Goal: Task Accomplishment & Management: Use online tool/utility

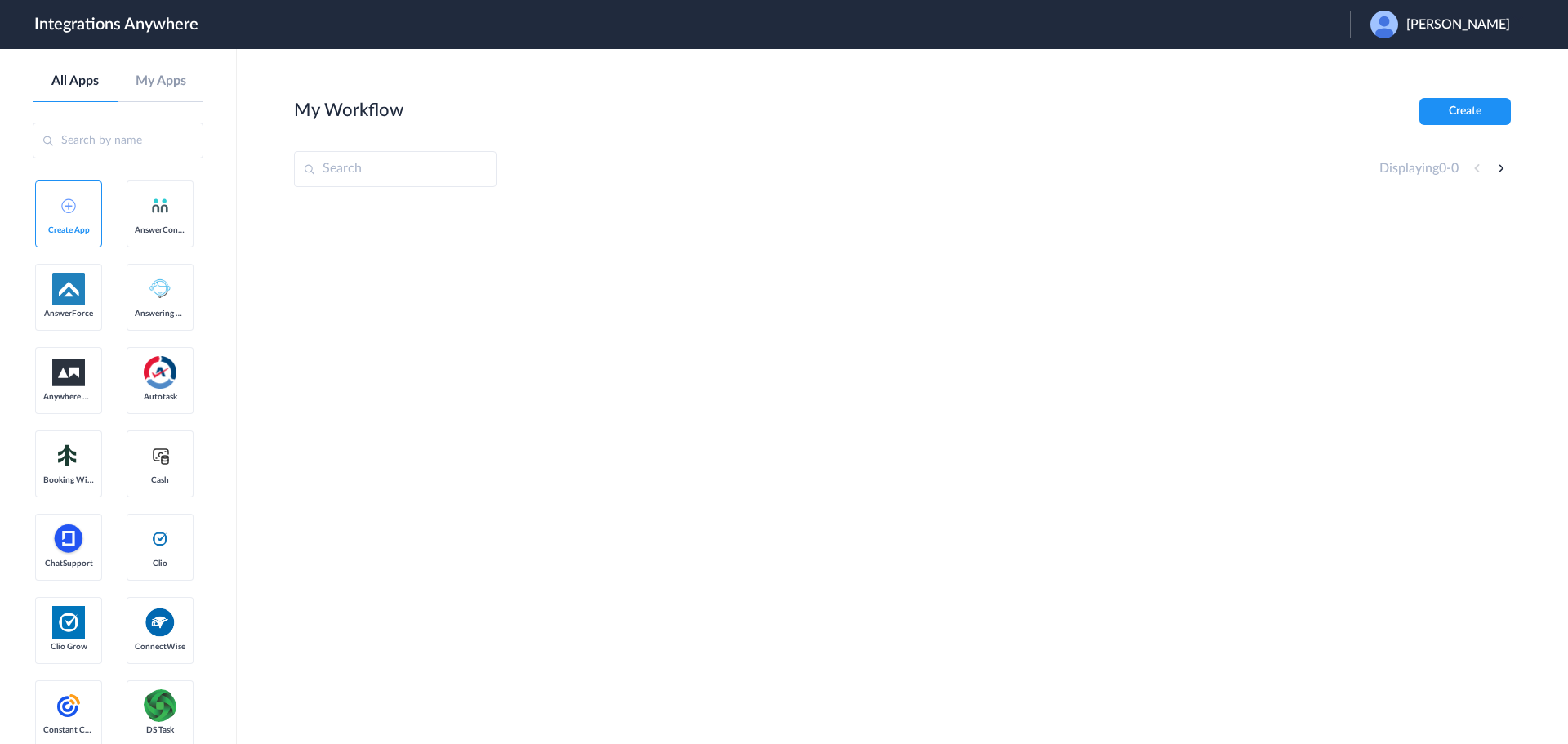
click at [1451, 23] on span "Sara Khosroabadi" at bounding box center [1458, 24] width 104 height 15
click at [1387, 67] on link "Logout" at bounding box center [1379, 65] width 34 height 12
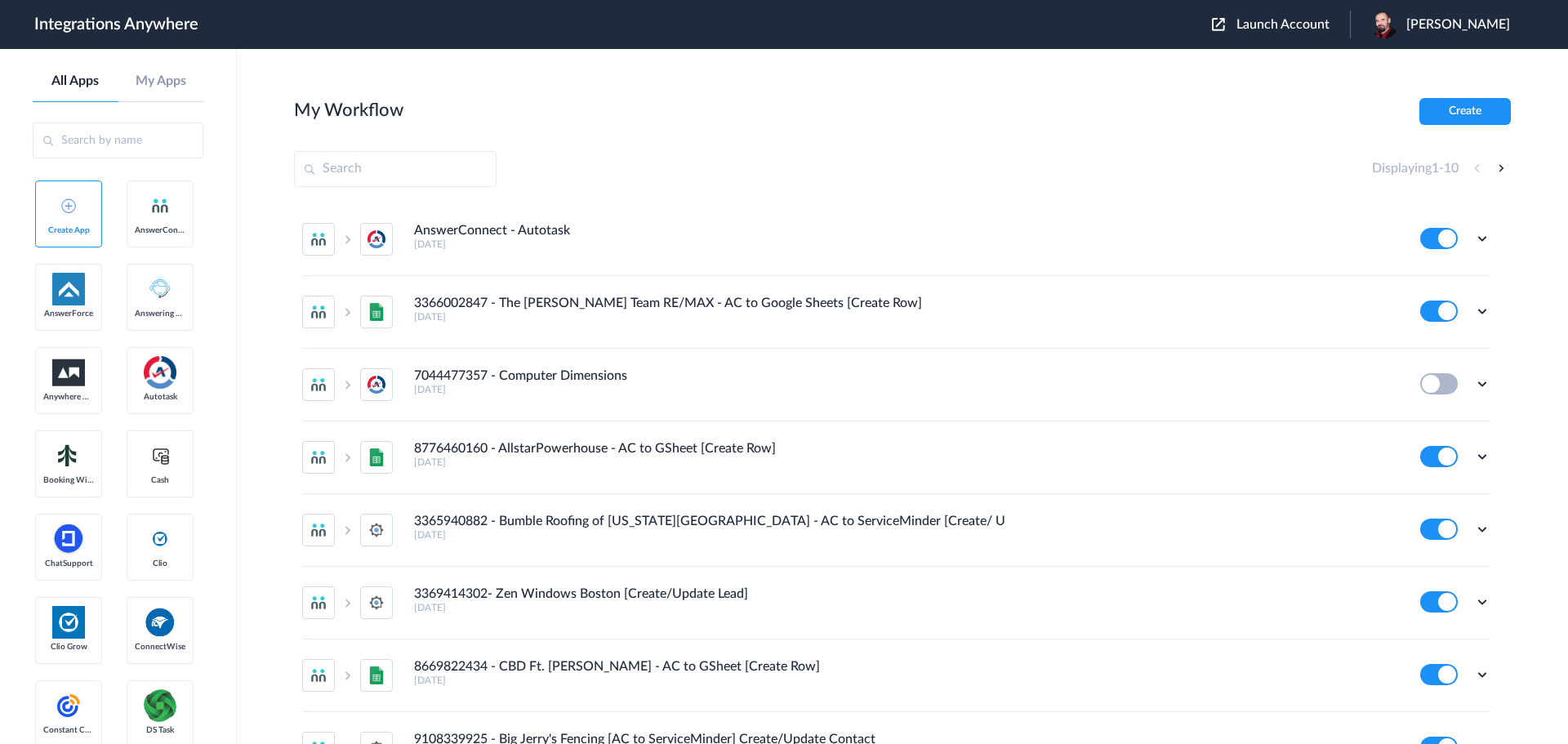
click at [1304, 26] on span "Launch Account" at bounding box center [1283, 24] width 93 height 13
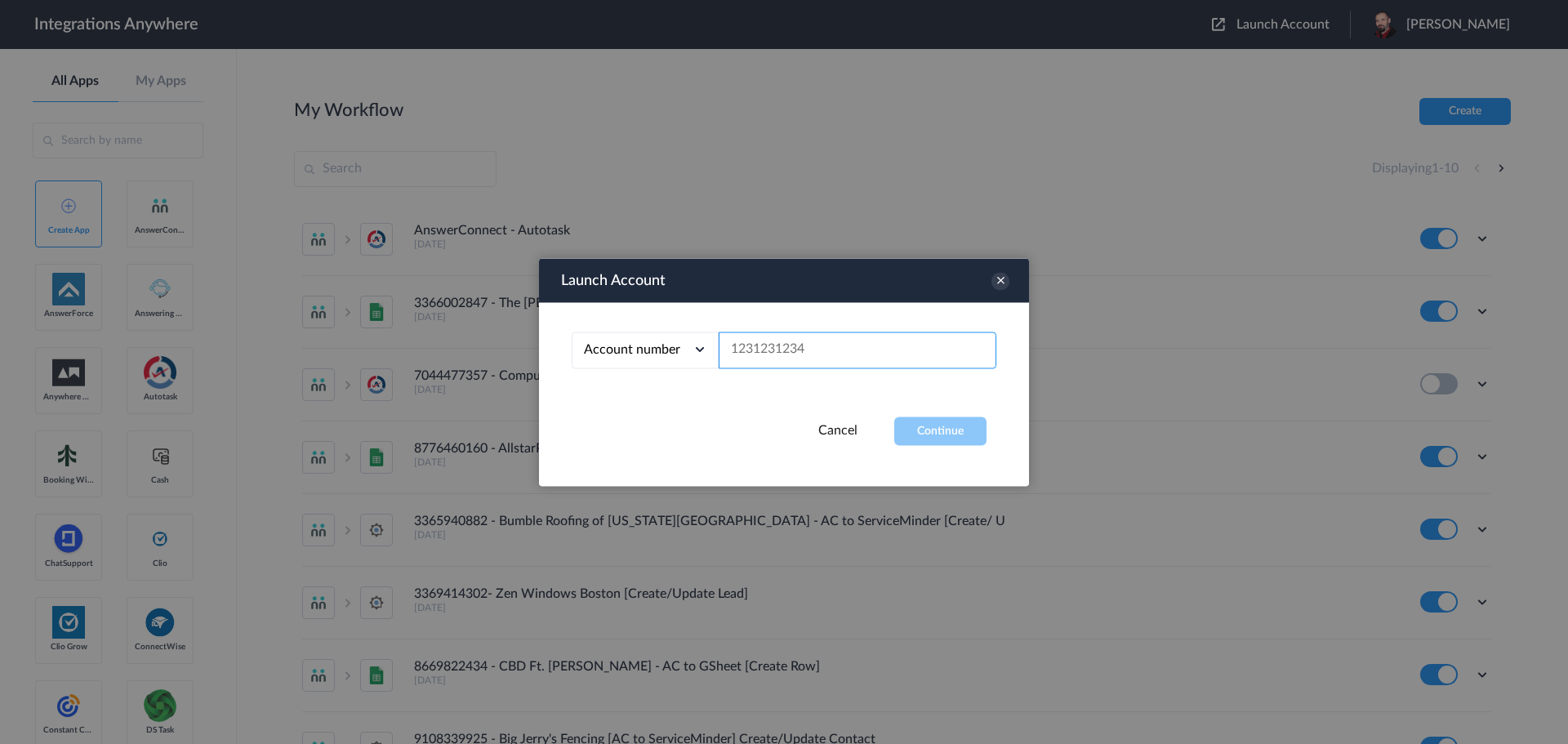
paste input "9102169813"
type input "9102169813"
click at [938, 429] on button "Continue" at bounding box center [940, 431] width 92 height 29
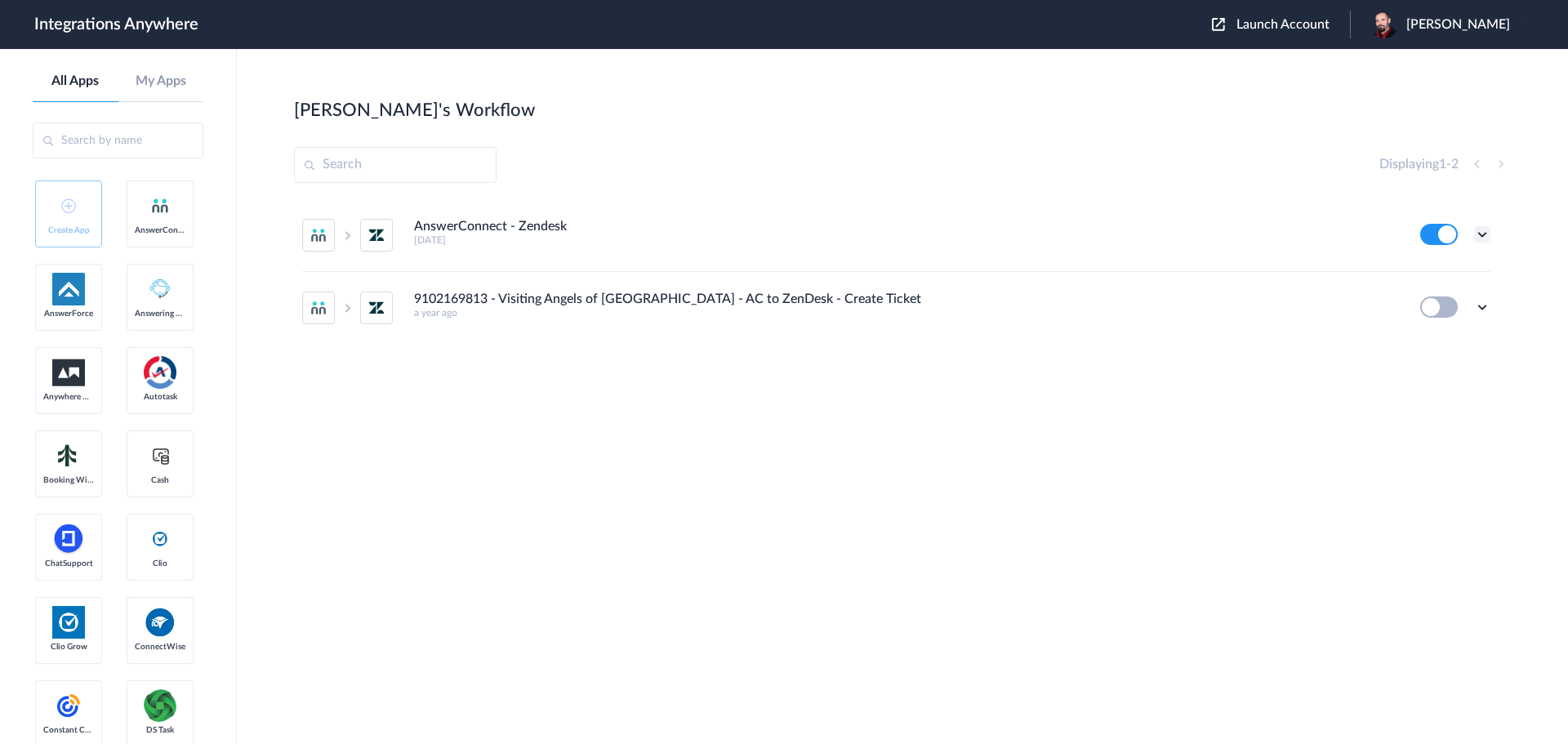
click at [1477, 233] on icon at bounding box center [1482, 235] width 16 height 16
click at [1444, 303] on link "Task history" at bounding box center [1435, 302] width 79 height 12
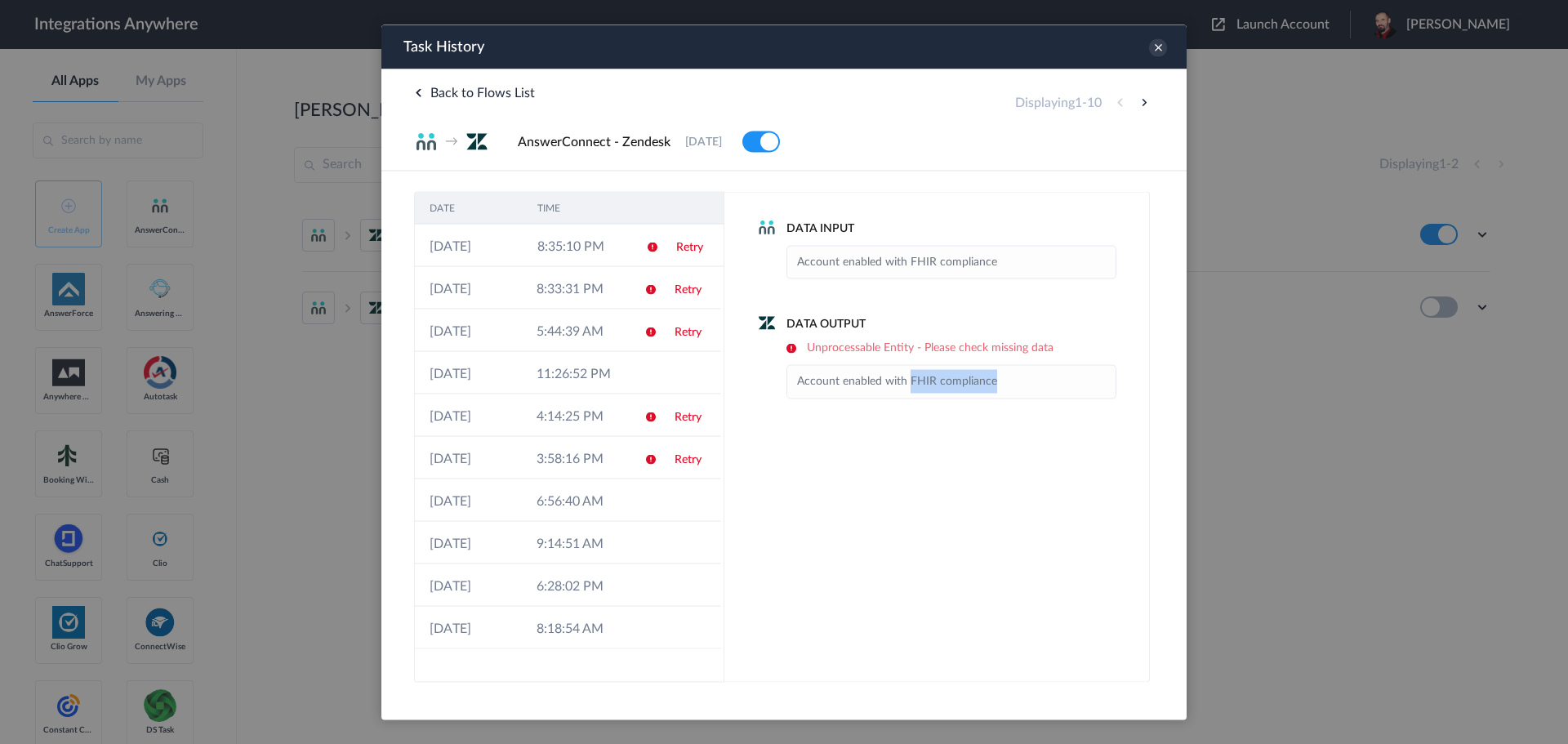
drag, startPoint x: 997, startPoint y: 385, endPoint x: 1006, endPoint y: 386, distance: 9.1
click at [1006, 386] on li "Account enabled with FHIR compliance" at bounding box center [951, 381] width 309 height 23
click at [597, 366] on td "11:26:52 PM" at bounding box center [575, 372] width 107 height 42
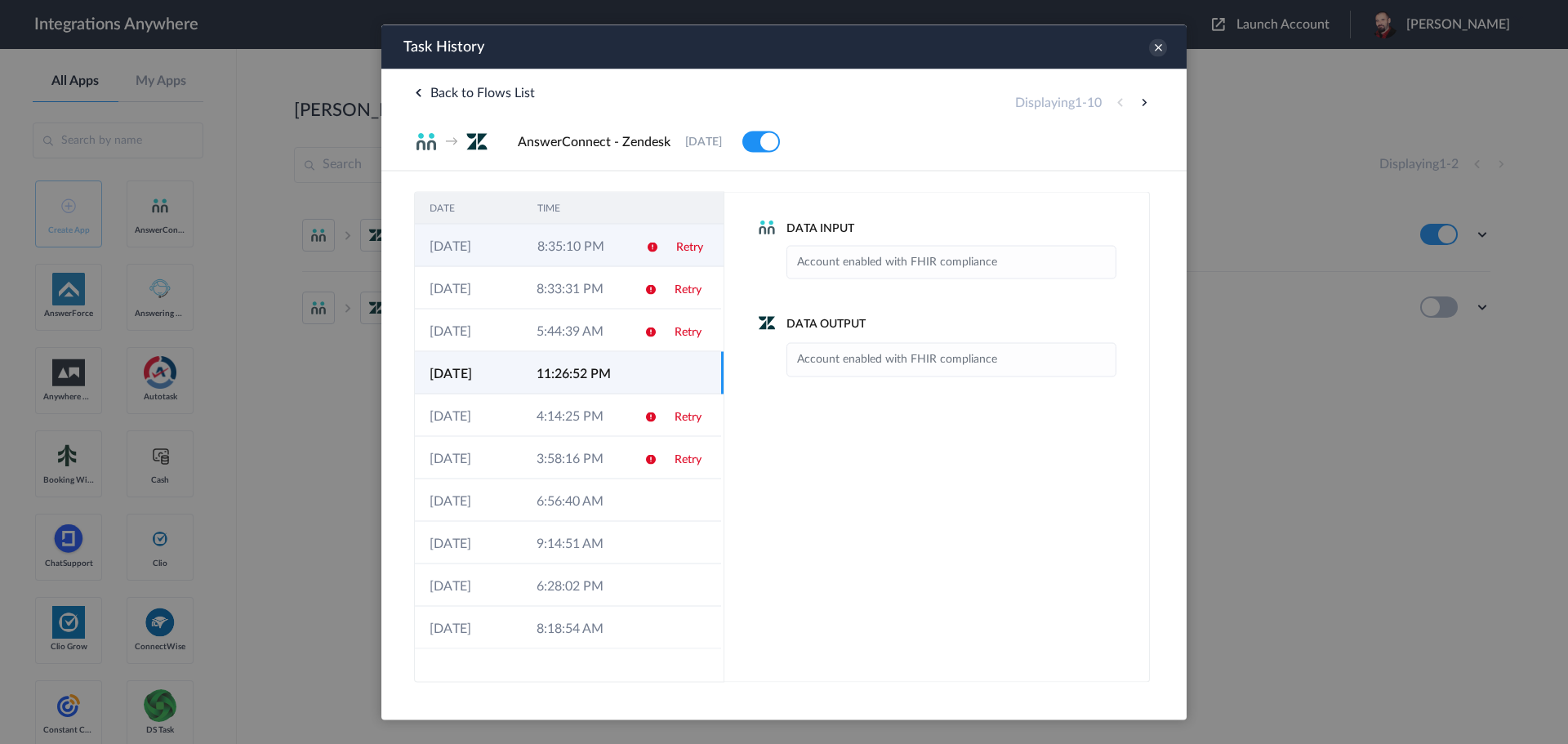
click at [650, 247] on icon at bounding box center [652, 246] width 13 height 13
click at [568, 369] on td "11:26:52 PM" at bounding box center [575, 372] width 107 height 42
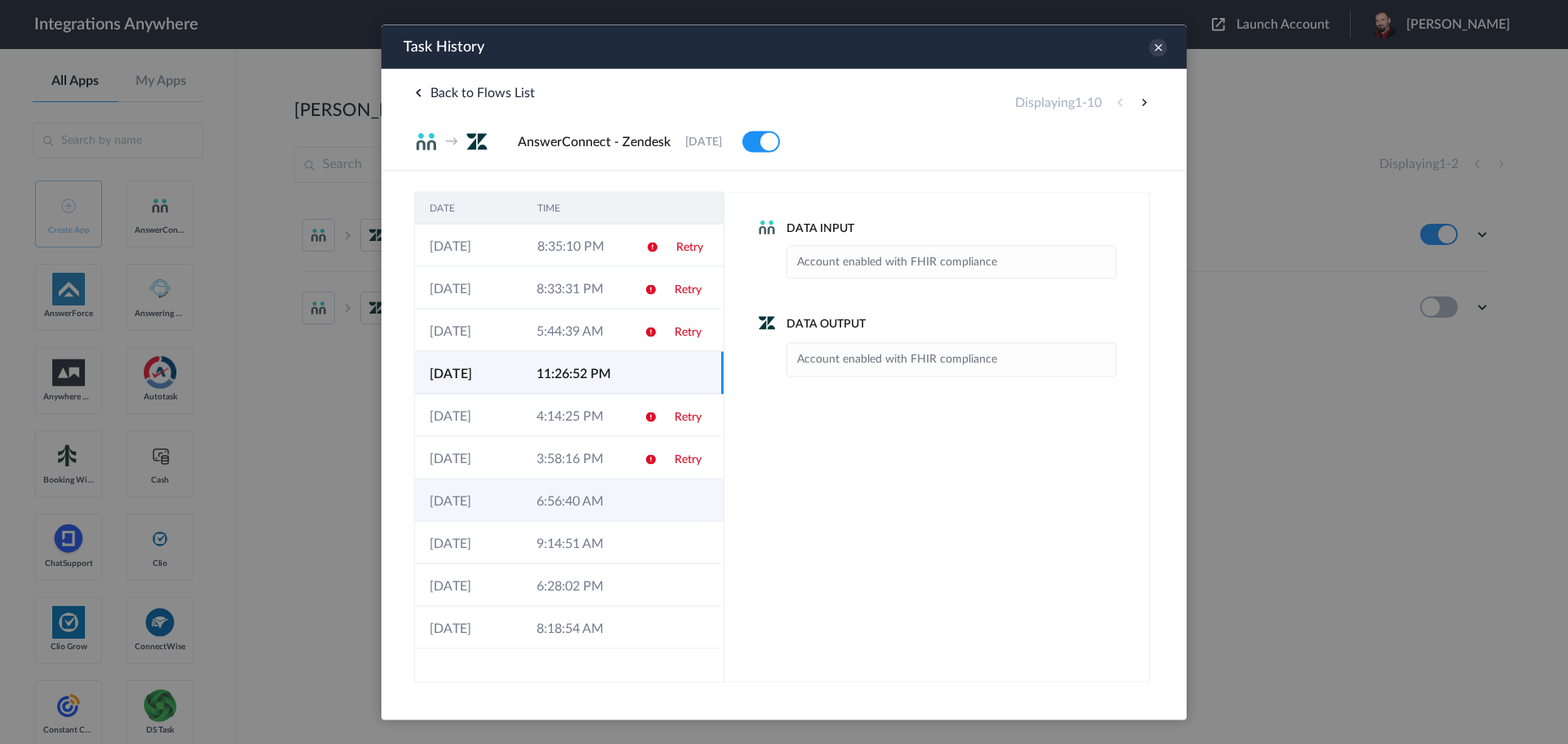
click at [509, 501] on td "10-08-2025" at bounding box center [467, 499] width 107 height 42
click at [561, 375] on td "11:26:52 PM" at bounding box center [575, 372] width 107 height 42
click at [1154, 52] on icon at bounding box center [1158, 47] width 18 height 18
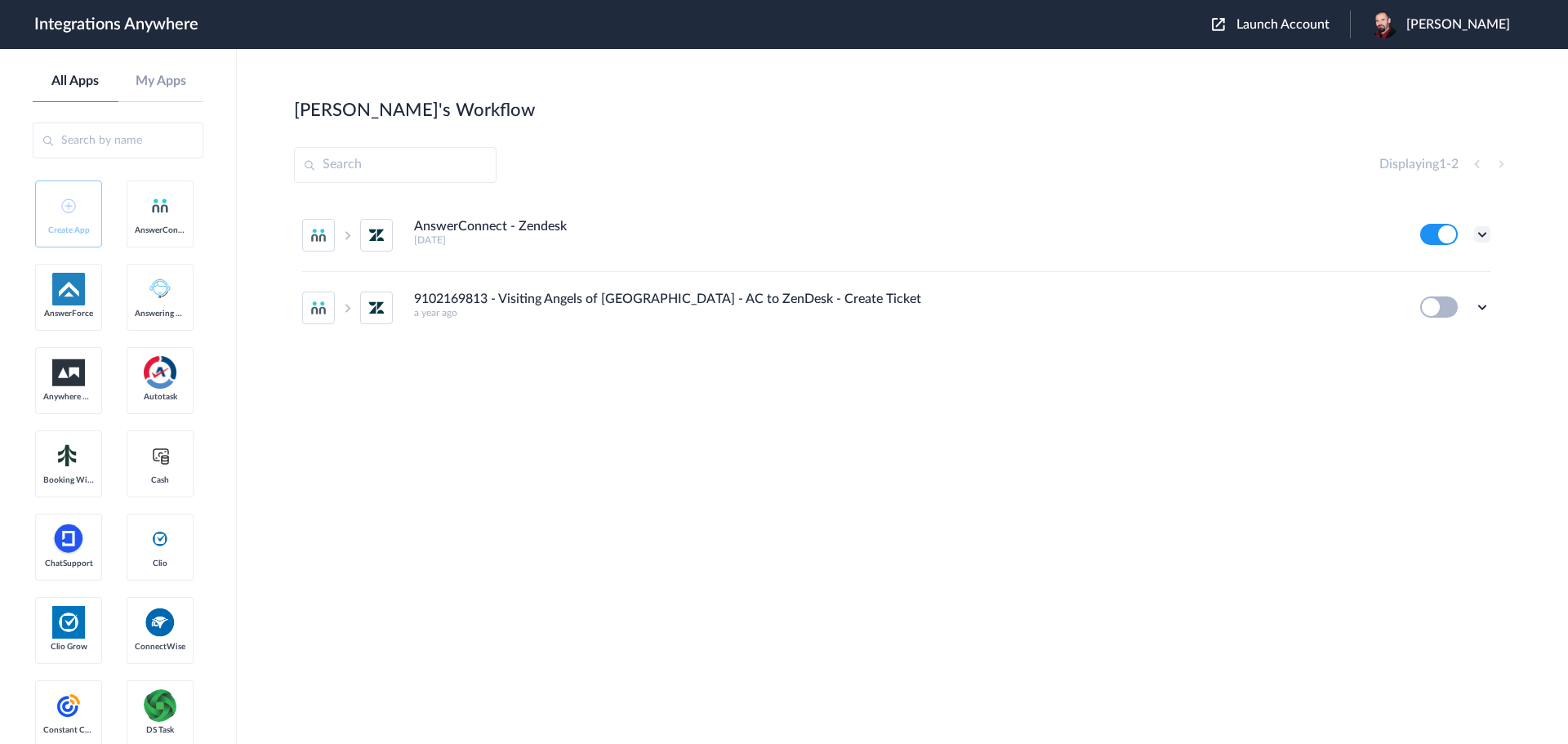
click at [1478, 234] on icon at bounding box center [1482, 235] width 16 height 16
click at [1425, 272] on link "Edit" at bounding box center [1416, 271] width 39 height 12
click at [1487, 308] on icon at bounding box center [1482, 307] width 16 height 16
click at [1441, 349] on li "Edit" at bounding box center [1437, 345] width 107 height 30
click at [1398, 21] on img at bounding box center [1384, 24] width 28 height 28
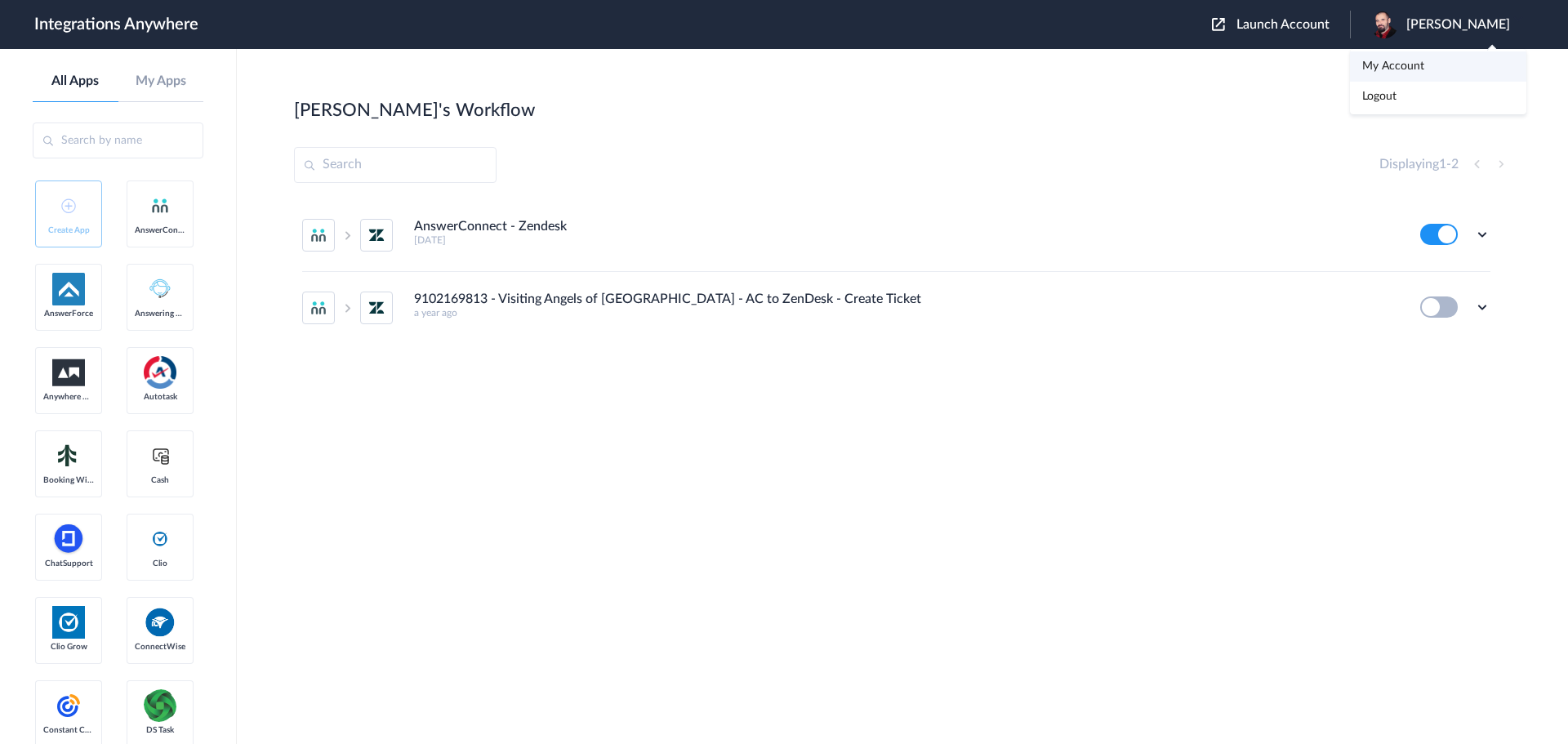
click at [1422, 58] on li "My Account" at bounding box center [1437, 66] width 176 height 30
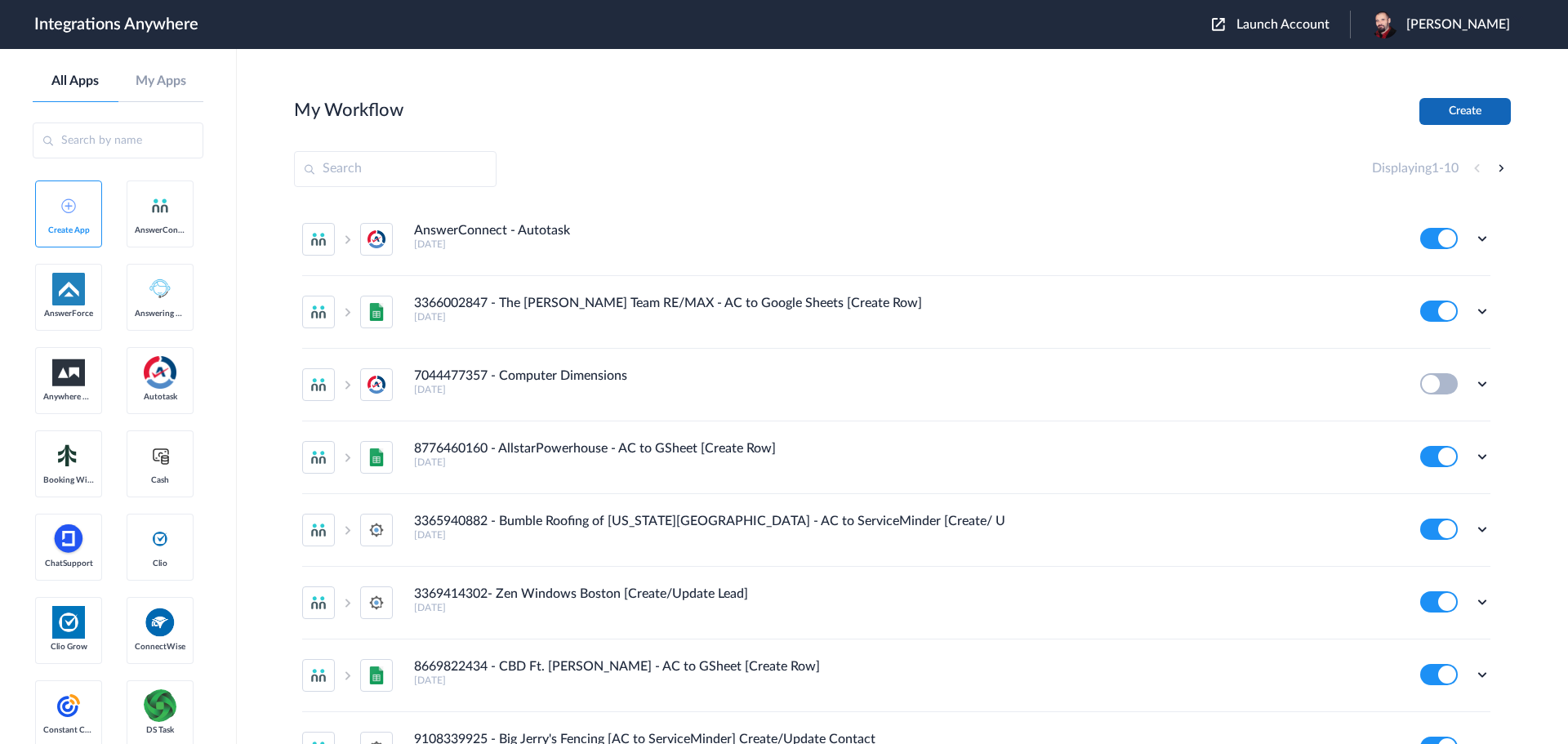
click at [1469, 109] on button "Create" at bounding box center [1465, 111] width 91 height 27
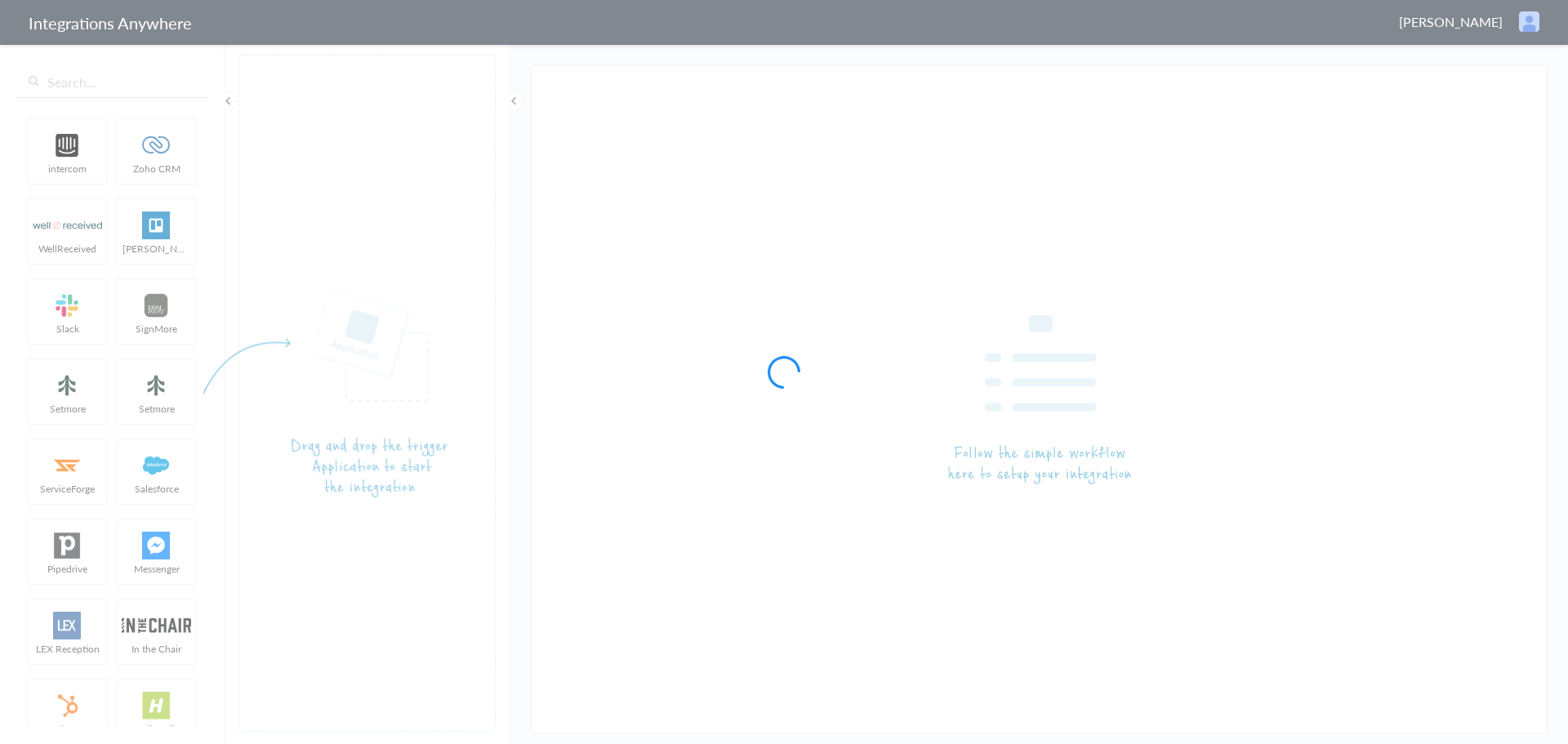
type input "AnswerConnect - Zendesk"
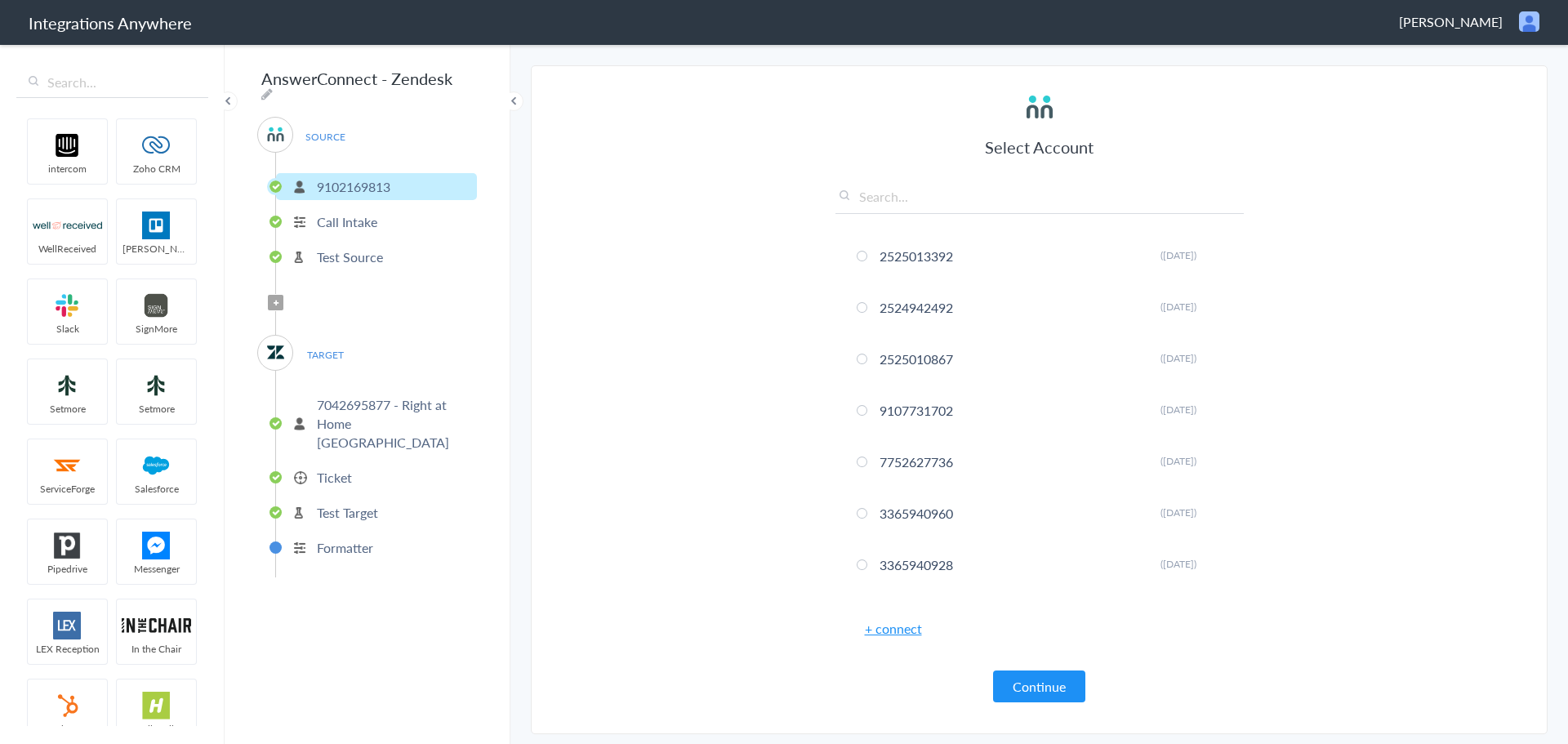
click at [341, 468] on p "Ticket" at bounding box center [334, 477] width 35 height 19
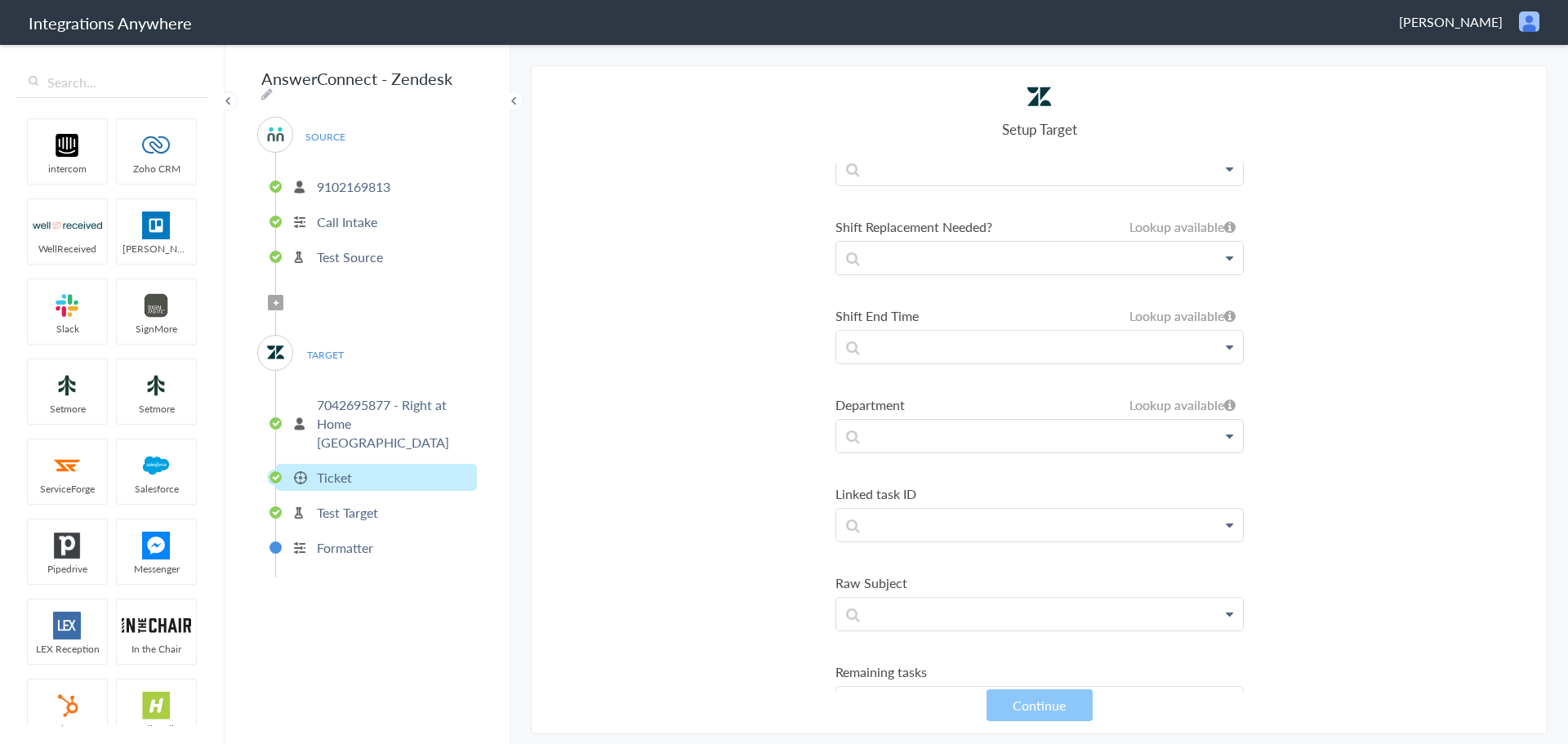
scroll to position [1508, 0]
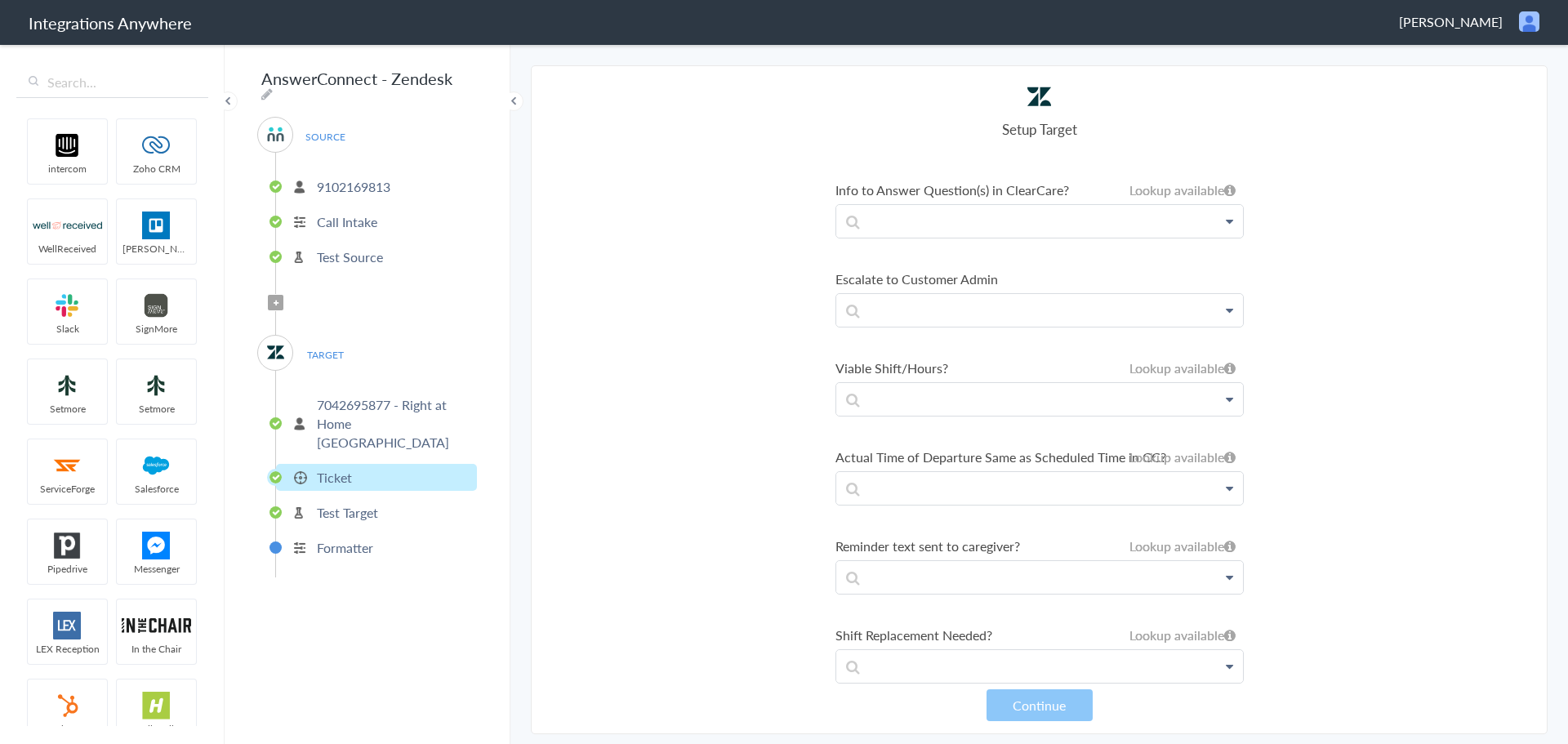
click at [380, 406] on p "7042695877 - Right at Home East Atlanta" at bounding box center [395, 423] width 156 height 56
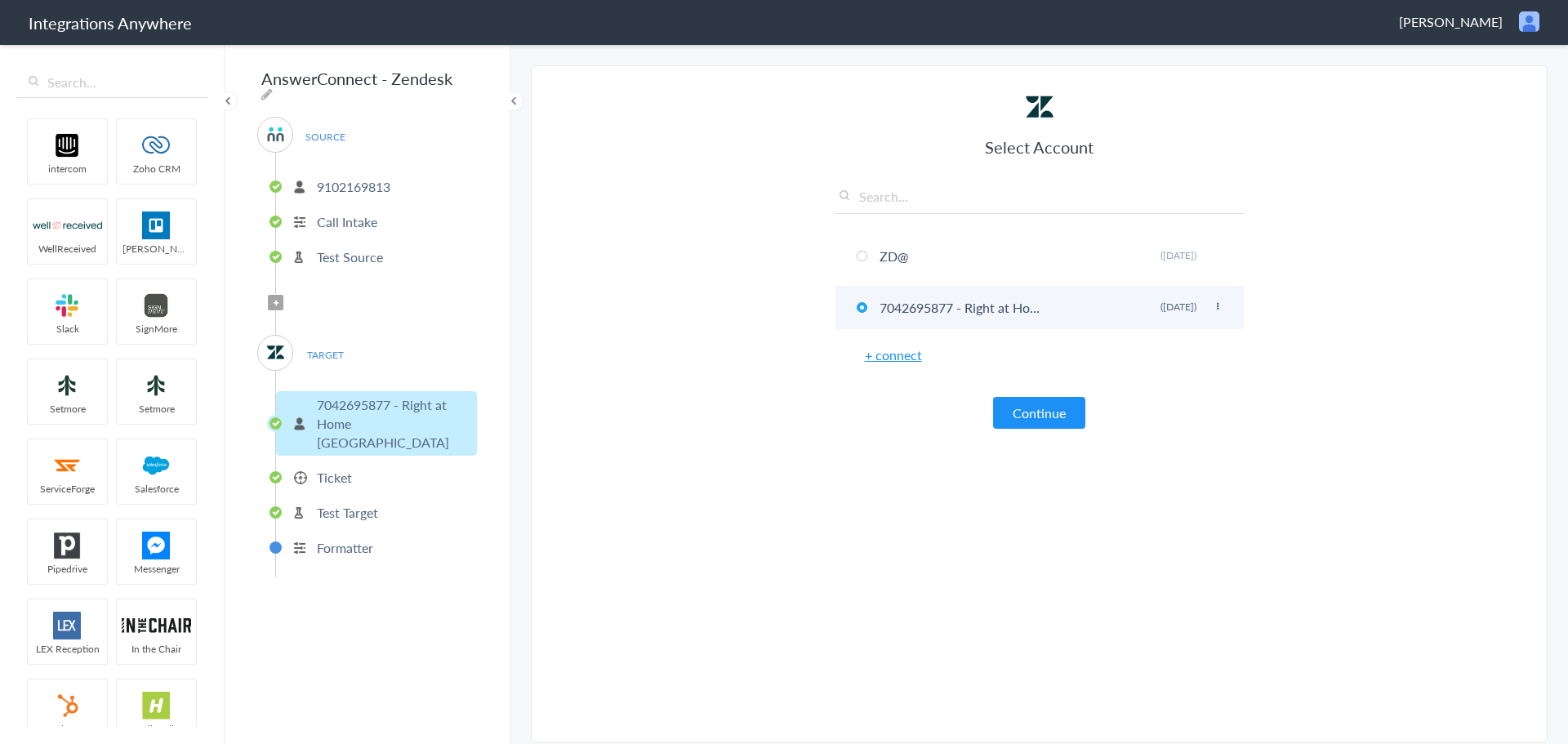
drag, startPoint x: 955, startPoint y: 305, endPoint x: 906, endPoint y: 308, distance: 49.1
click at [906, 308] on li "7042695877 - Right at Home East Atlanta Rename Delete (2 years ago)" at bounding box center [1040, 307] width 408 height 43
click at [330, 468] on p "Ticket" at bounding box center [334, 477] width 35 height 19
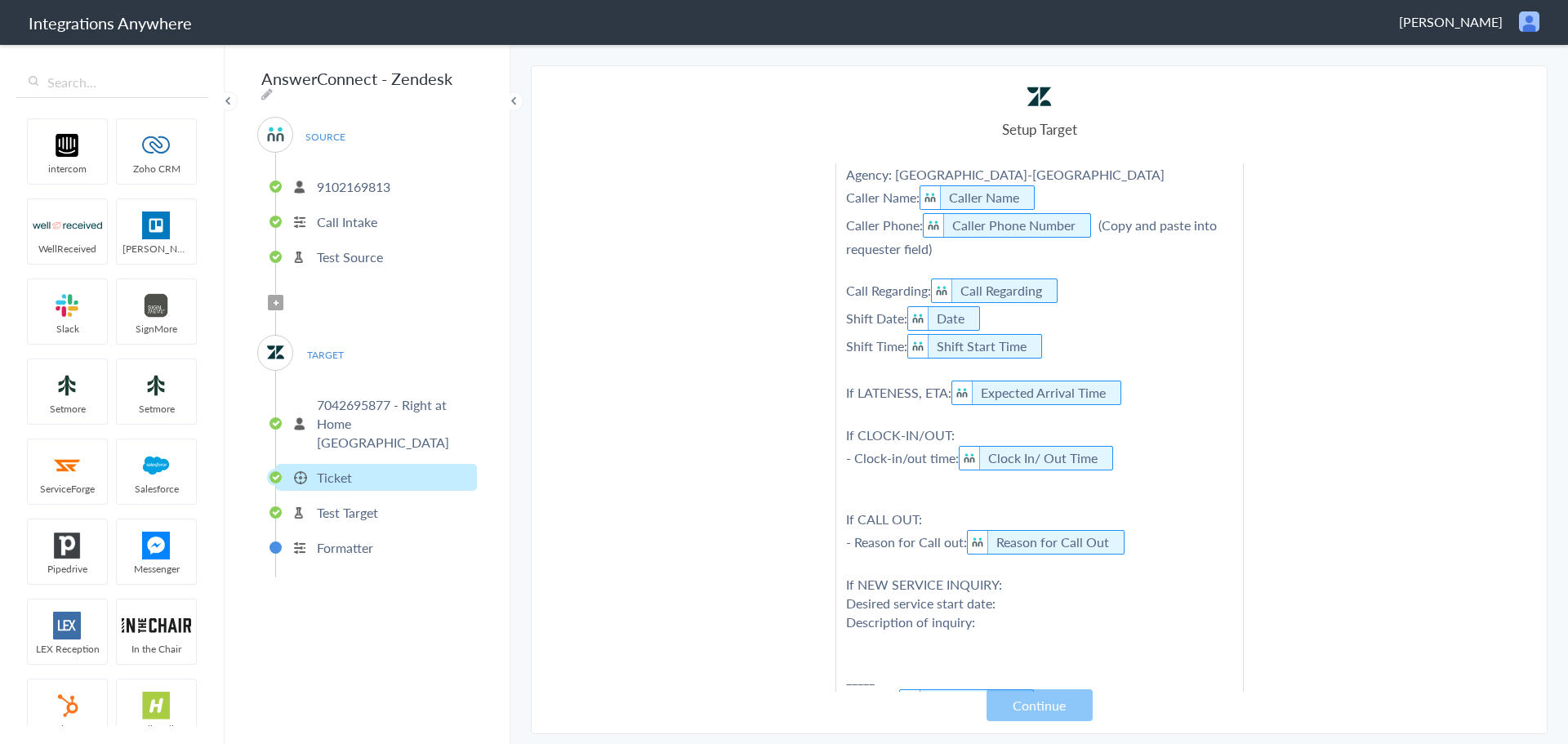
scroll to position [0, 0]
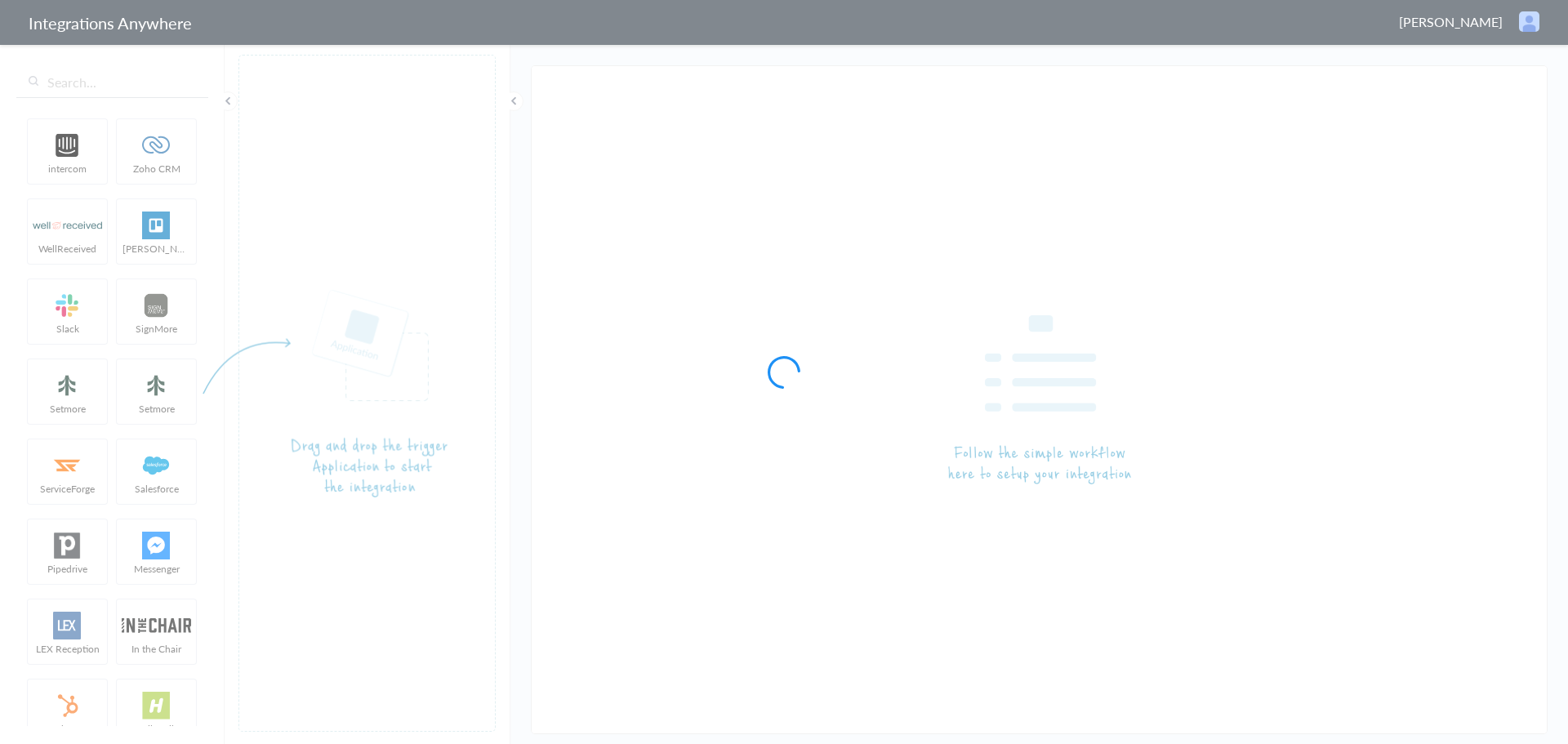
type input "9102169813 - Visiting Angels of [GEOGRAPHIC_DATA] - AC to ZenDesk - Create Tick…"
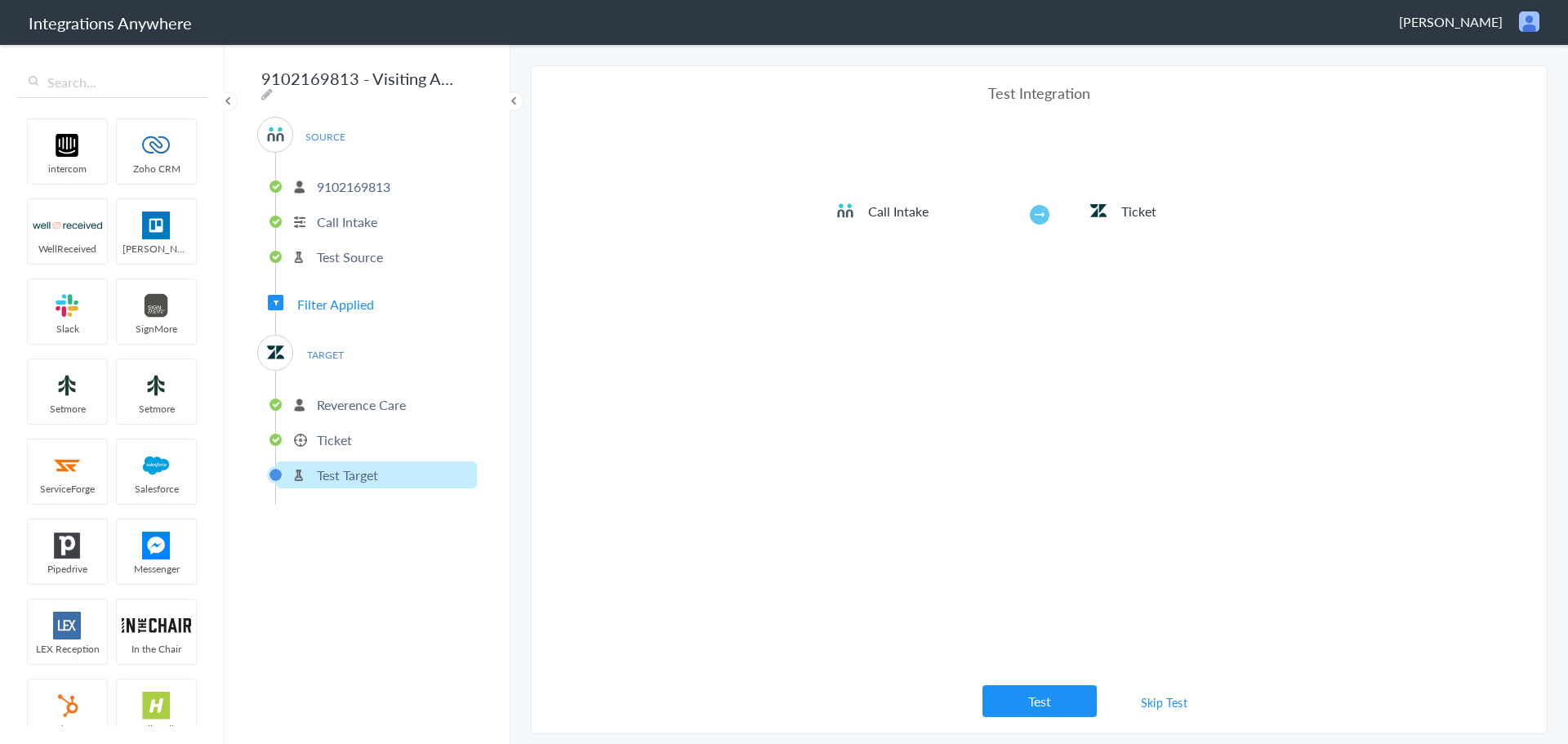
click at [320, 431] on p "Ticket" at bounding box center [334, 440] width 35 height 19
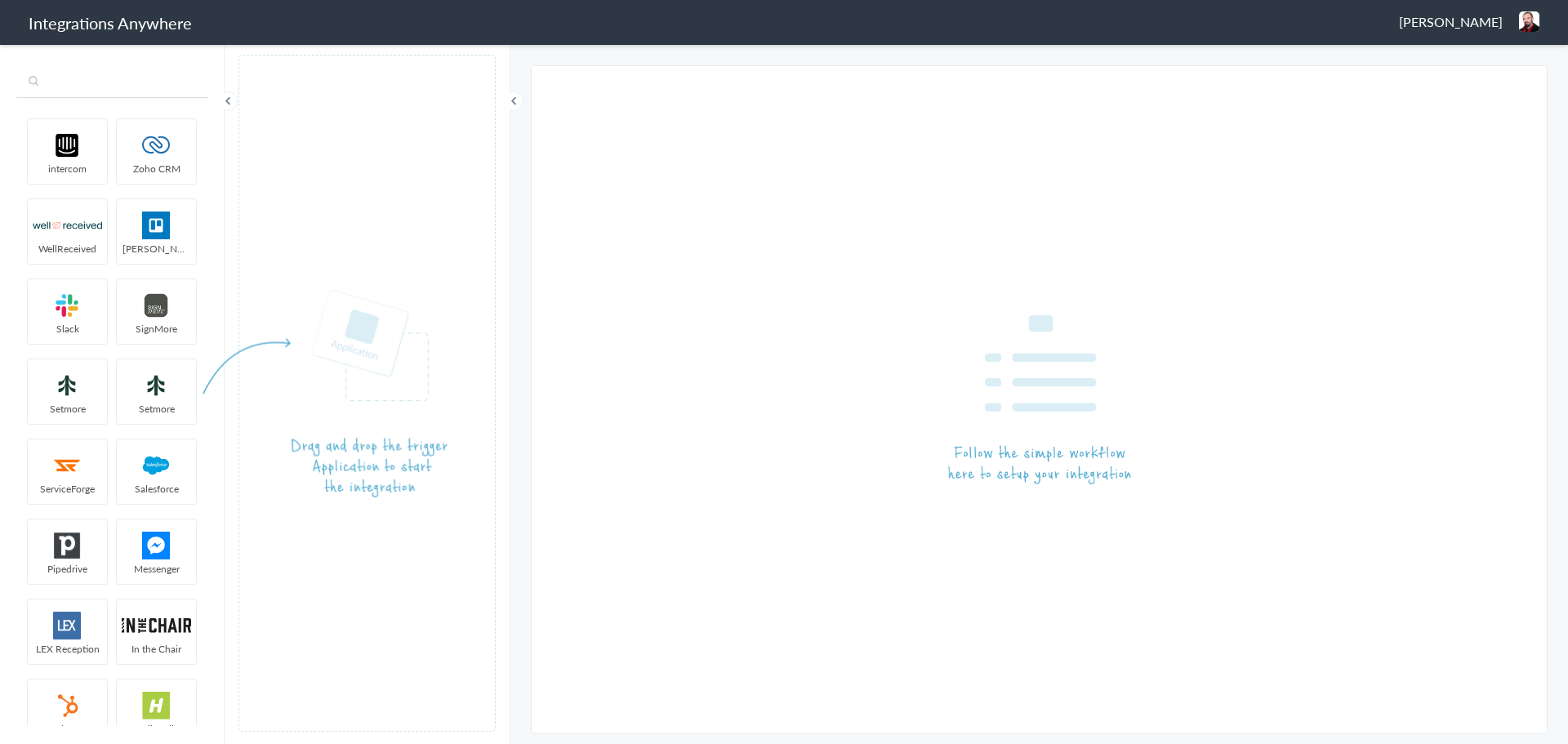
click at [109, 78] on input "text" at bounding box center [112, 82] width 192 height 31
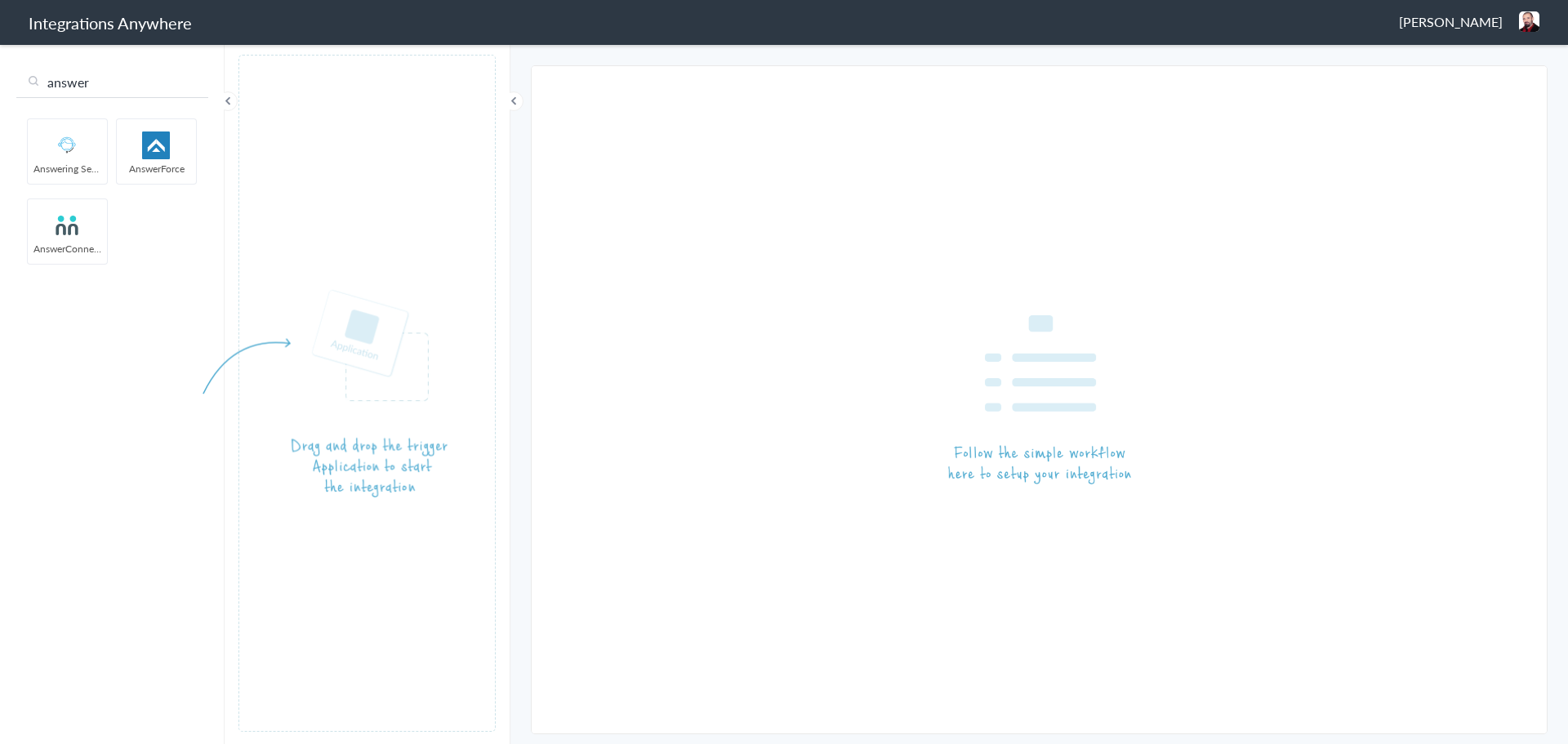
type input "answer"
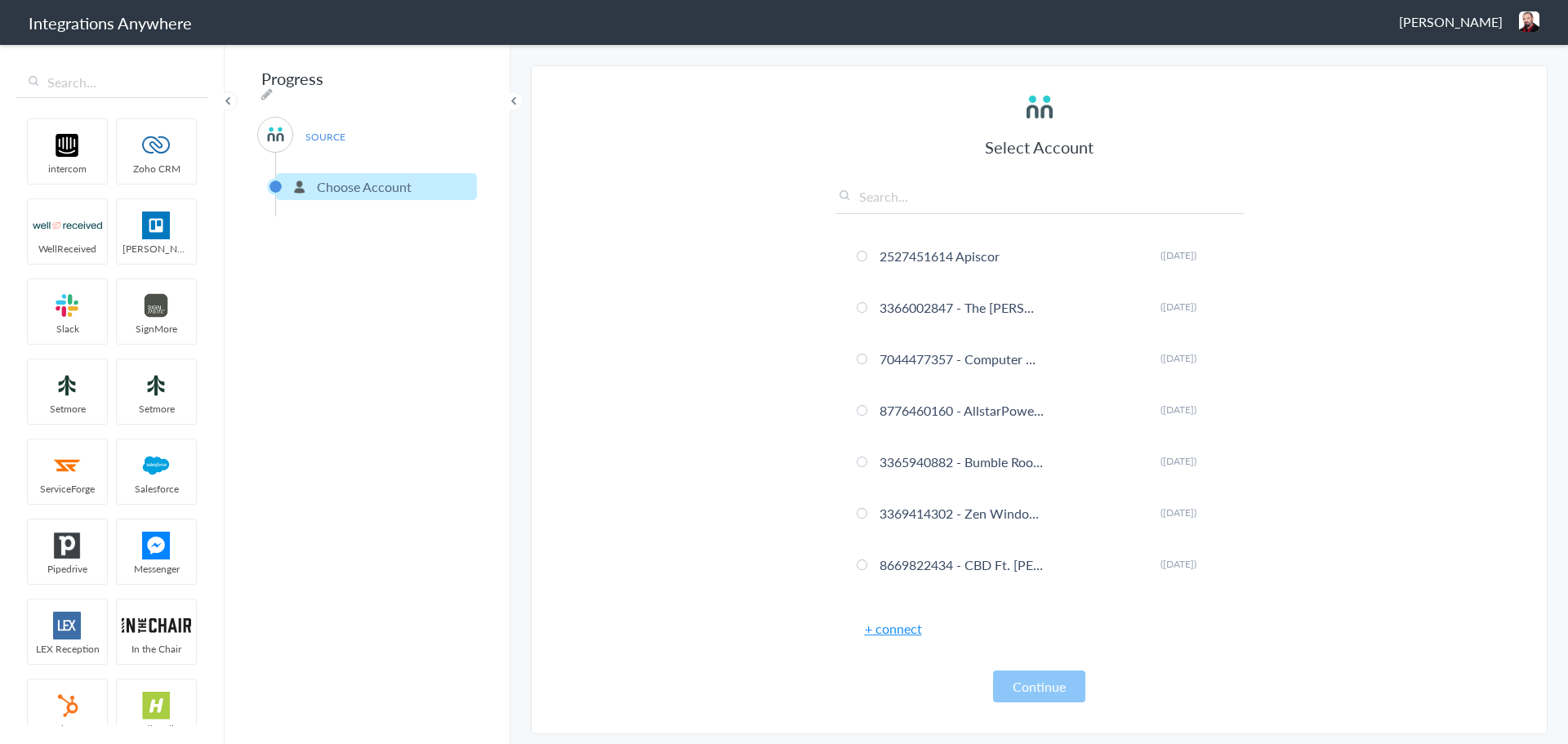
click at [912, 199] on input "text" at bounding box center [1040, 201] width 408 height 27
click at [885, 632] on link "+ connect" at bounding box center [894, 628] width 57 height 19
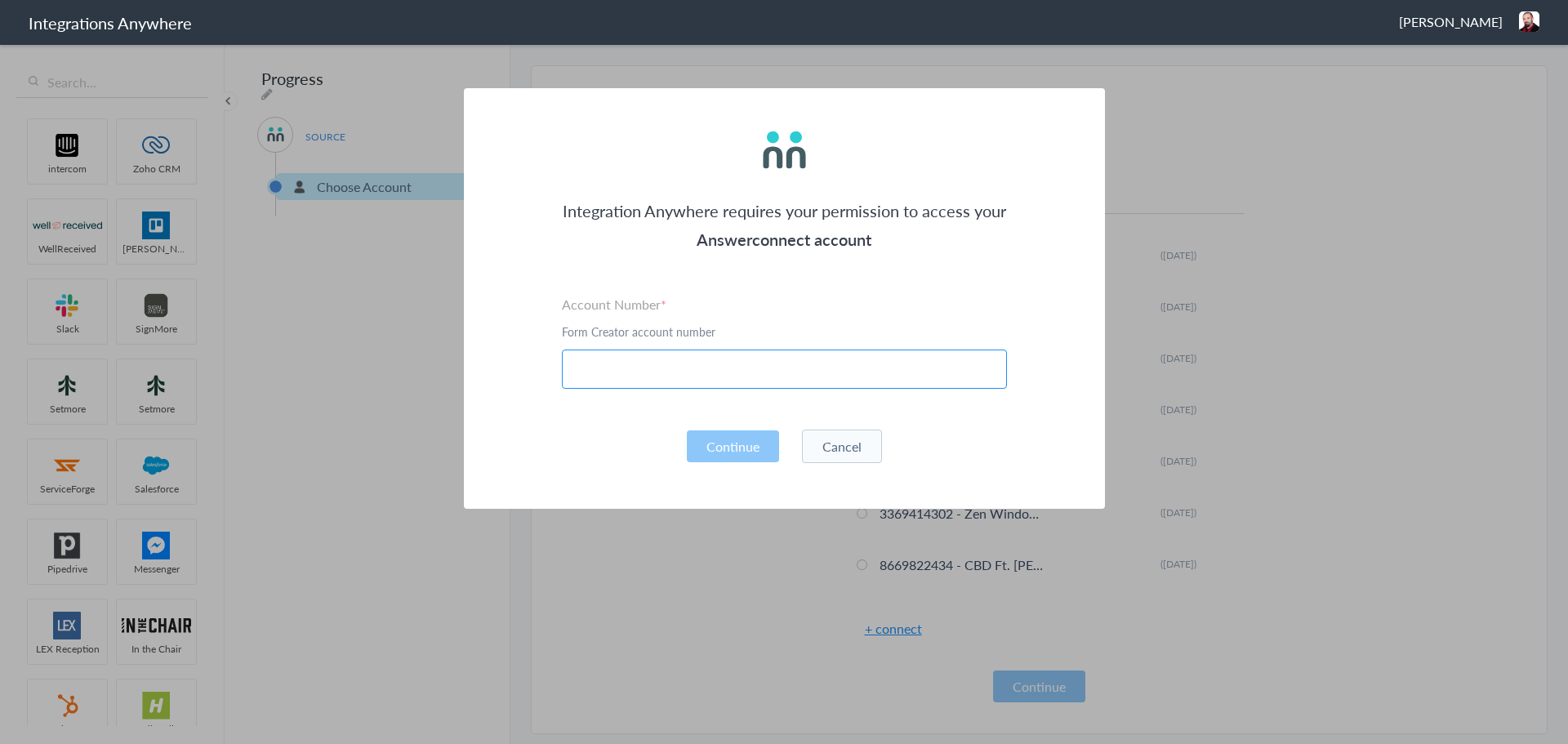
click at [661, 373] on input "text" at bounding box center [784, 369] width 445 height 39
paste input "9102169813"
type input "9102169813"
click at [733, 449] on button "Continue" at bounding box center [733, 447] width 92 height 32
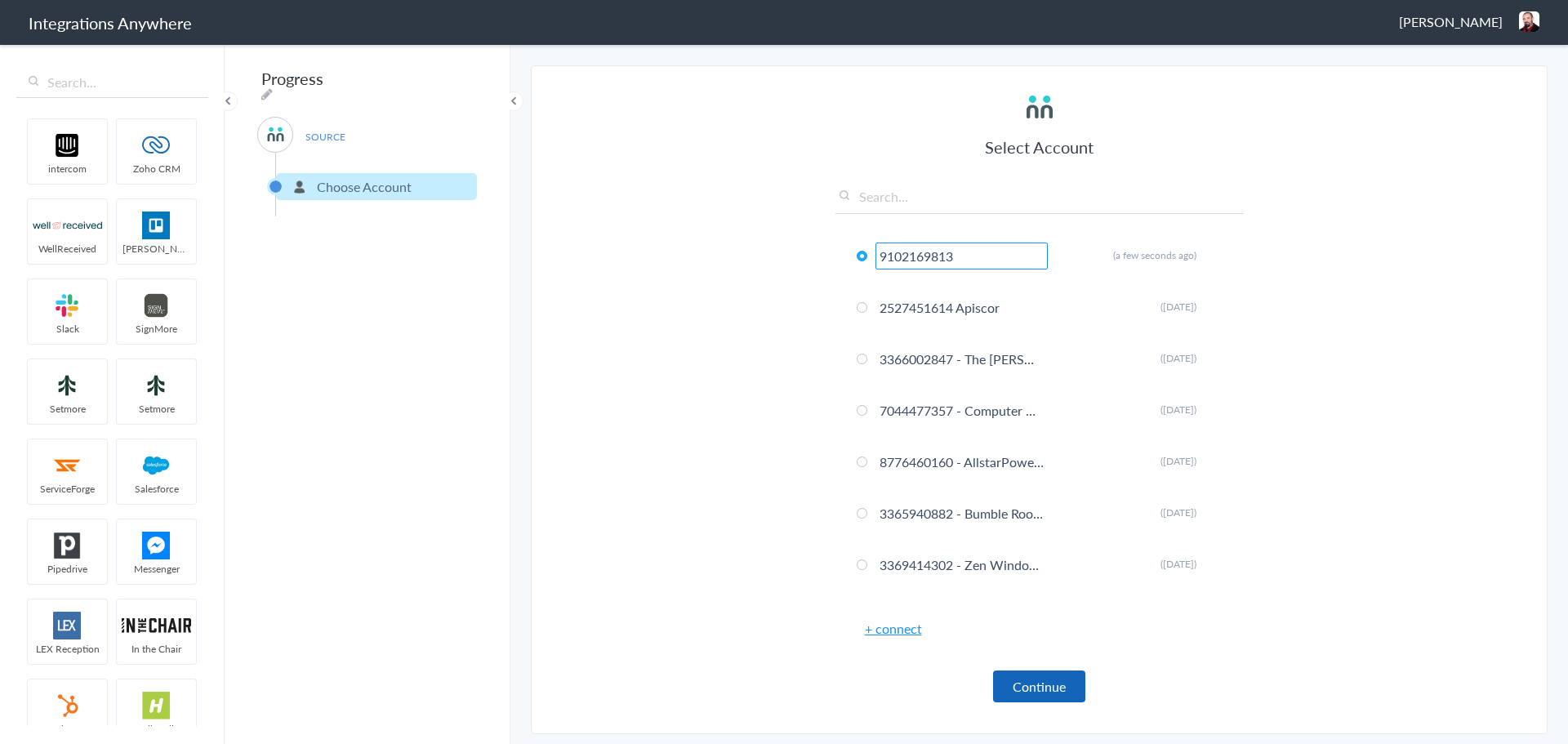
click at [1036, 683] on button "Continue" at bounding box center [1039, 687] width 92 height 32
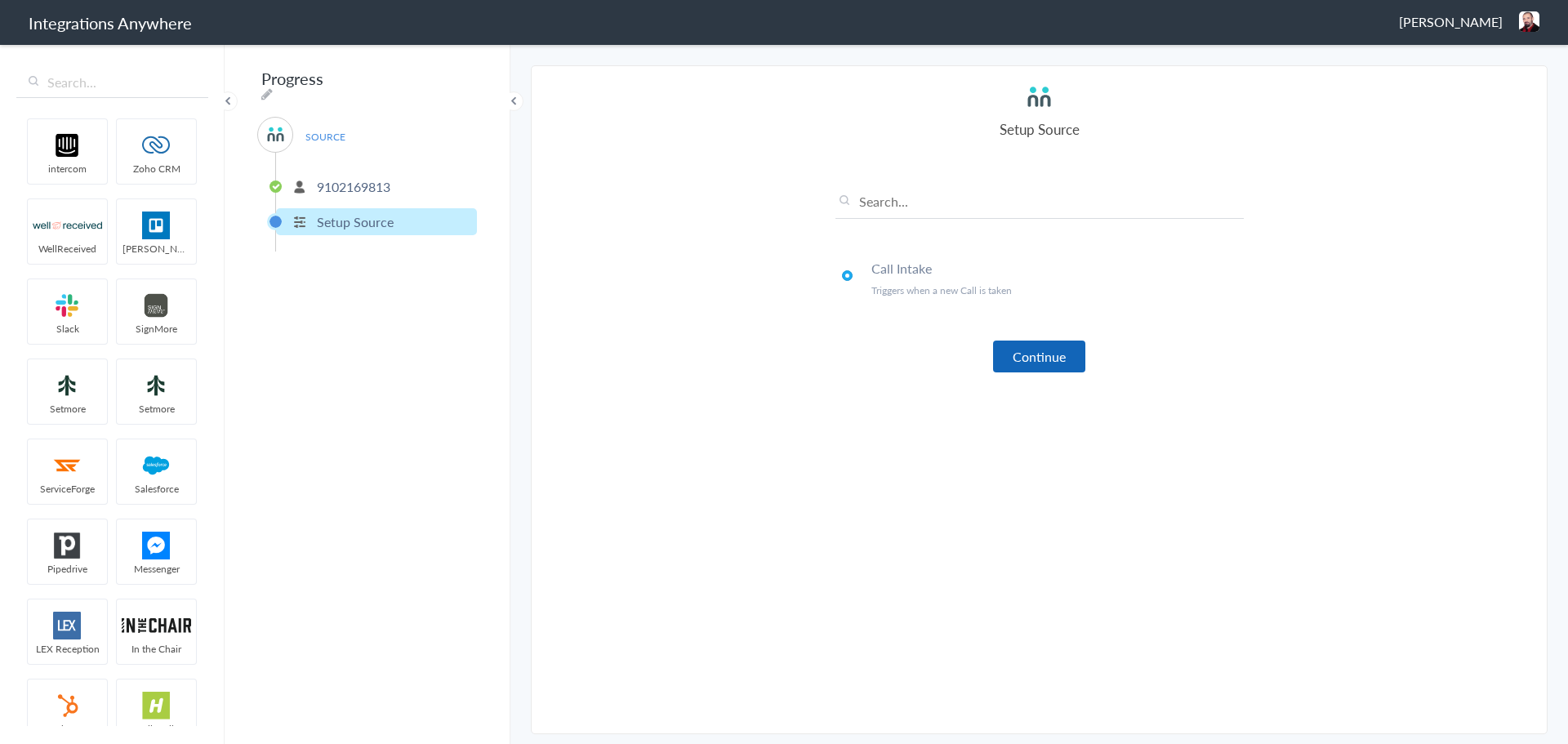
click at [1041, 349] on button "Continue" at bounding box center [1039, 356] width 92 height 32
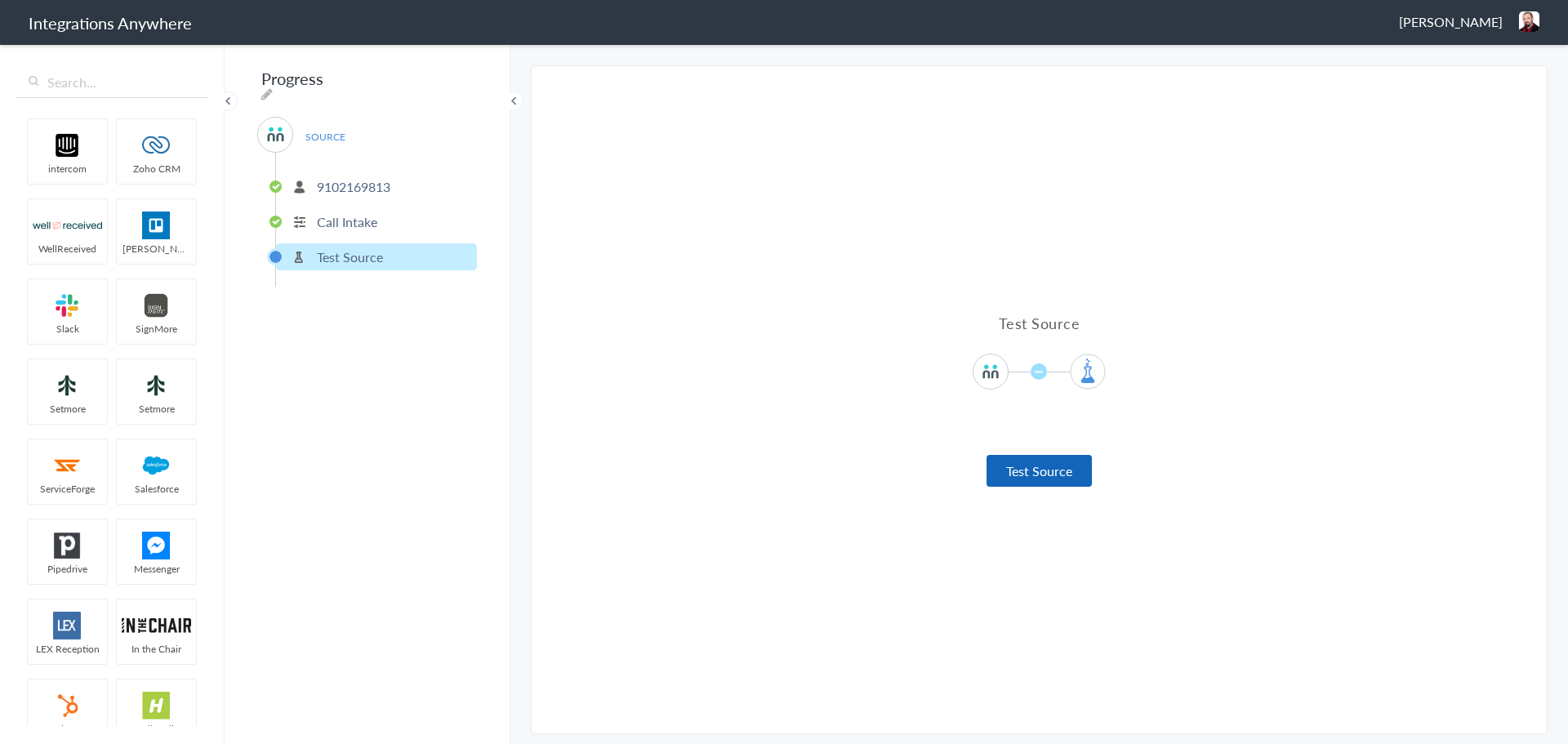
click at [1032, 478] on button "Test Source" at bounding box center [1040, 471] width 106 height 32
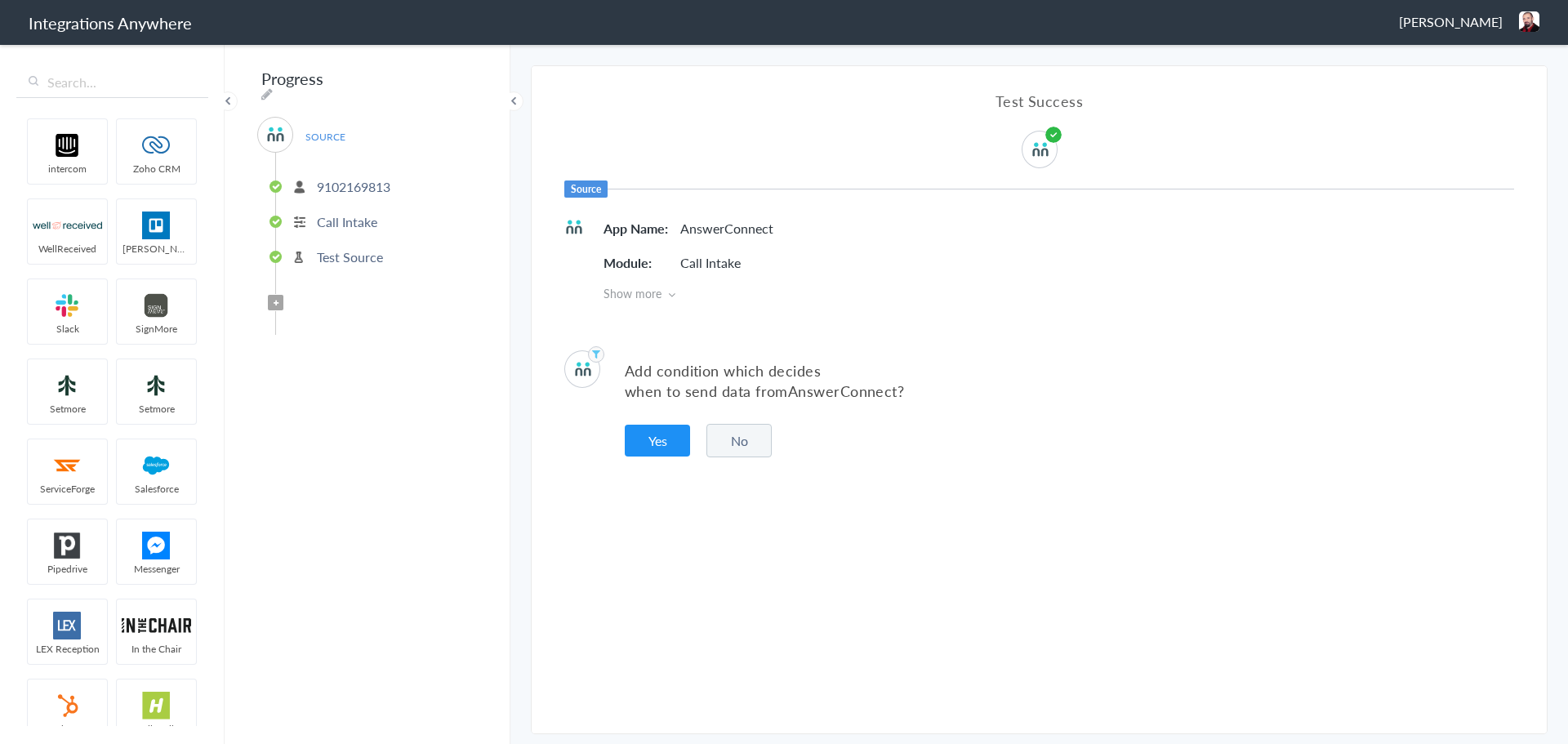
click at [758, 441] on button "No" at bounding box center [739, 440] width 65 height 33
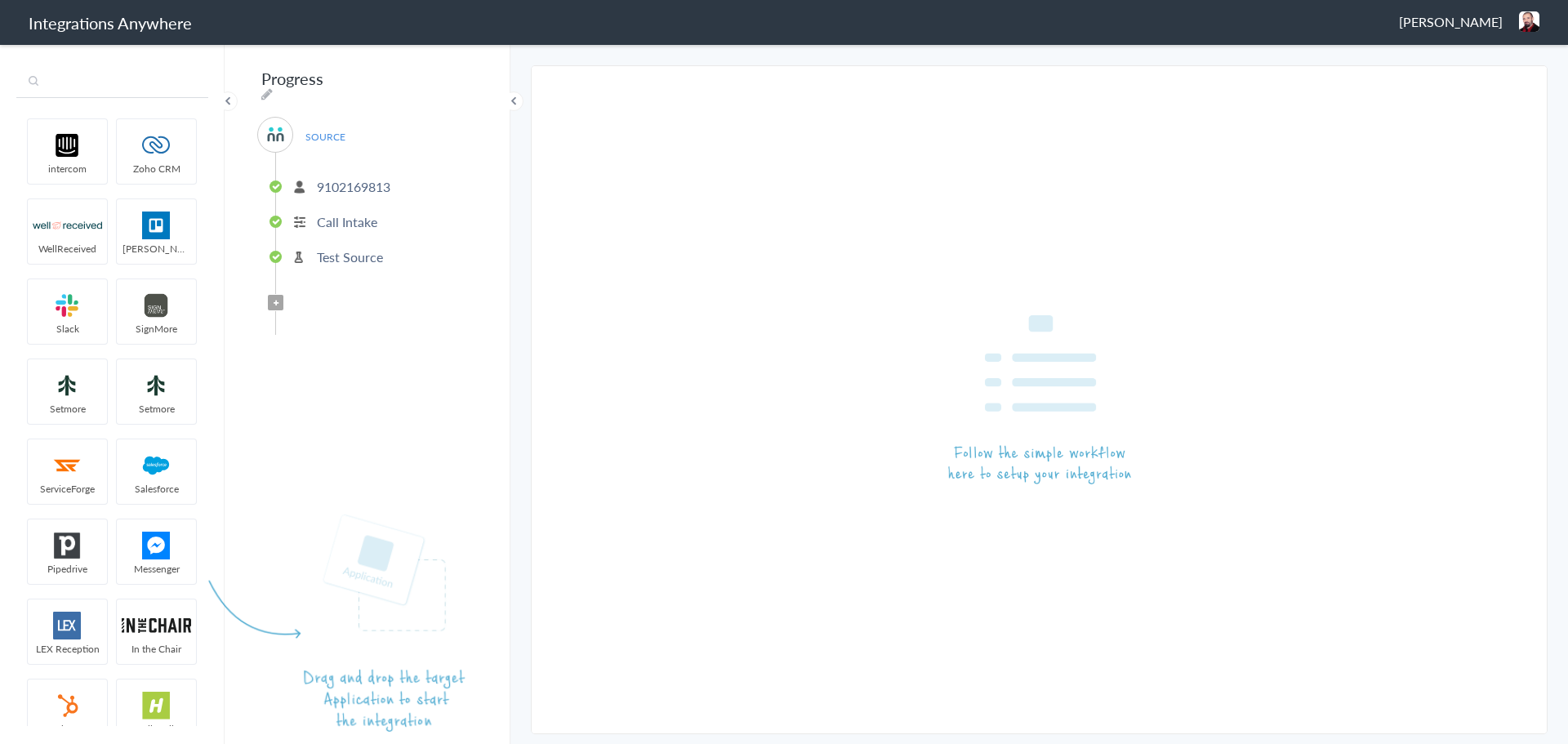
click at [130, 90] on input "text" at bounding box center [112, 82] width 192 height 31
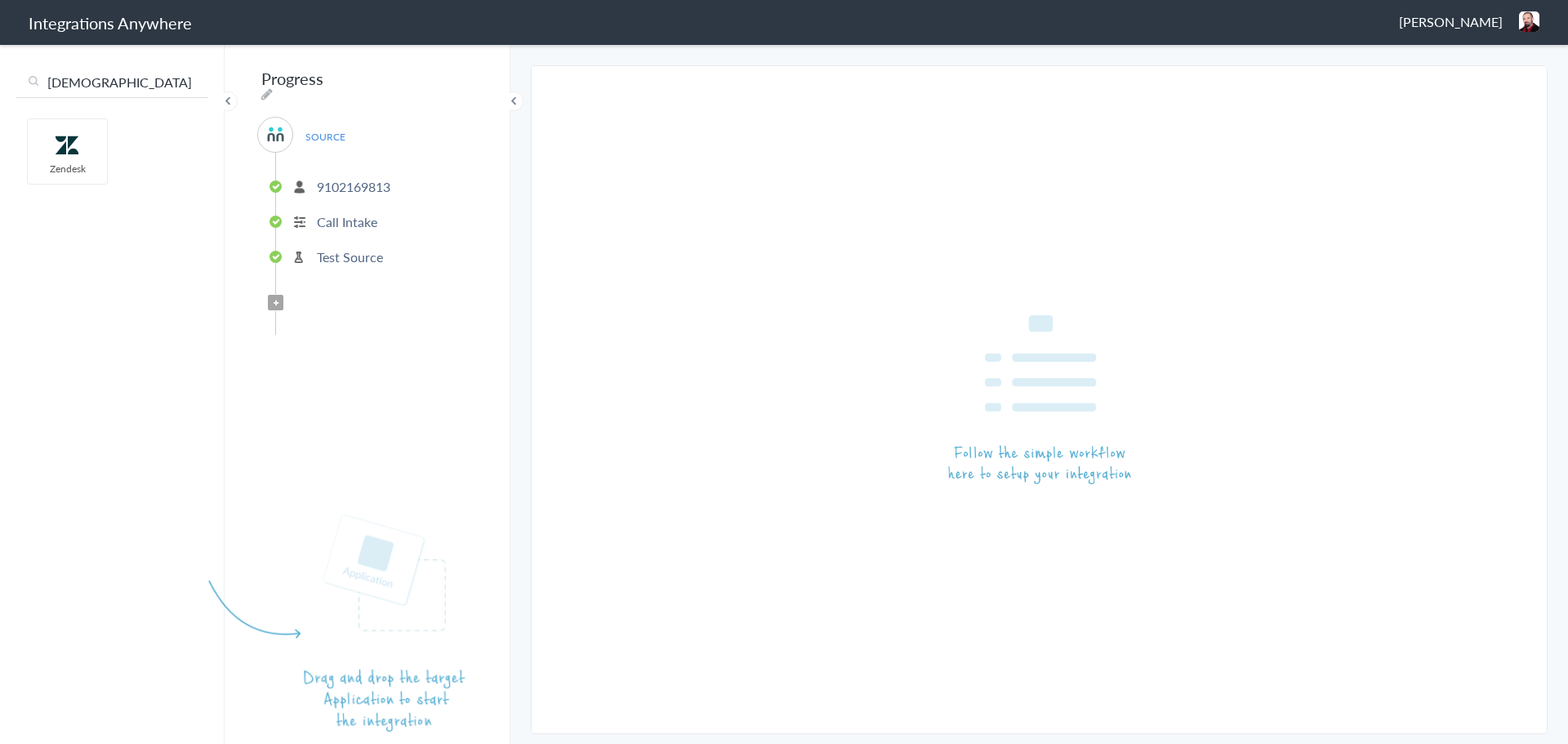
type input "zen"
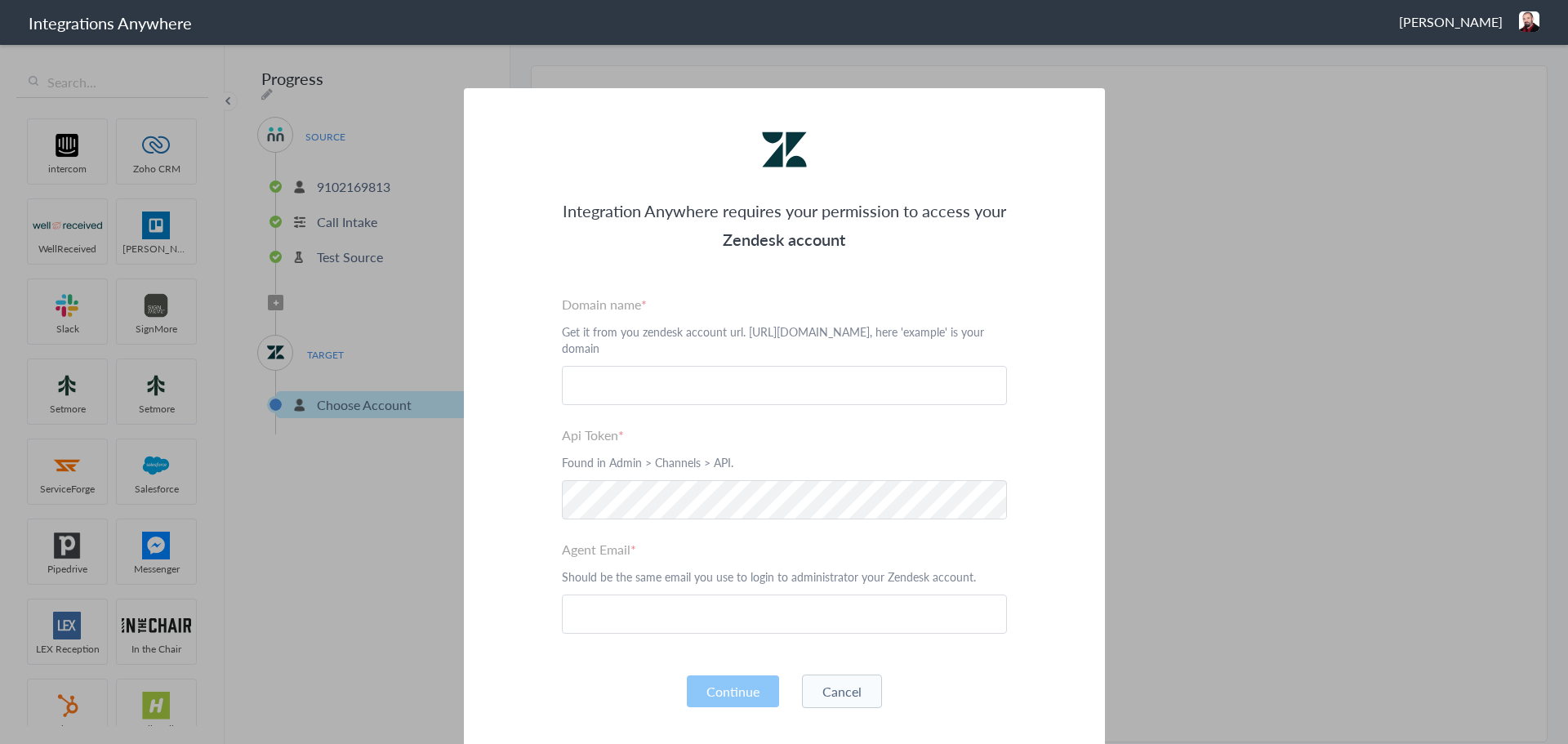
click at [834, 695] on button "Cancel" at bounding box center [841, 690] width 80 height 33
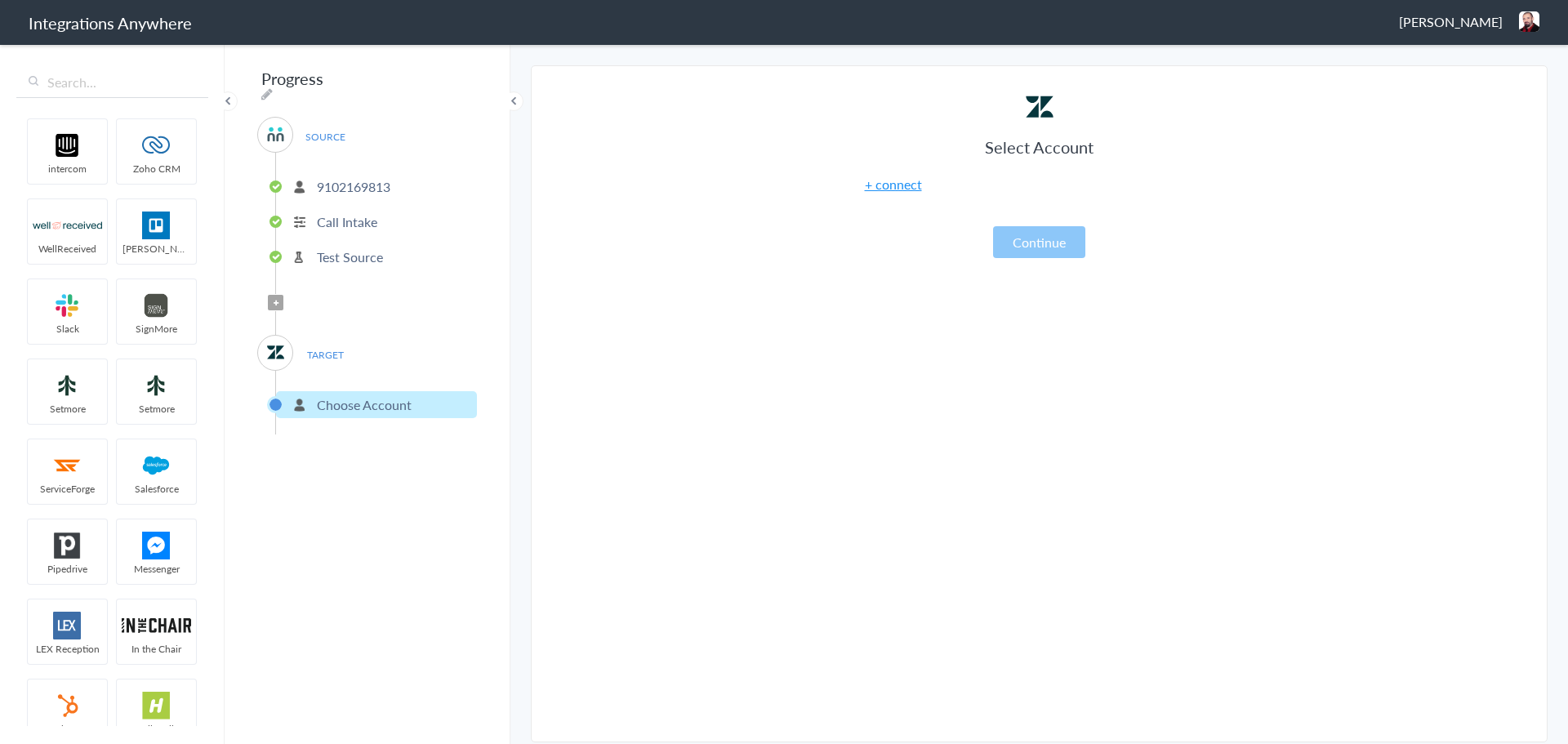
click at [1475, 20] on span "Josh Reese" at bounding box center [1451, 21] width 104 height 19
click at [1478, 80] on li "Dashboard" at bounding box center [1495, 83] width 113 height 24
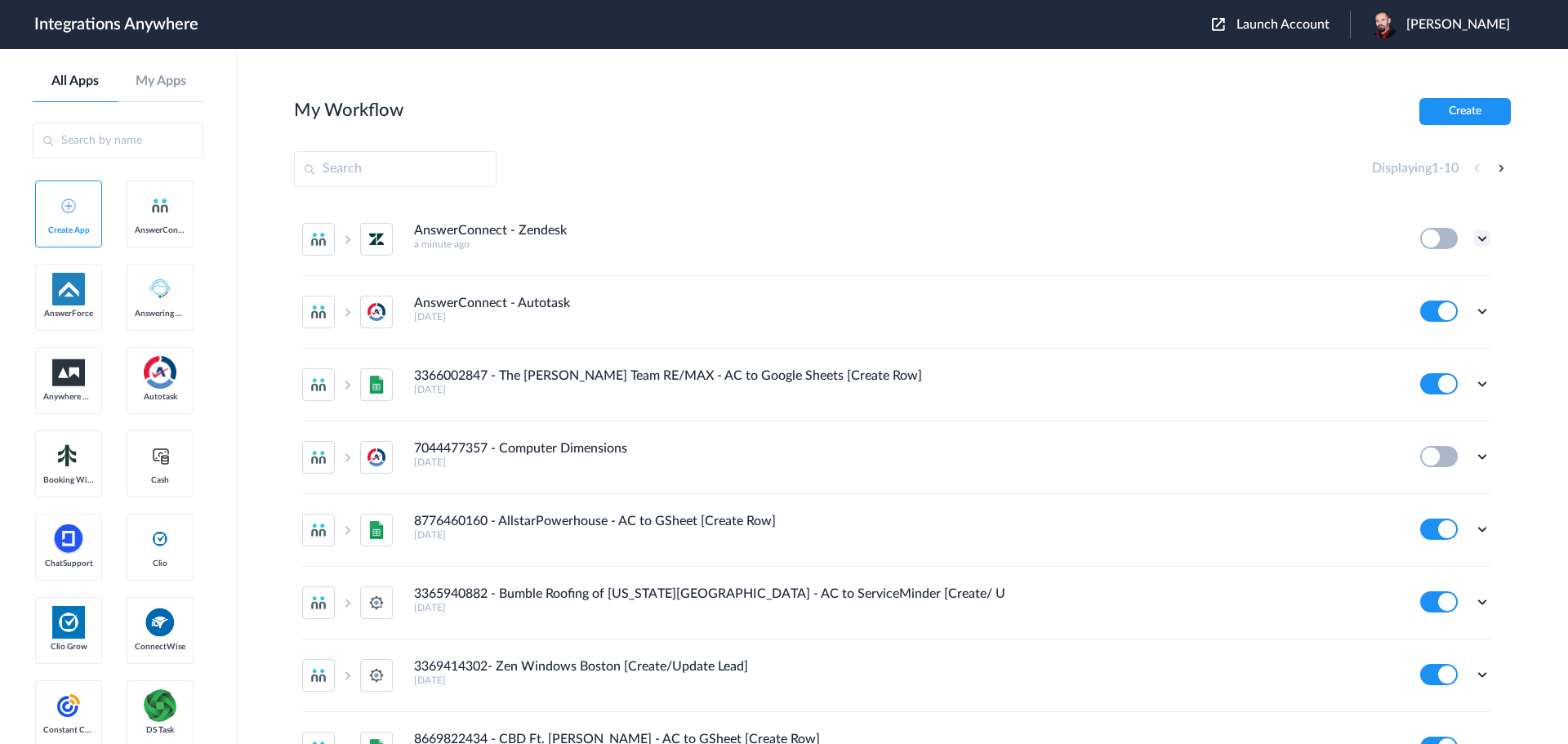
click at [1474, 235] on icon at bounding box center [1482, 238] width 16 height 16
click at [1416, 338] on span "Delete" at bounding box center [1431, 336] width 32 height 12
click at [1408, 339] on span "Are you sure?" at bounding box center [1425, 343] width 58 height 25
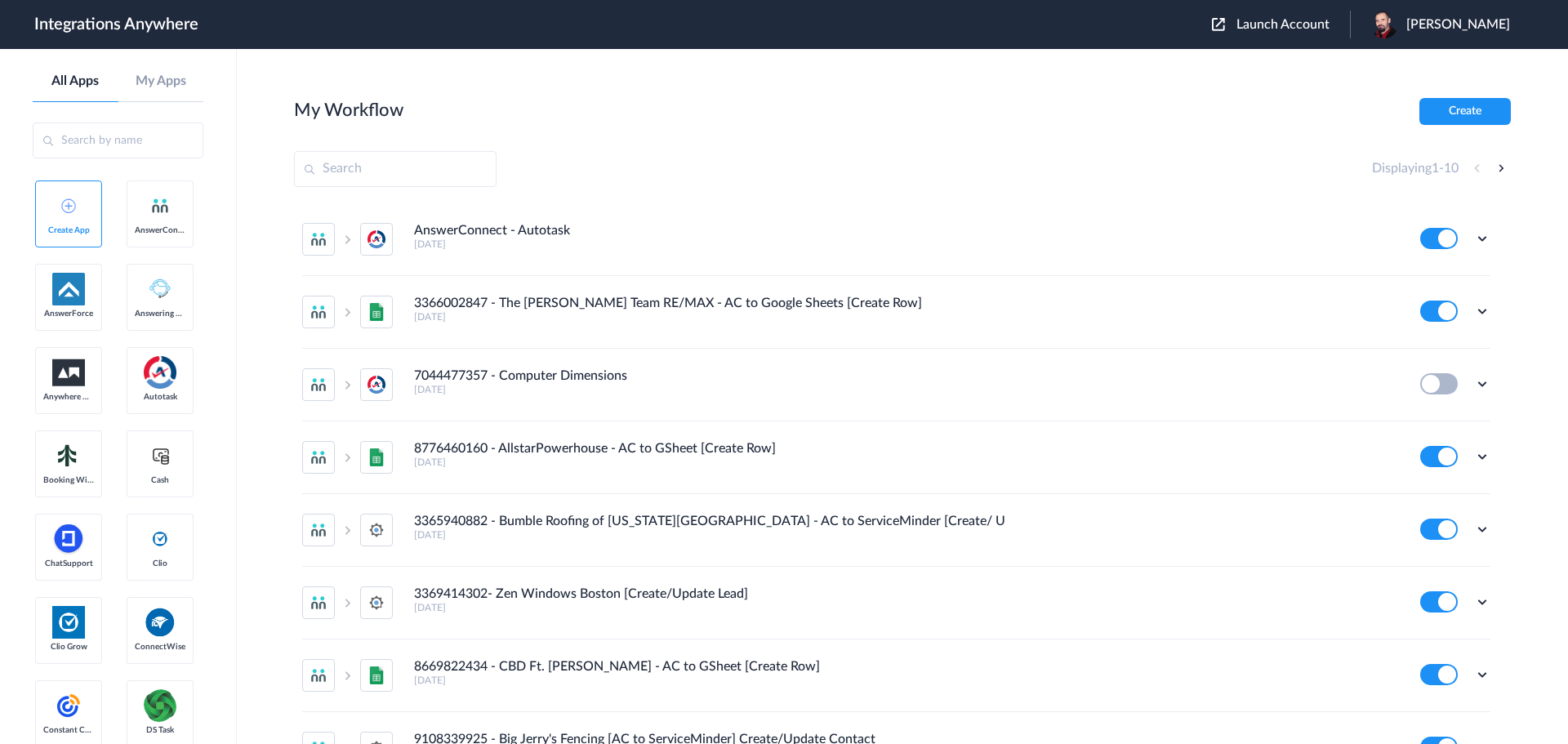
click at [1328, 29] on span "Launch Account" at bounding box center [1283, 24] width 93 height 13
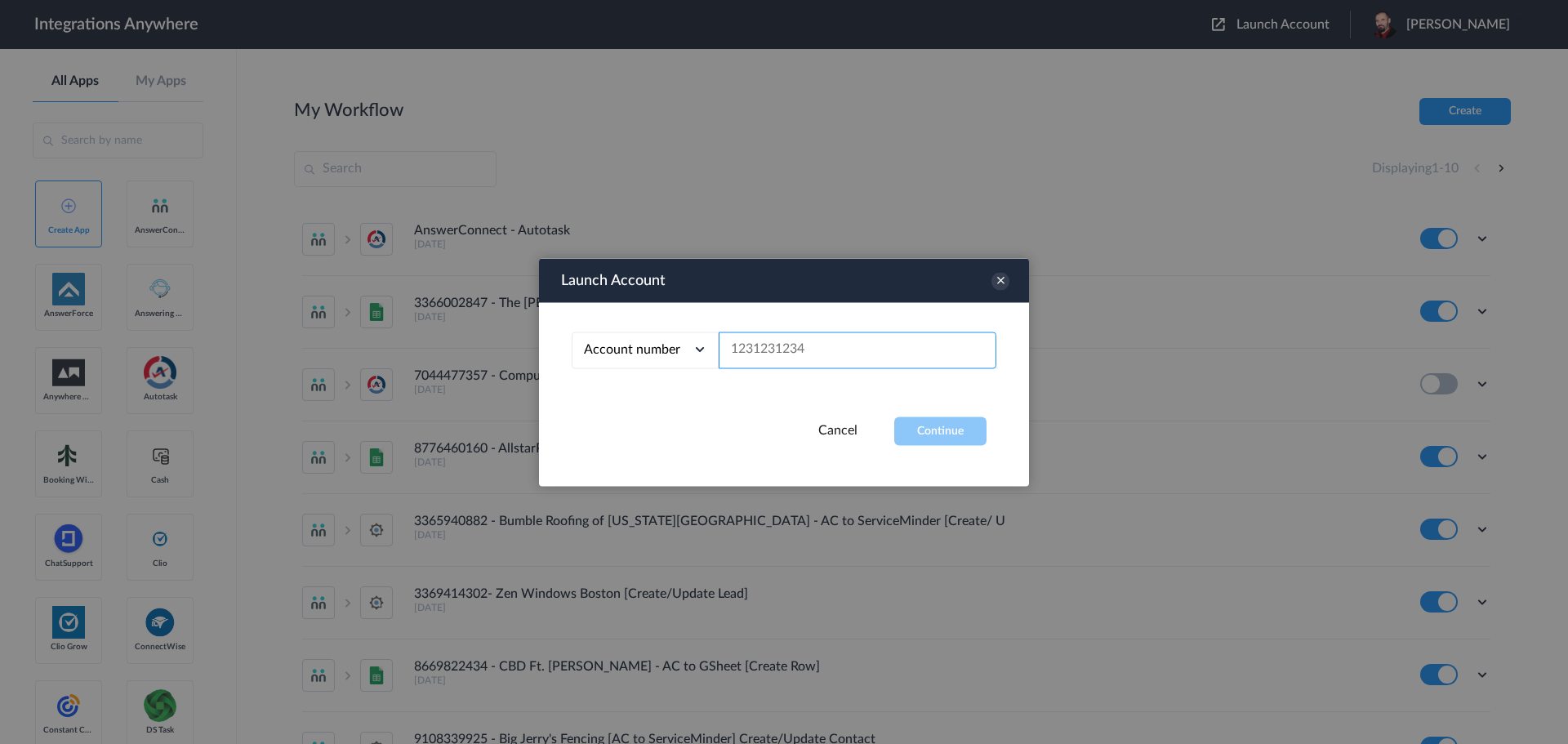
paste input "9102169813"
click at [940, 428] on button "Continue" at bounding box center [940, 431] width 92 height 29
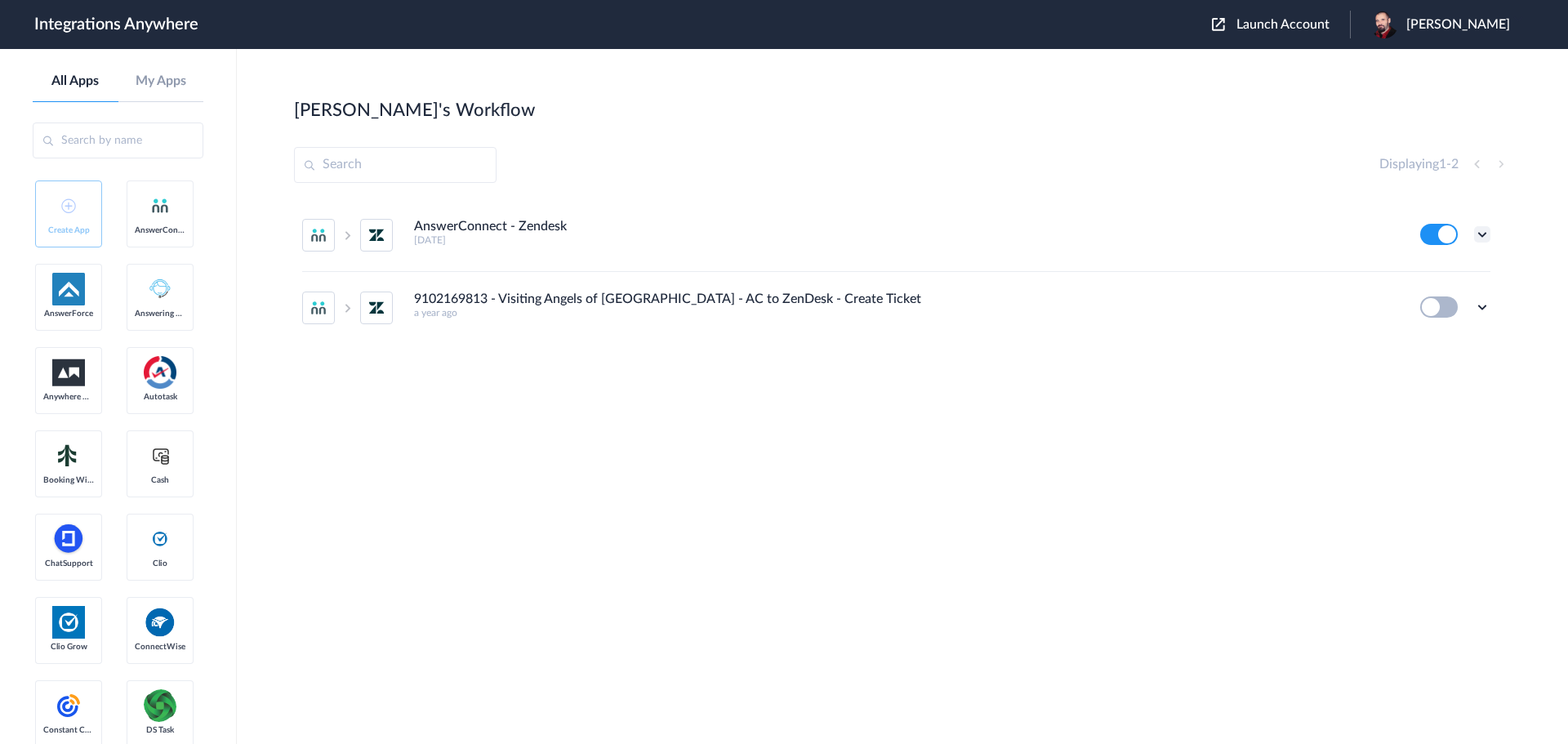
click at [1482, 238] on icon at bounding box center [1482, 235] width 16 height 16
click at [1427, 269] on link "Edit" at bounding box center [1416, 271] width 39 height 12
click at [1479, 301] on icon at bounding box center [1482, 307] width 16 height 16
click at [1439, 338] on li "Edit" at bounding box center [1437, 345] width 107 height 30
click at [1479, 230] on icon at bounding box center [1482, 235] width 16 height 16
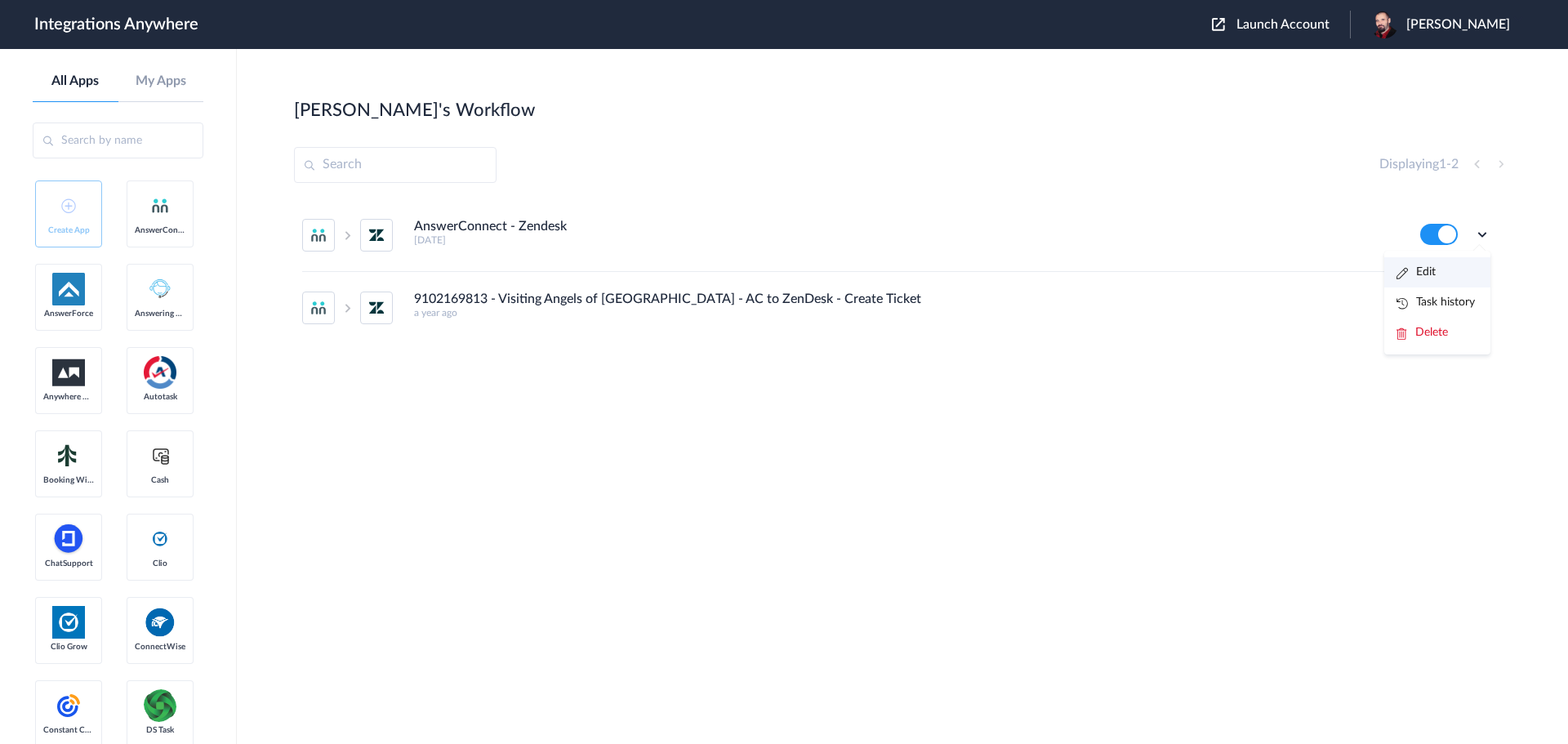
click at [1438, 270] on li "Edit" at bounding box center [1437, 272] width 107 height 30
click at [1479, 308] on icon at bounding box center [1482, 307] width 16 height 16
click at [1422, 399] on span "Delete" at bounding box center [1431, 405] width 32 height 12
click at [1442, 400] on span "Are you sure?" at bounding box center [1425, 412] width 58 height 25
click at [1483, 231] on icon at bounding box center [1482, 235] width 16 height 16
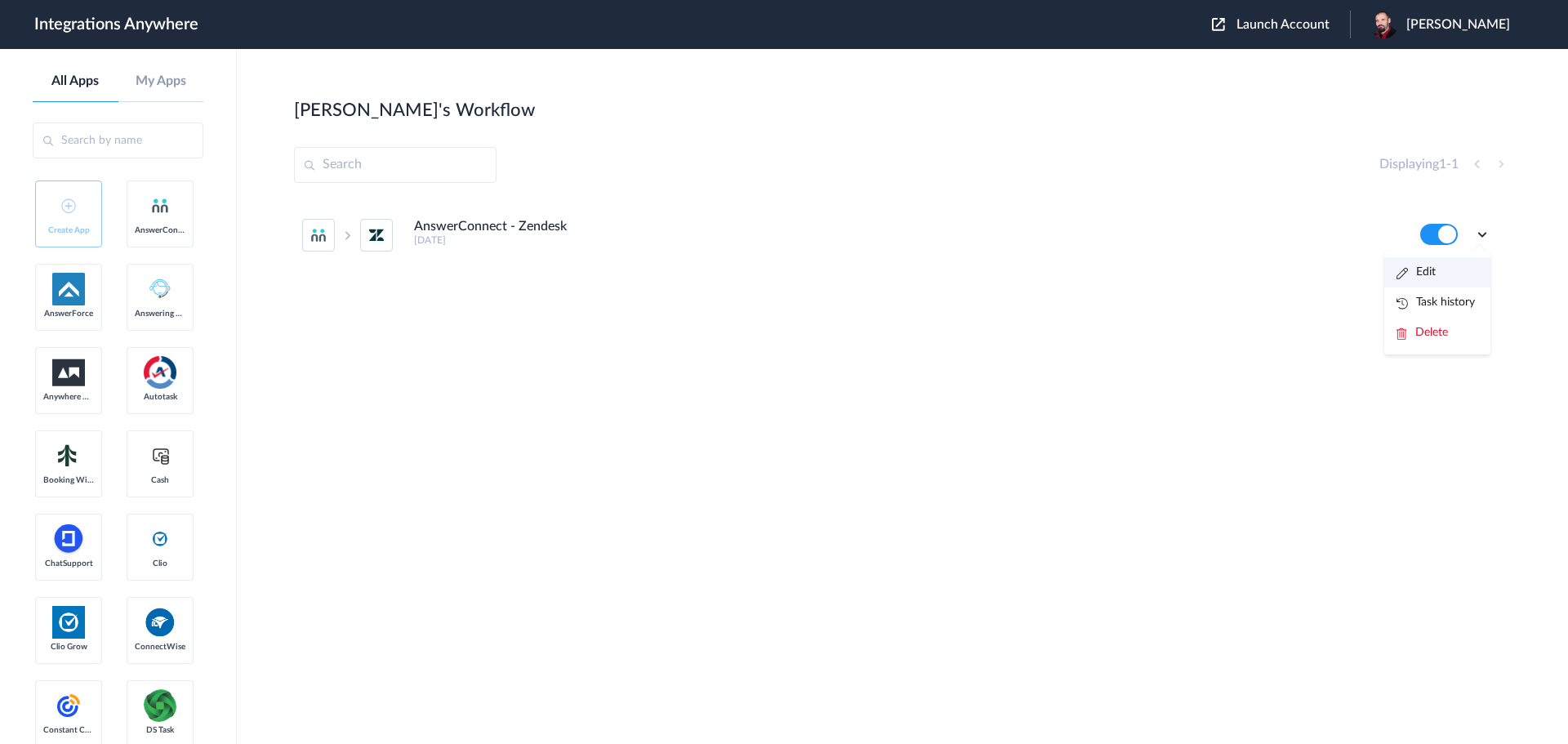
click at [1435, 276] on li "Edit" at bounding box center [1437, 272] width 107 height 30
click at [1322, 30] on span "Launch Account" at bounding box center [1283, 24] width 93 height 13
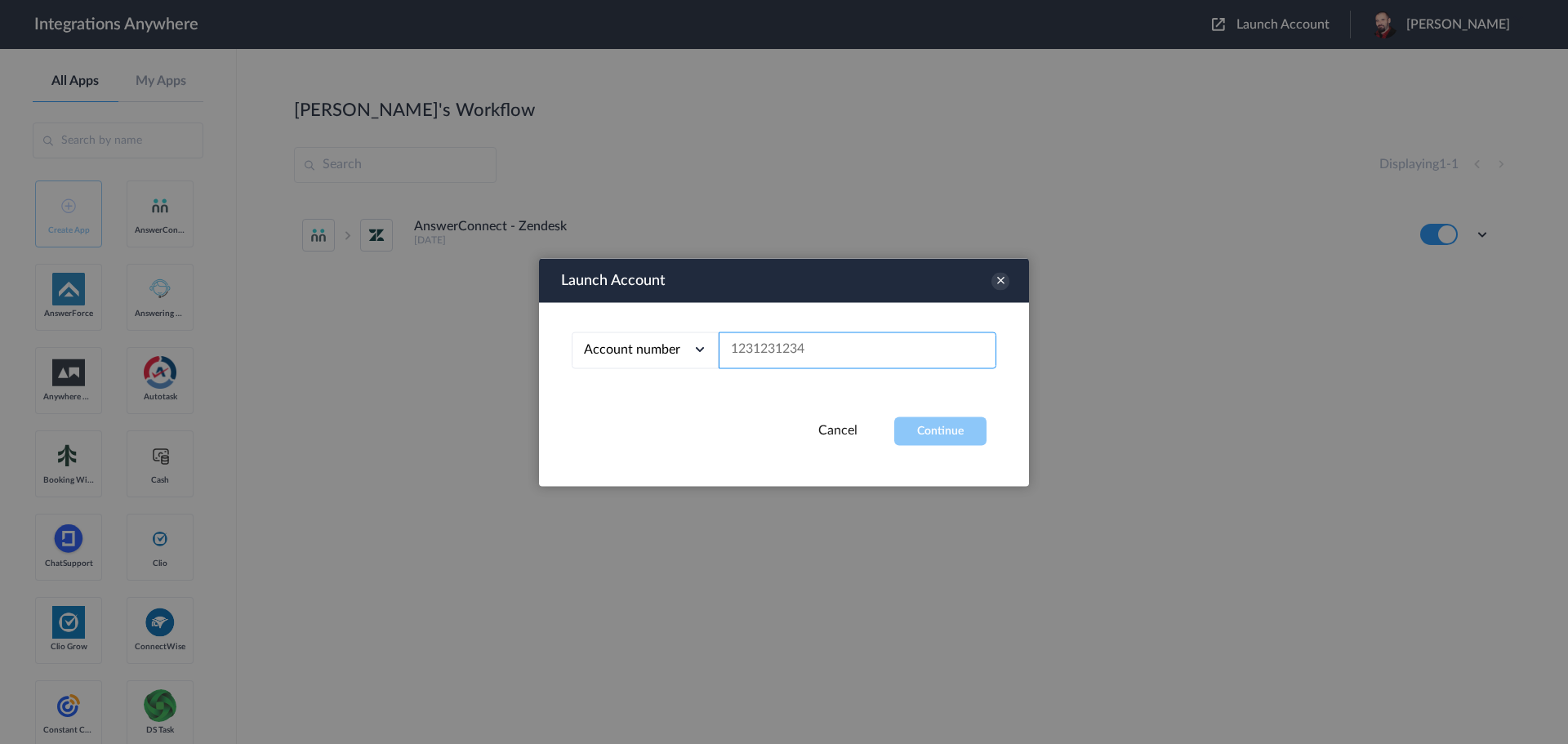
paste input "9102921853"
click at [945, 430] on button "Continue" at bounding box center [940, 431] width 92 height 29
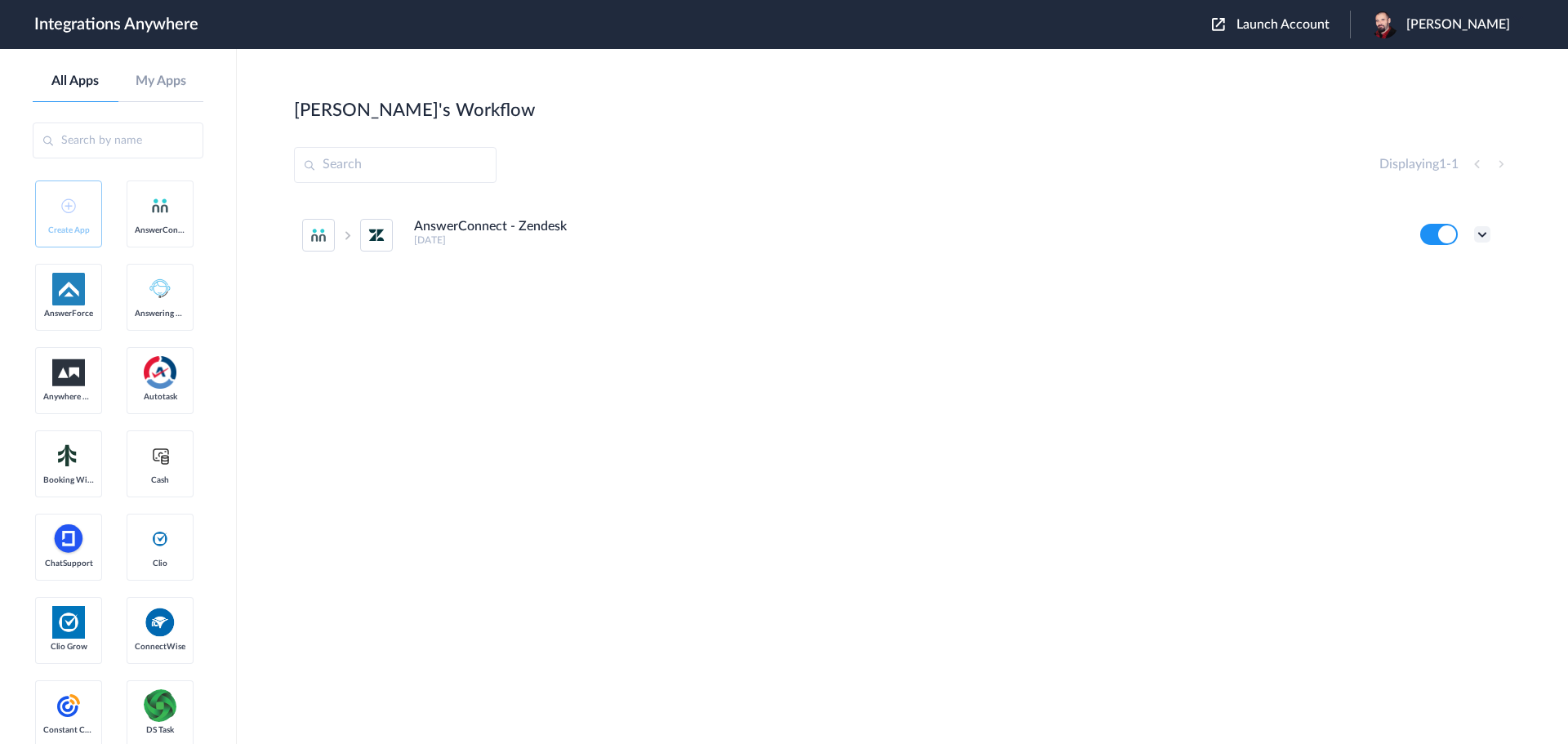
click at [1480, 235] on icon at bounding box center [1482, 235] width 16 height 16
click at [1443, 276] on li "Edit" at bounding box center [1437, 272] width 107 height 30
click at [1303, 18] on span "Launch Account" at bounding box center [1283, 24] width 93 height 13
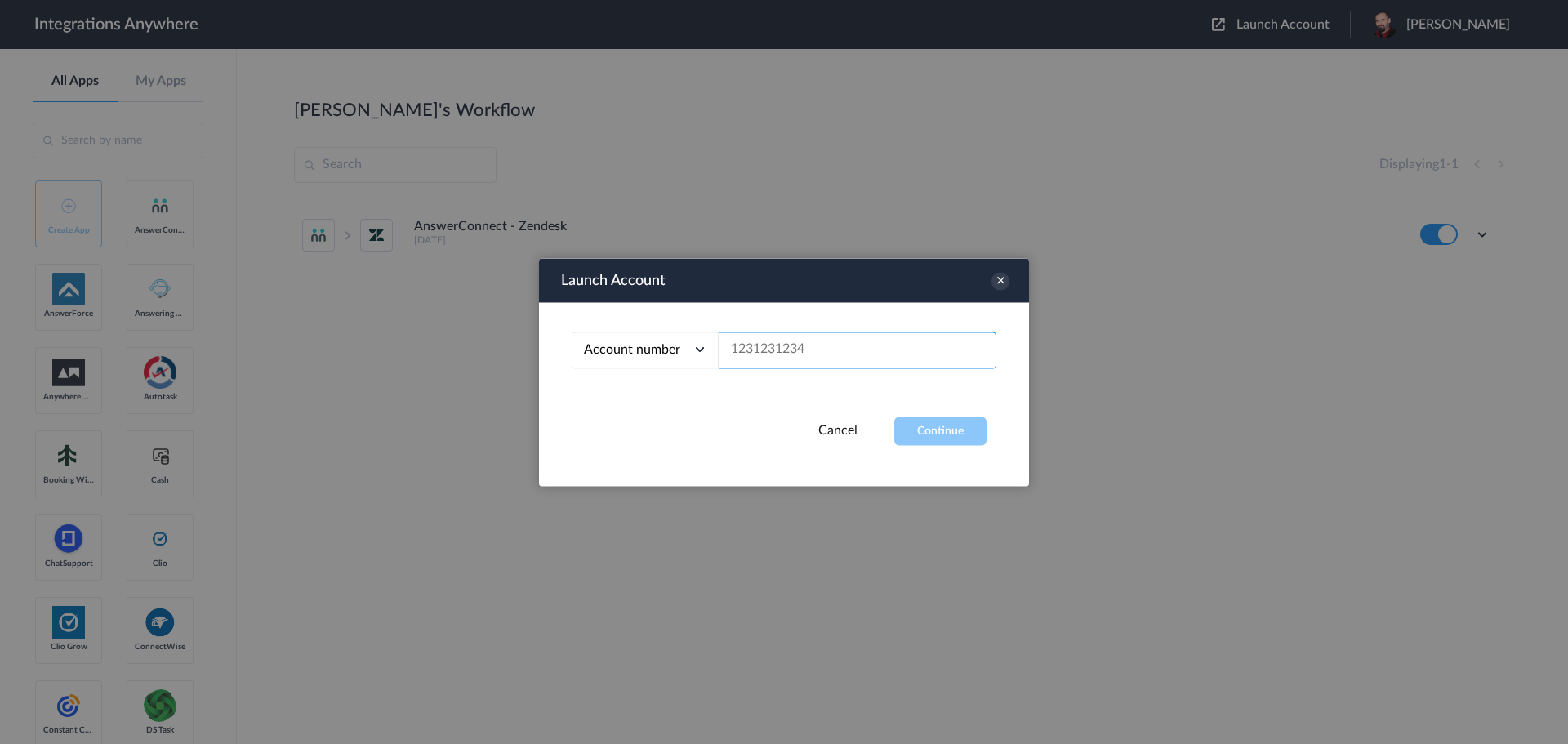
paste input "9102169813"
click at [944, 438] on button "Continue" at bounding box center [940, 431] width 92 height 29
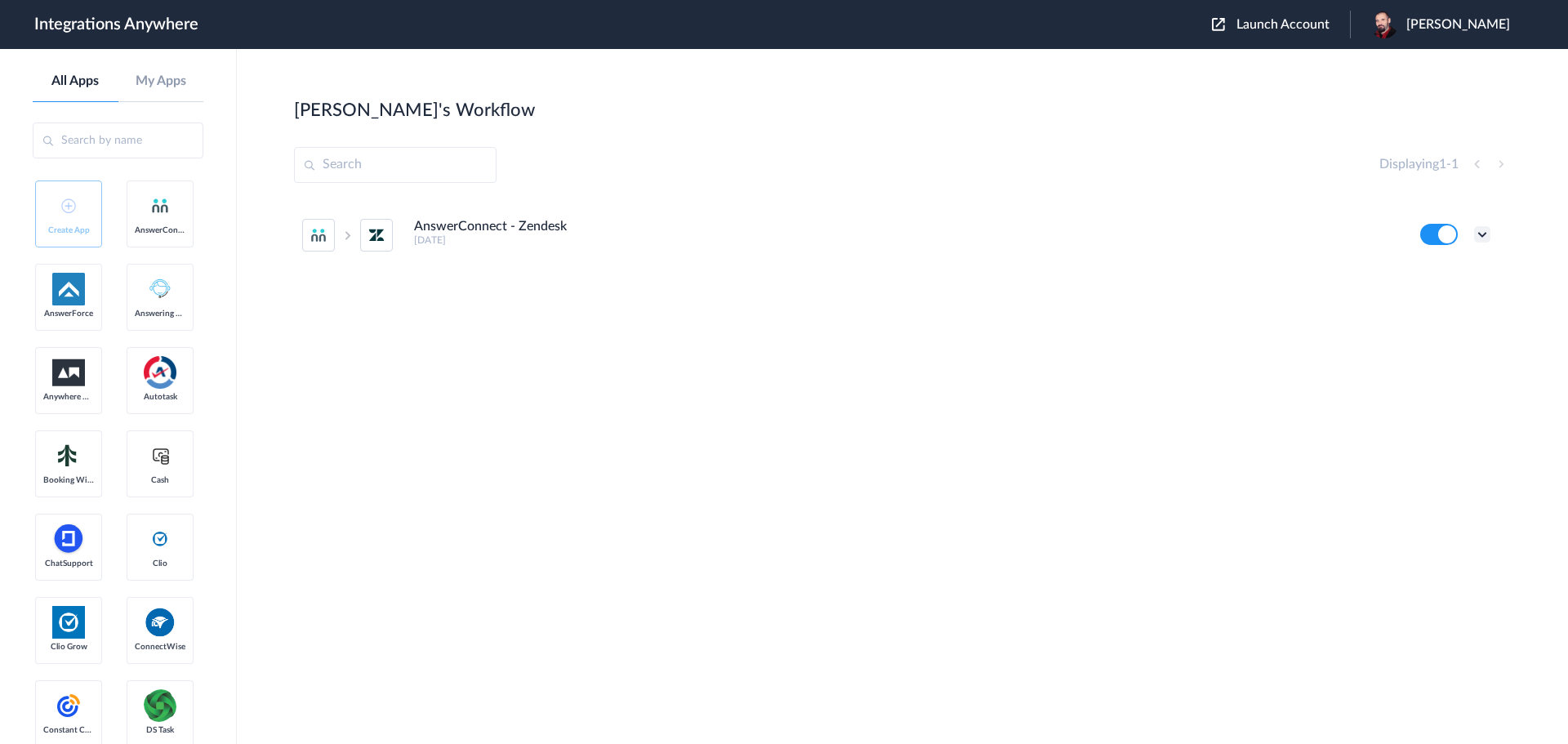
click at [1482, 233] on icon at bounding box center [1482, 235] width 16 height 16
click at [1439, 270] on li "Edit" at bounding box center [1437, 272] width 107 height 30
click at [1480, 240] on icon at bounding box center [1482, 235] width 16 height 16
click at [1312, 30] on span "Launch Account" at bounding box center [1283, 24] width 93 height 13
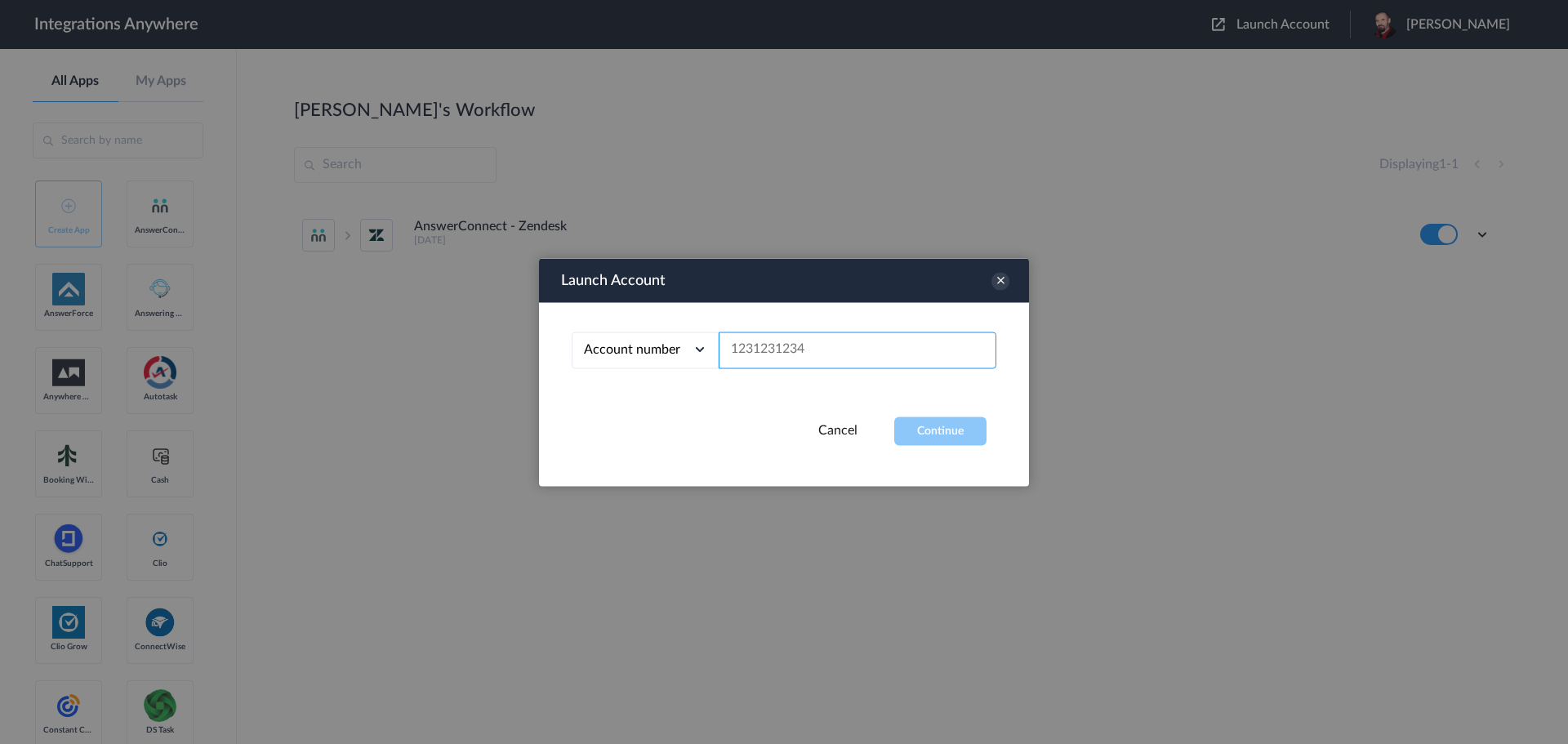
paste input "7042695877"
click at [933, 430] on button "Continue" at bounding box center [940, 431] width 92 height 29
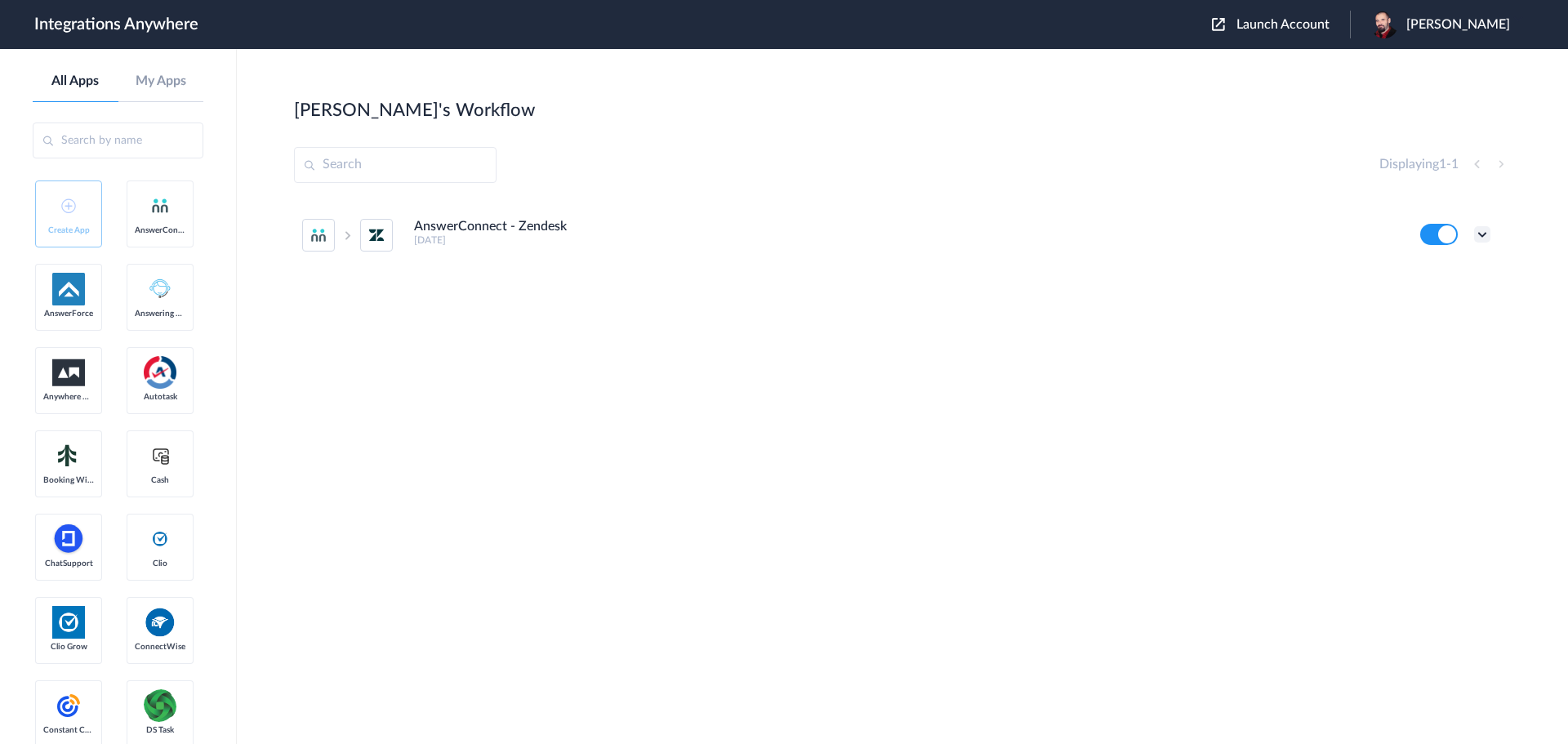
click at [1481, 232] on icon at bounding box center [1482, 235] width 16 height 16
click at [1421, 267] on link "Edit" at bounding box center [1416, 271] width 39 height 12
click at [1482, 231] on icon at bounding box center [1482, 235] width 16 height 16
click at [1435, 270] on link "Edit" at bounding box center [1416, 271] width 39 height 12
click at [1319, 29] on span "Launch Account" at bounding box center [1283, 24] width 93 height 13
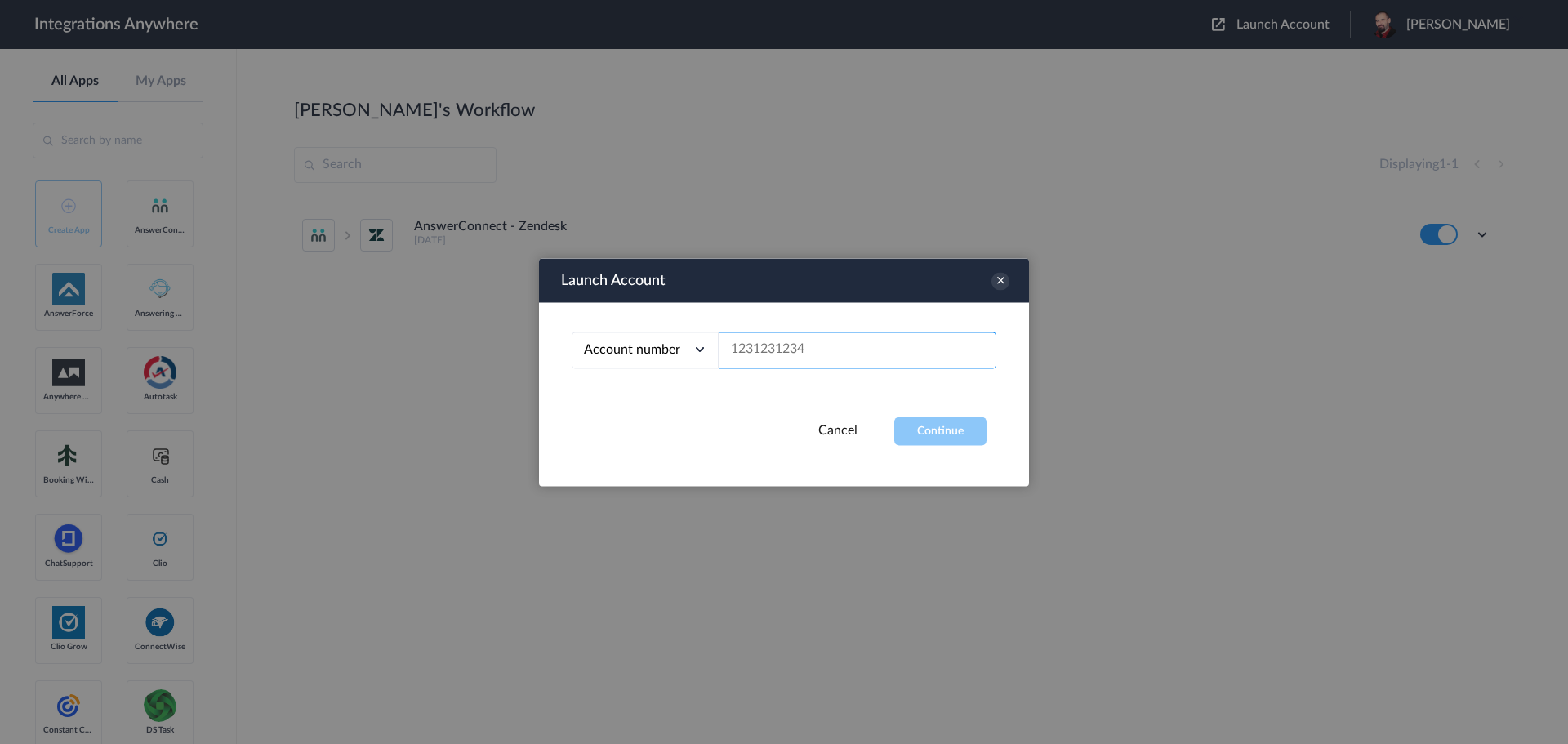
click at [786, 358] on input "text" at bounding box center [857, 349] width 278 height 37
paste input "9102169813"
type input "9102169813"
click at [931, 427] on button "Continue" at bounding box center [940, 431] width 92 height 29
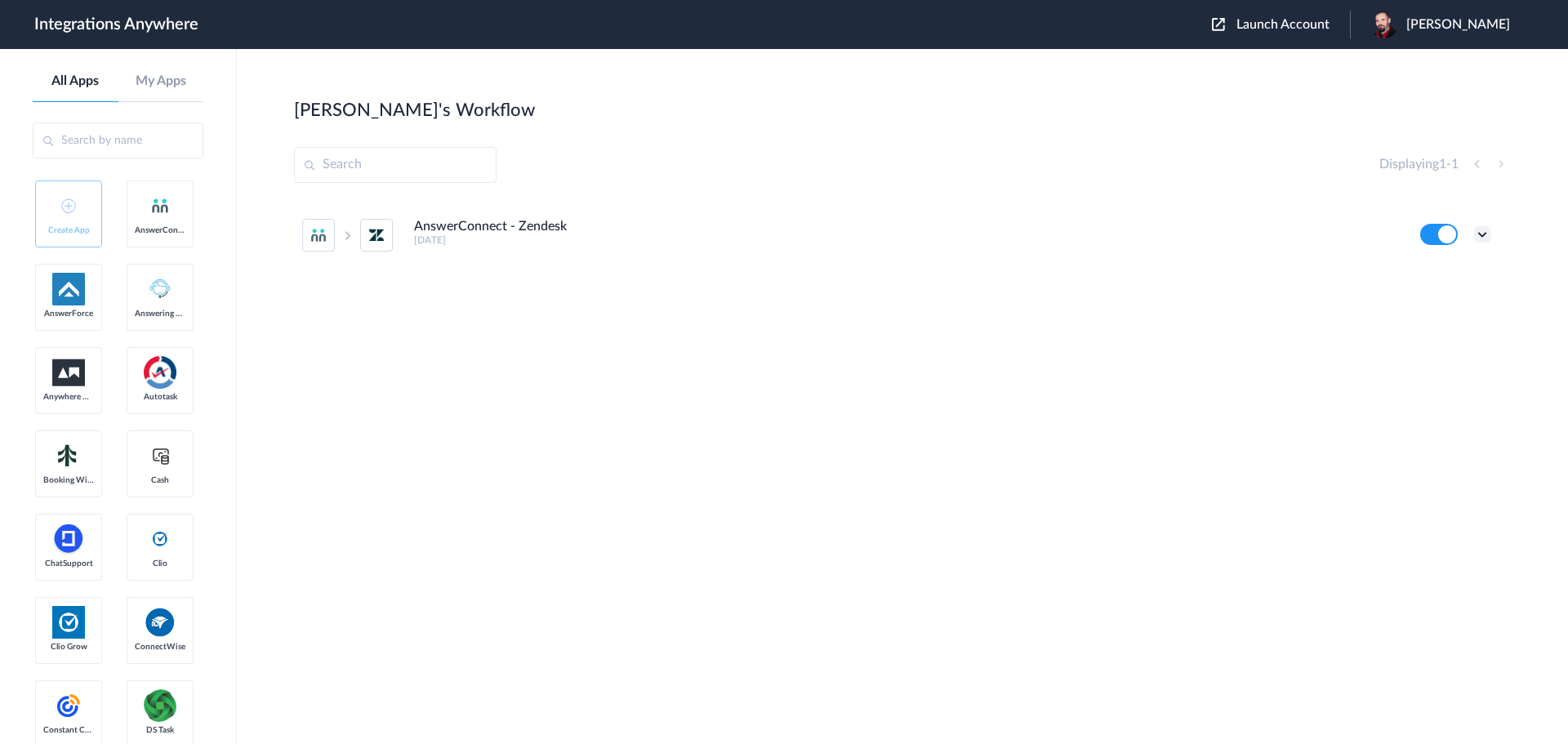
click at [1487, 227] on icon at bounding box center [1482, 235] width 16 height 16
click at [1422, 272] on link "Edit" at bounding box center [1416, 271] width 39 height 12
click at [1489, 232] on icon at bounding box center [1482, 235] width 16 height 16
click at [1443, 298] on link "Task history" at bounding box center [1435, 302] width 79 height 12
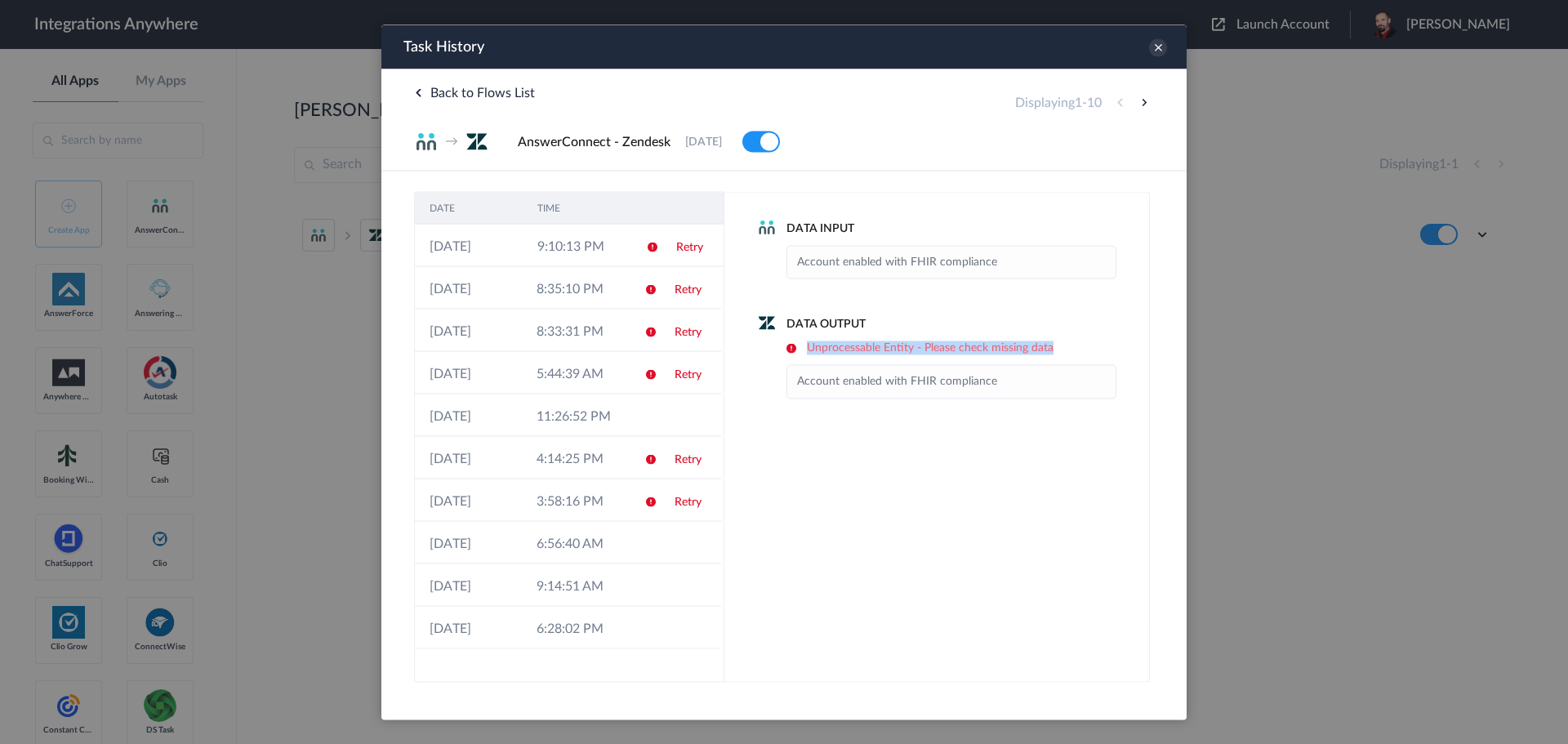
drag, startPoint x: 810, startPoint y: 344, endPoint x: 1053, endPoint y: 353, distance: 243.2
click at [1053, 353] on h6 "Unprocessable Entity - Please check missing data" at bounding box center [951, 347] width 330 height 14
click at [1163, 54] on icon at bounding box center [1158, 47] width 18 height 18
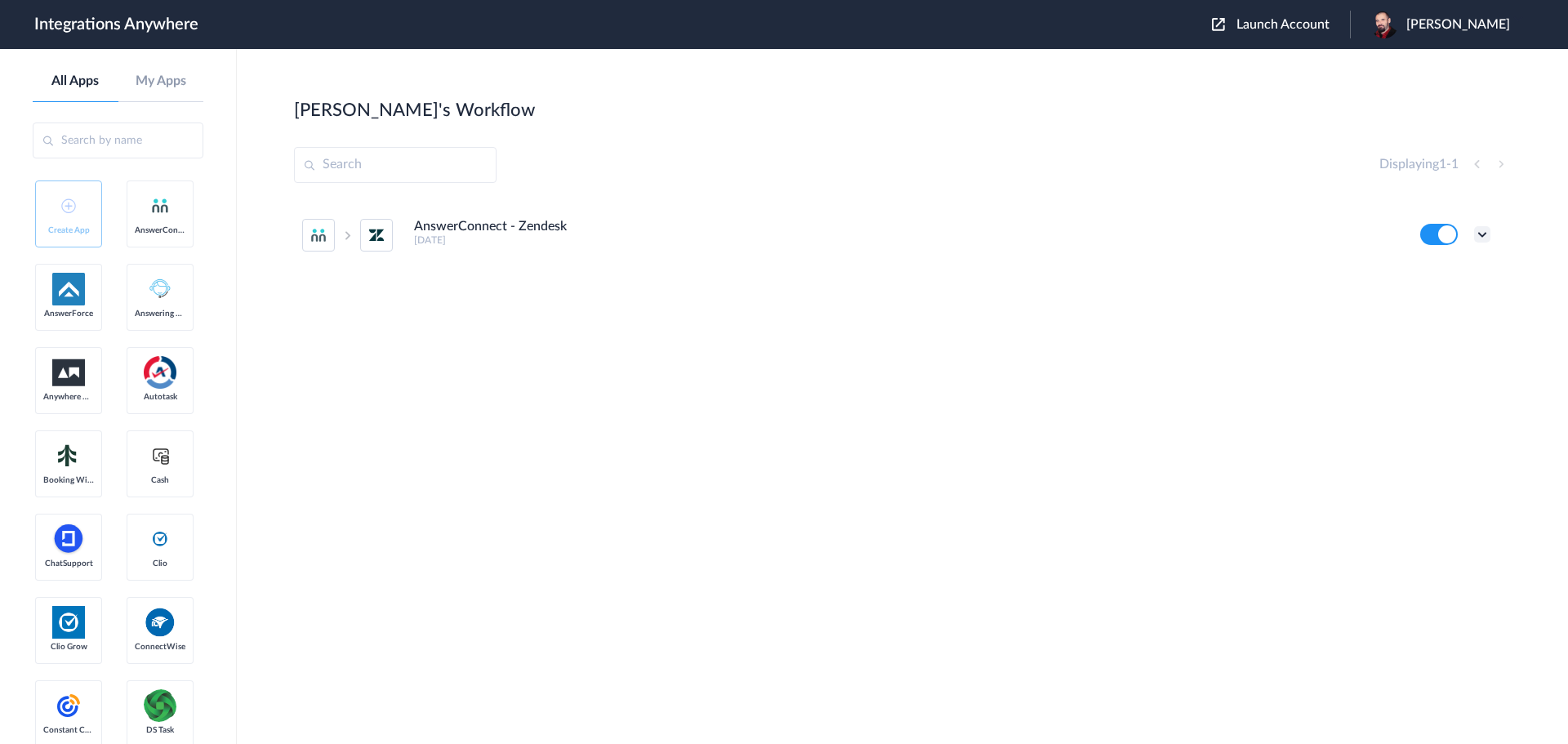
click at [1479, 230] on icon at bounding box center [1482, 235] width 16 height 16
click at [1449, 272] on li "Edit" at bounding box center [1437, 272] width 107 height 30
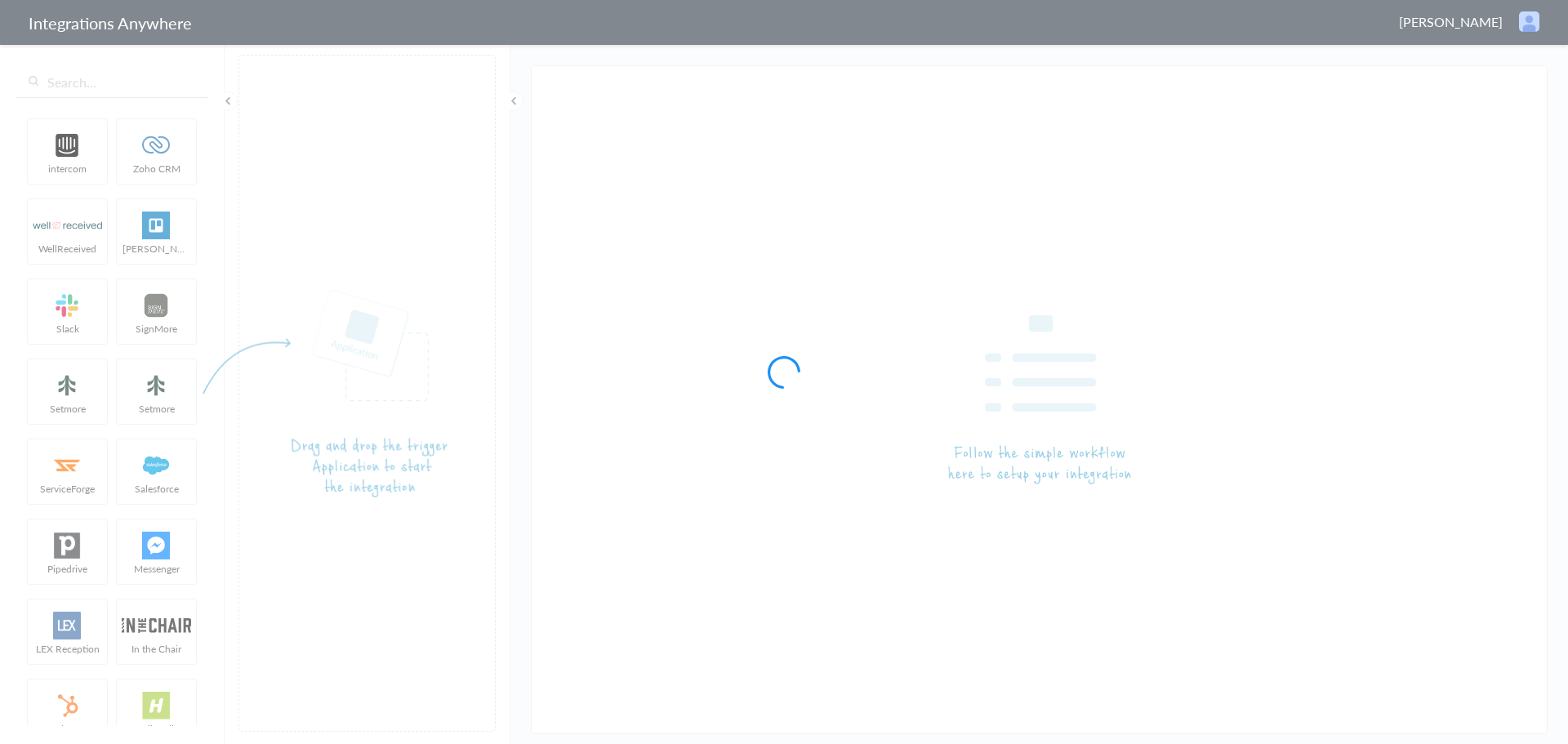
type input "AnswerConnect - Zendesk"
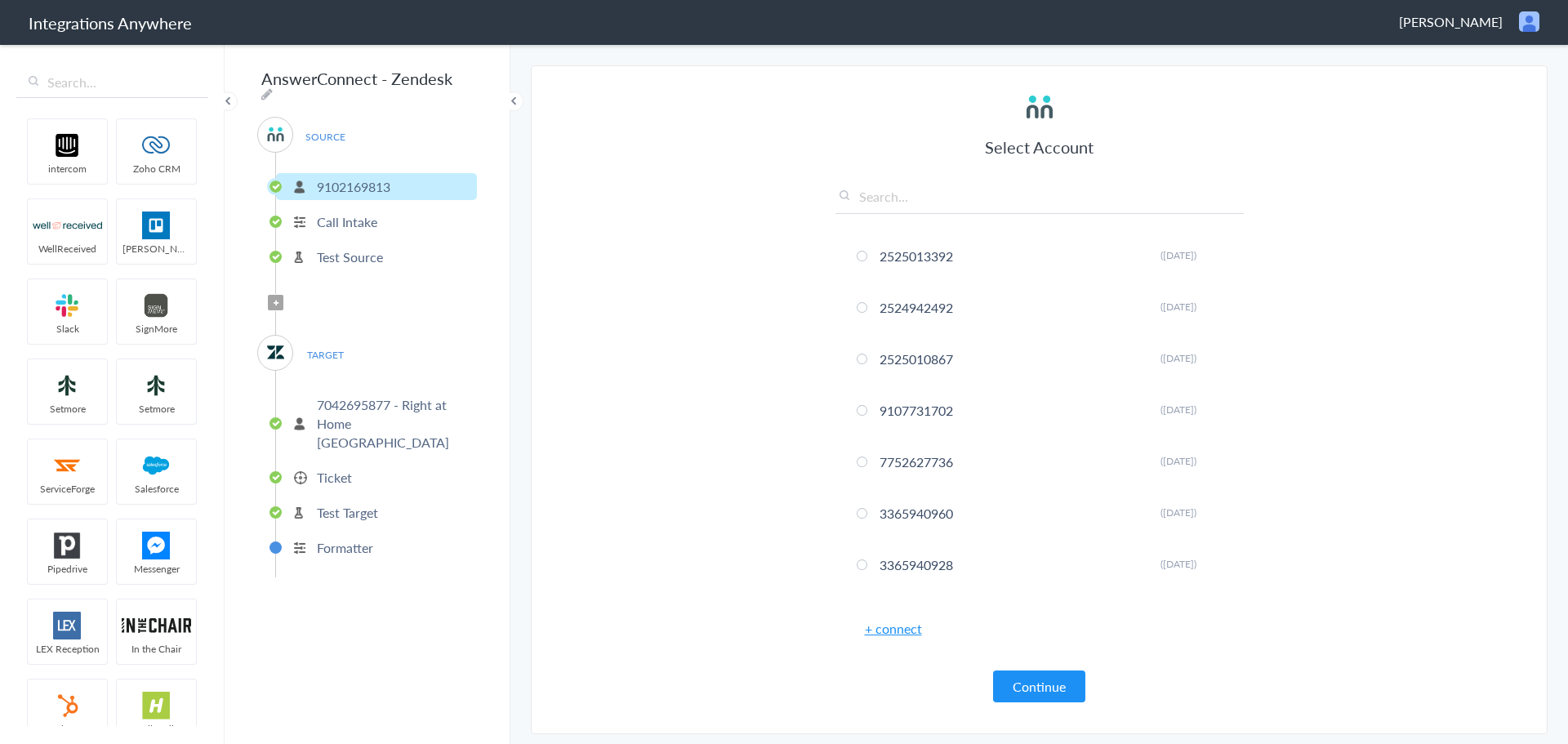
click at [384, 399] on p "7042695877 - Right at Home [GEOGRAPHIC_DATA]" at bounding box center [395, 423] width 156 height 56
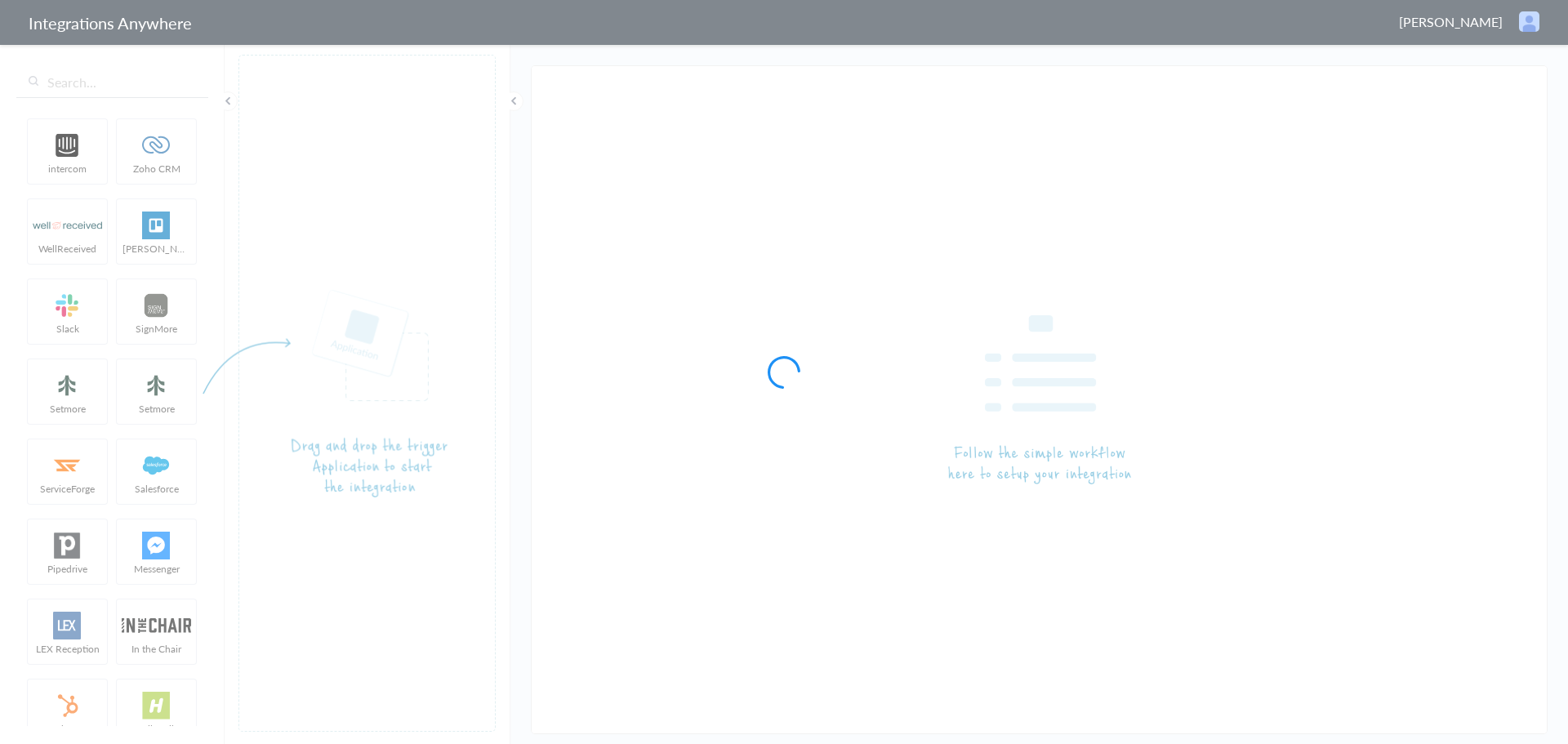
type input "9102169813 - Visiting Angels of [GEOGRAPHIC_DATA] - AC to ZenDesk - Create Tick…"
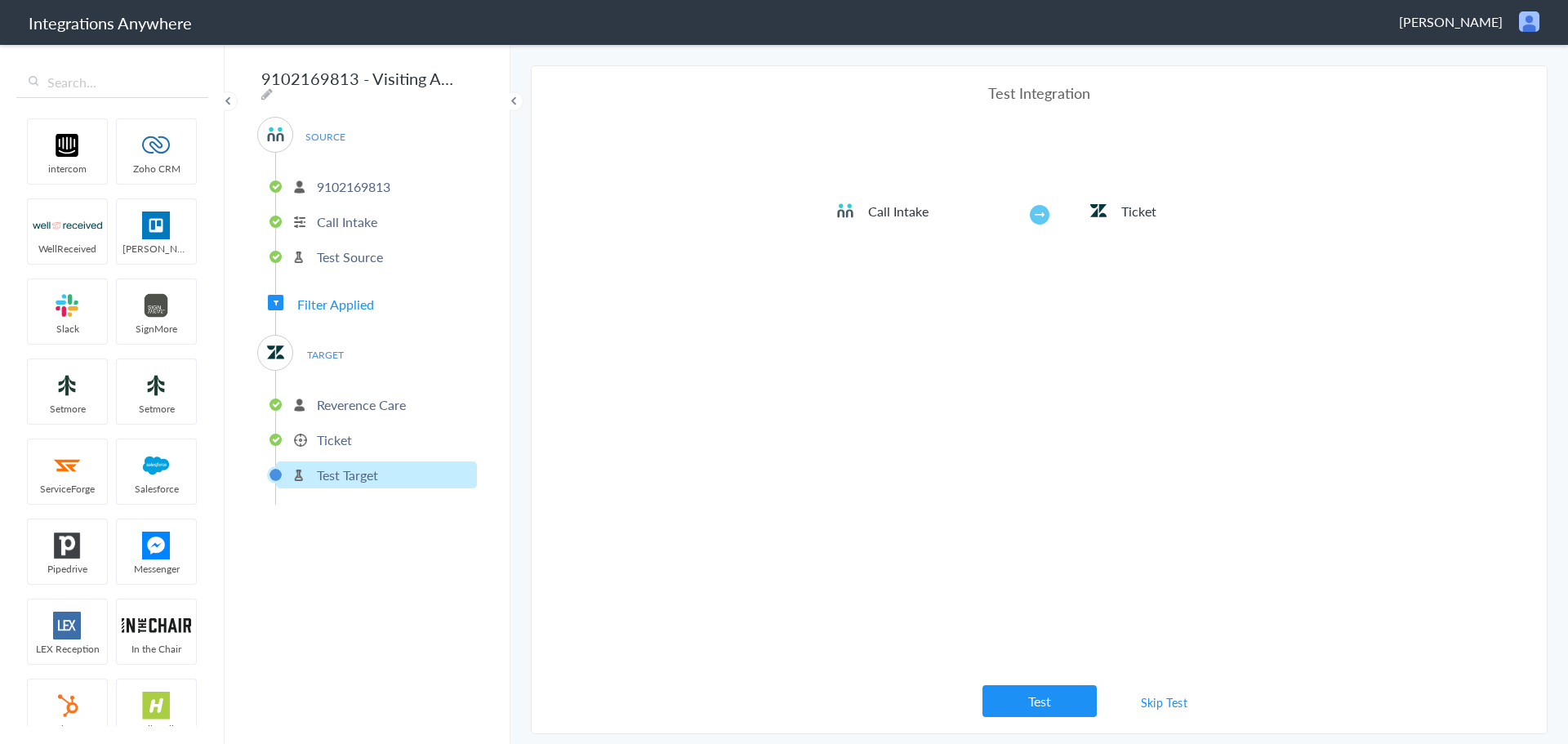
click at [347, 396] on p "Reverence Care" at bounding box center [361, 404] width 89 height 19
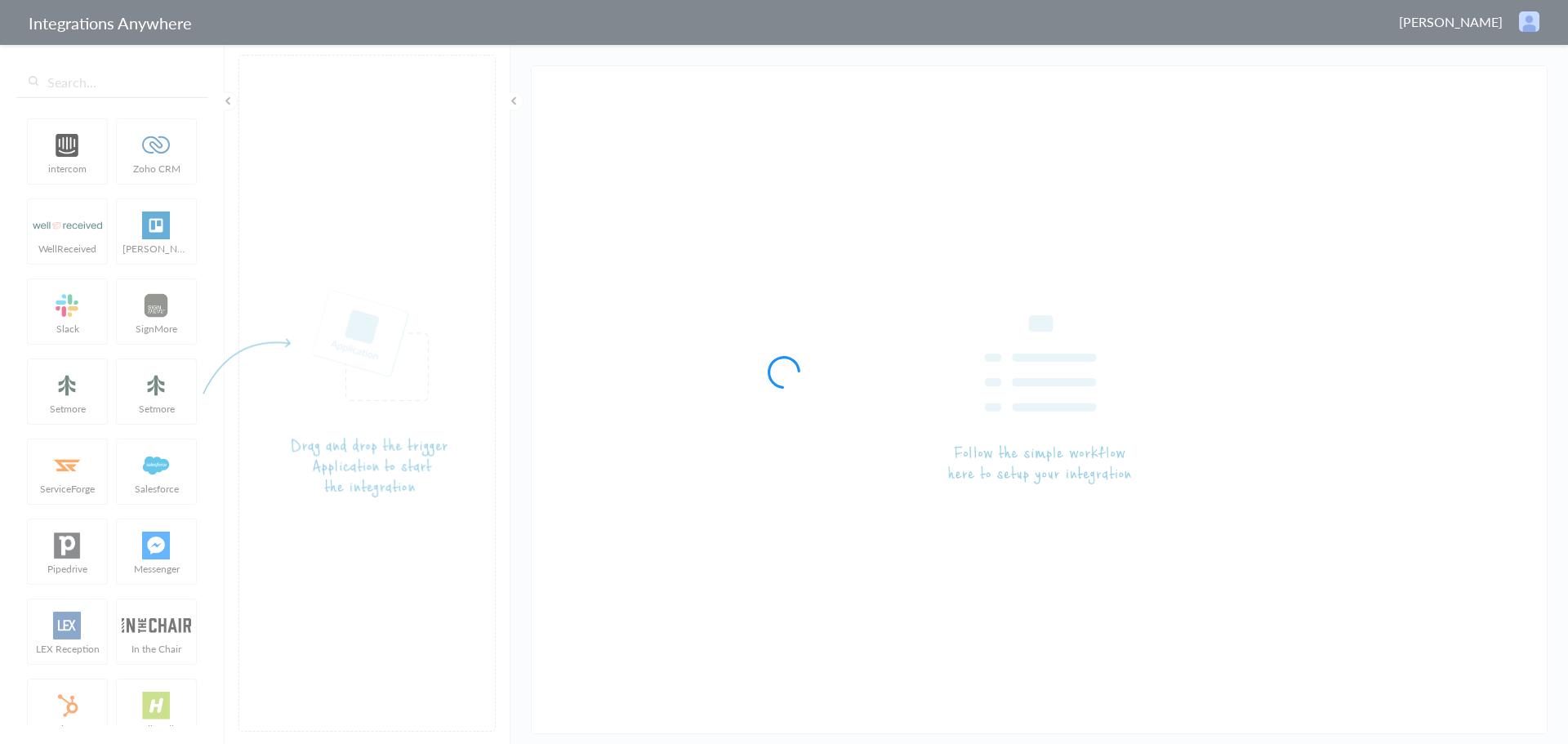
type input "AnswerConnect - Zendesk"
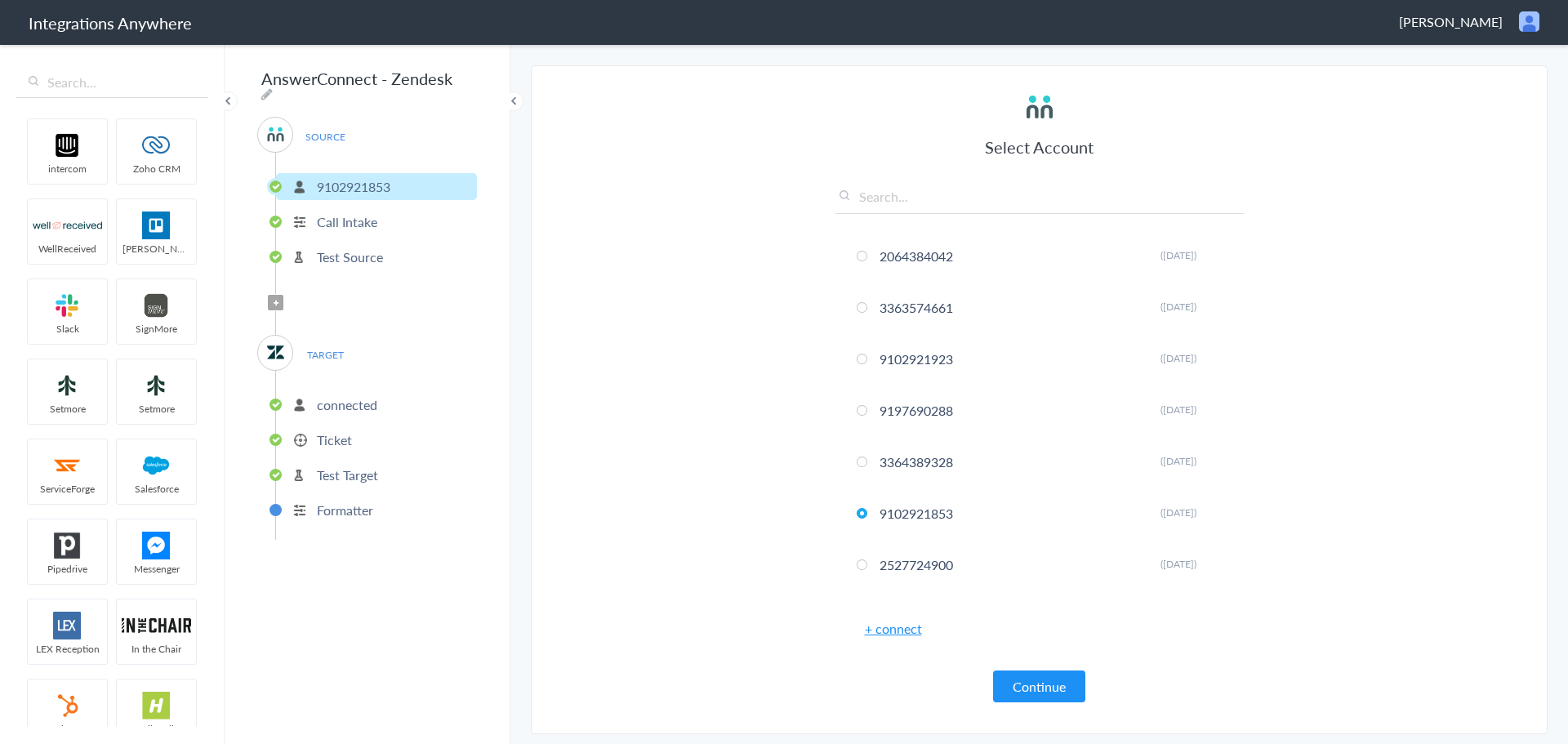
click at [348, 397] on p "connected" at bounding box center [347, 404] width 60 height 19
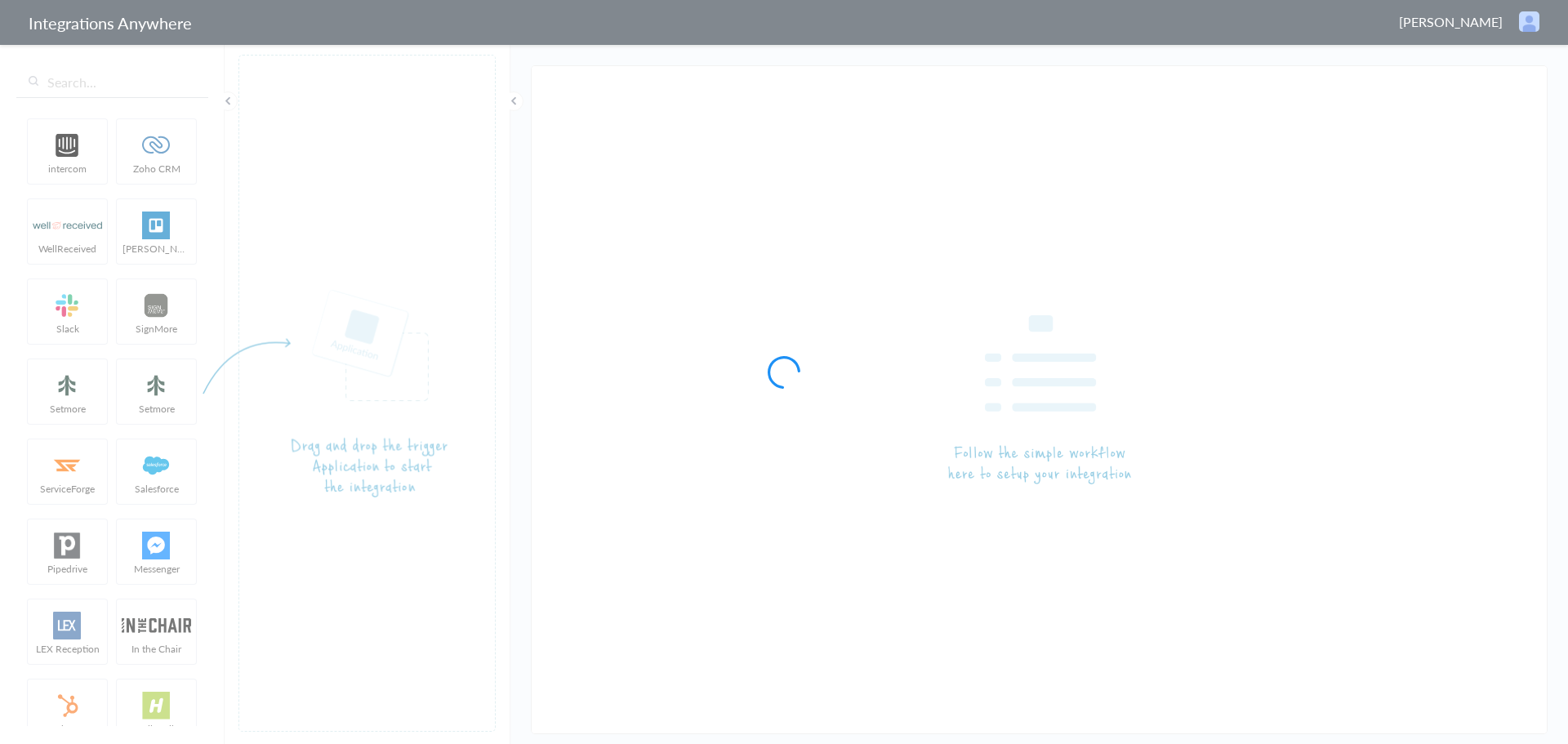
type input "AnswerConnect - Zendesk"
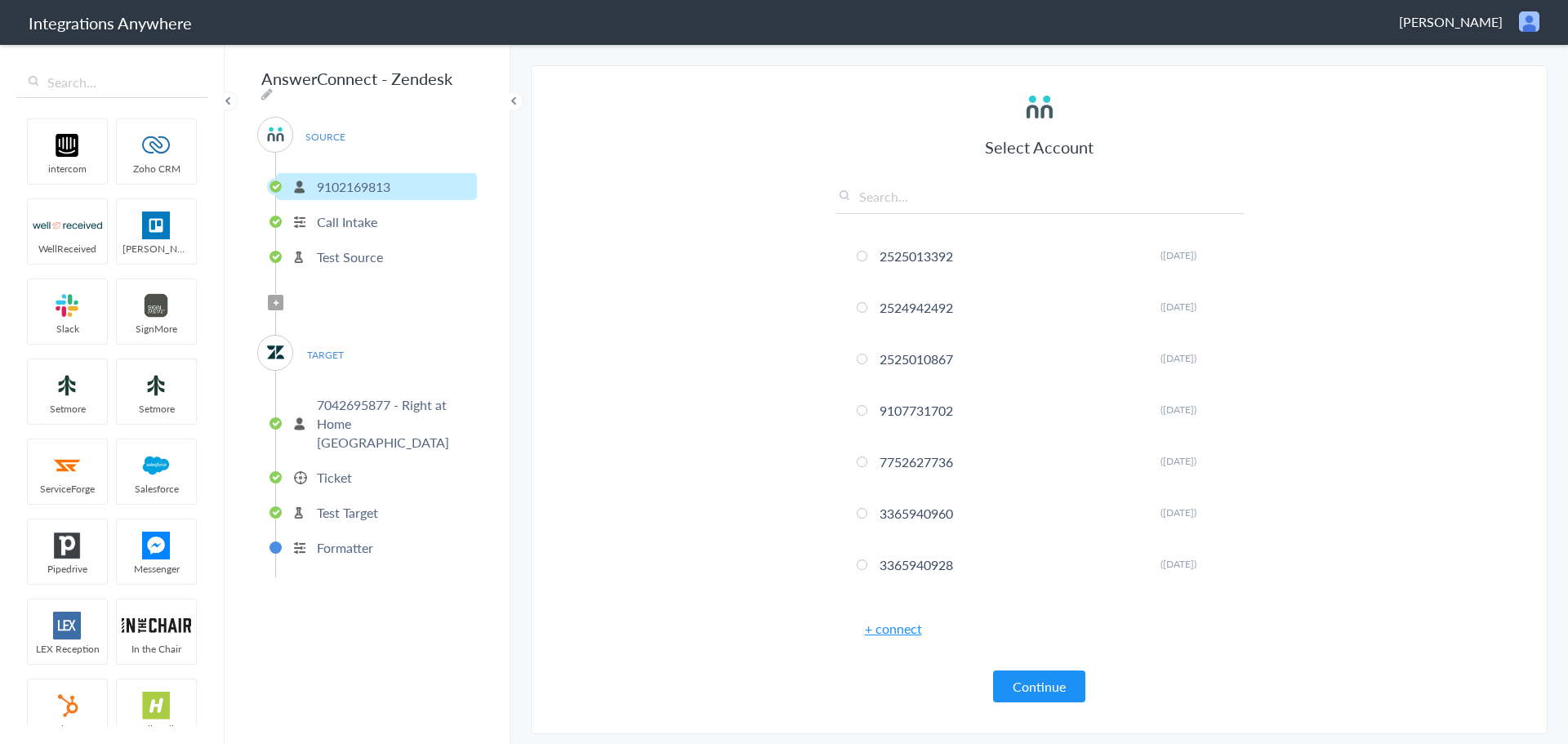
click at [364, 411] on p "7042695877 - Right at Home [GEOGRAPHIC_DATA]" at bounding box center [395, 423] width 156 height 56
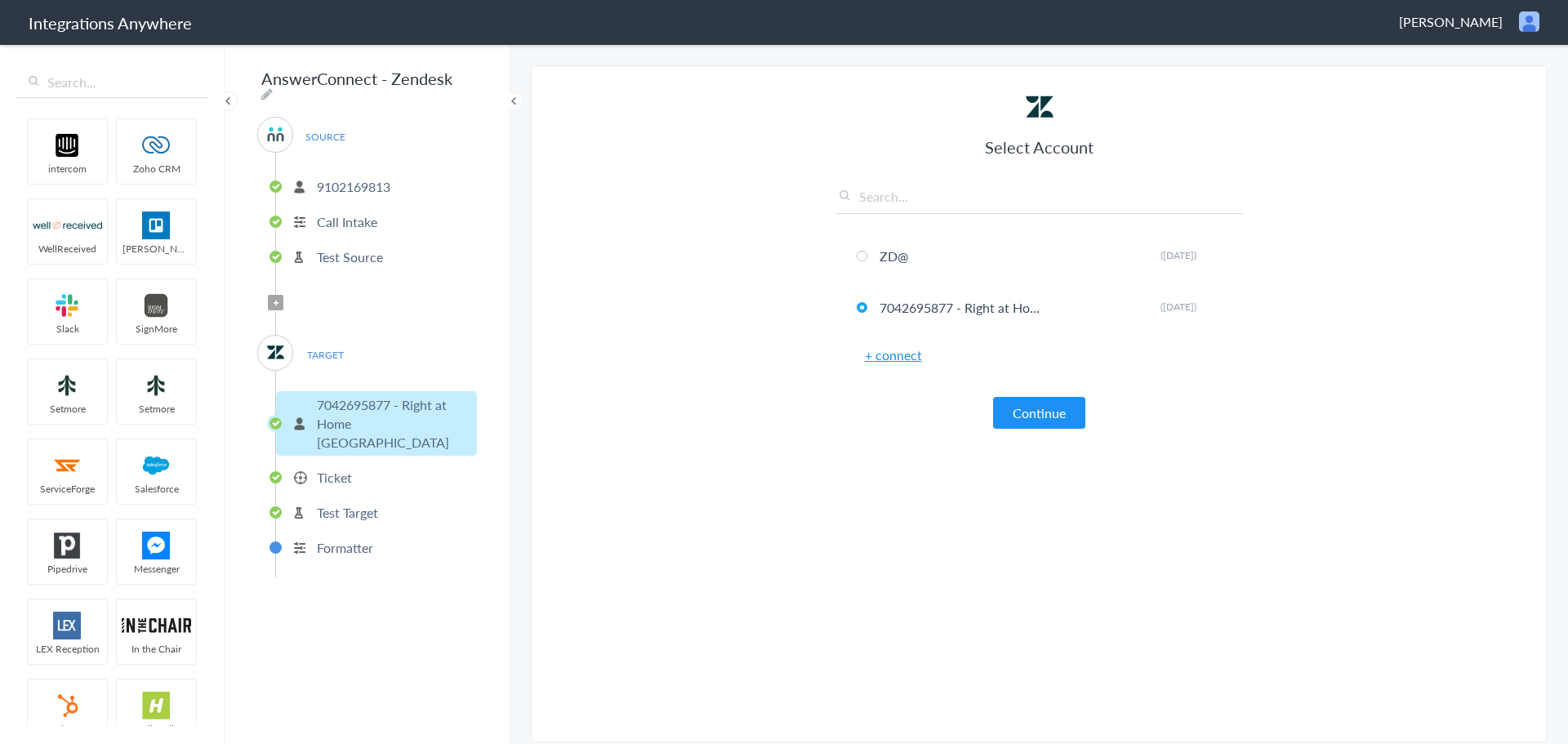
click at [893, 356] on link "+ connect" at bounding box center [894, 355] width 57 height 19
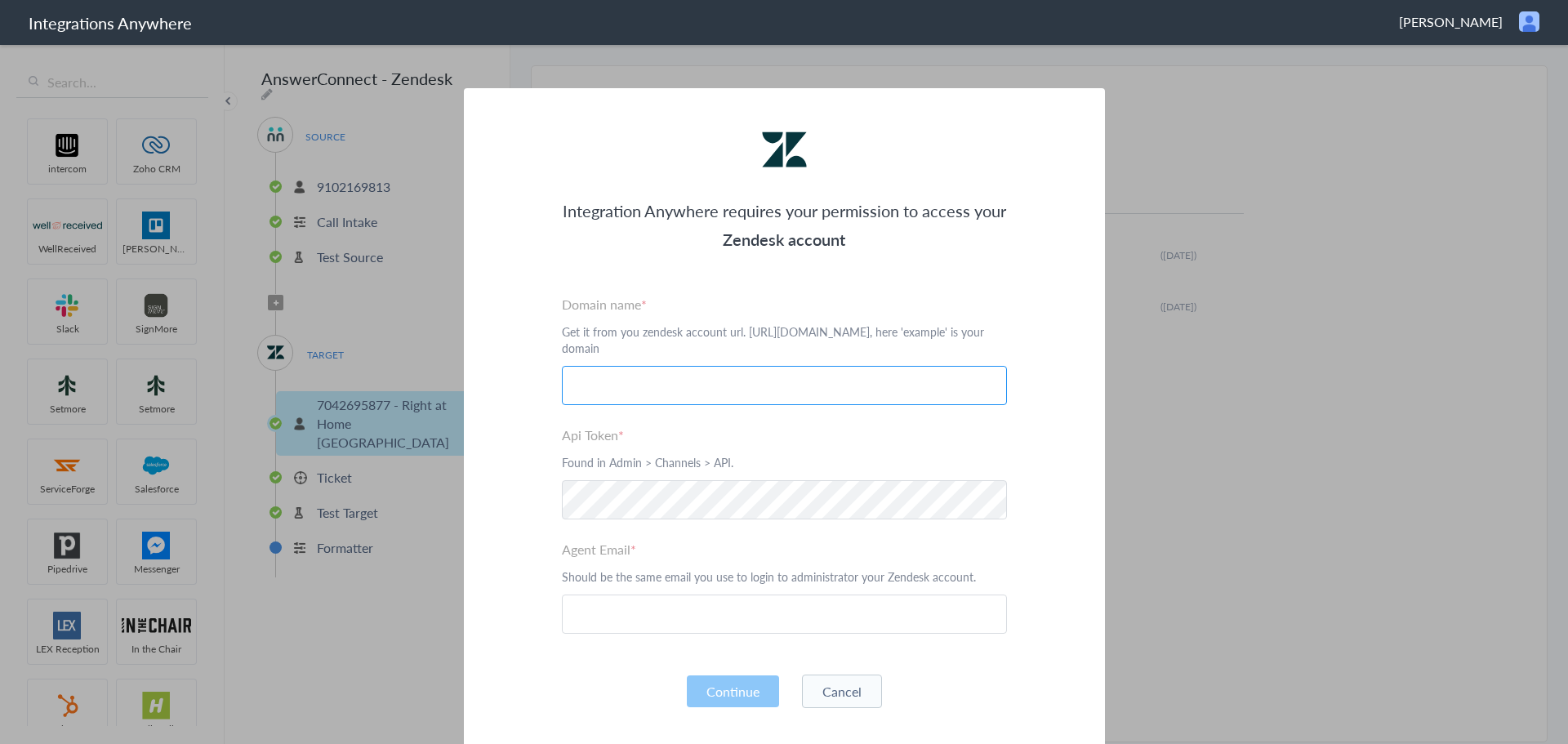
click at [824, 378] on input "text" at bounding box center [784, 386] width 445 height 39
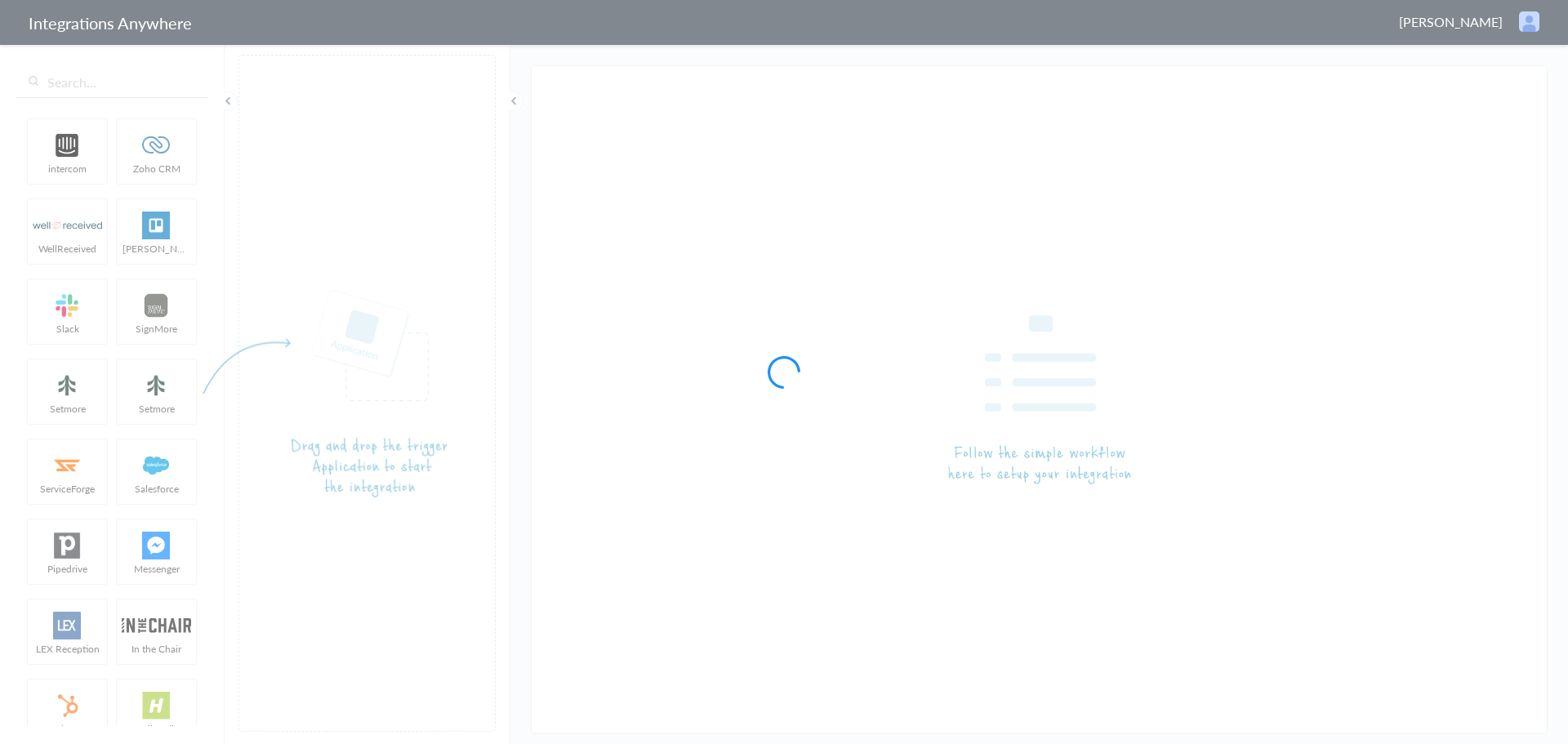
type input "AnswerConnect - Zendesk"
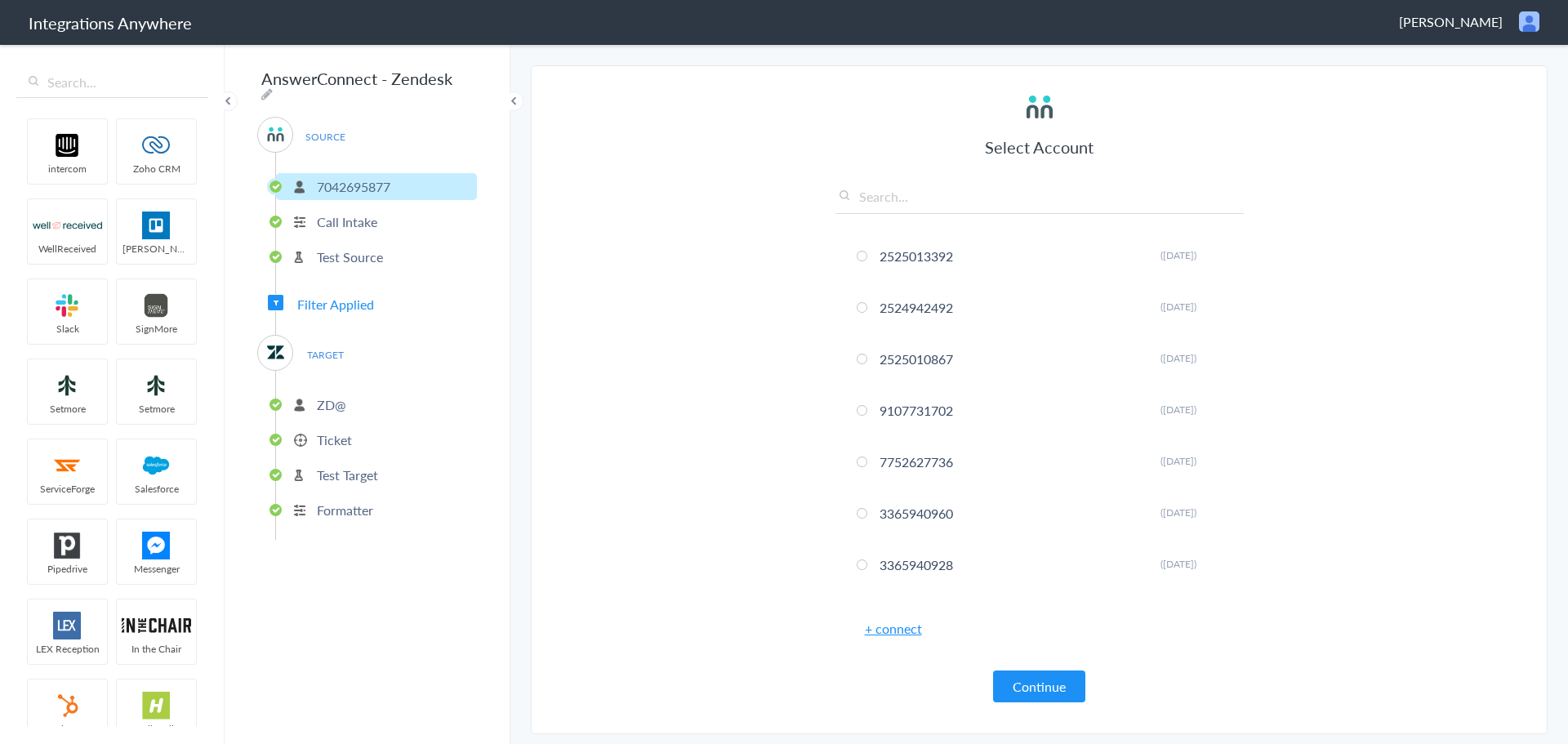
click at [327, 400] on p "ZD@" at bounding box center [331, 404] width 29 height 19
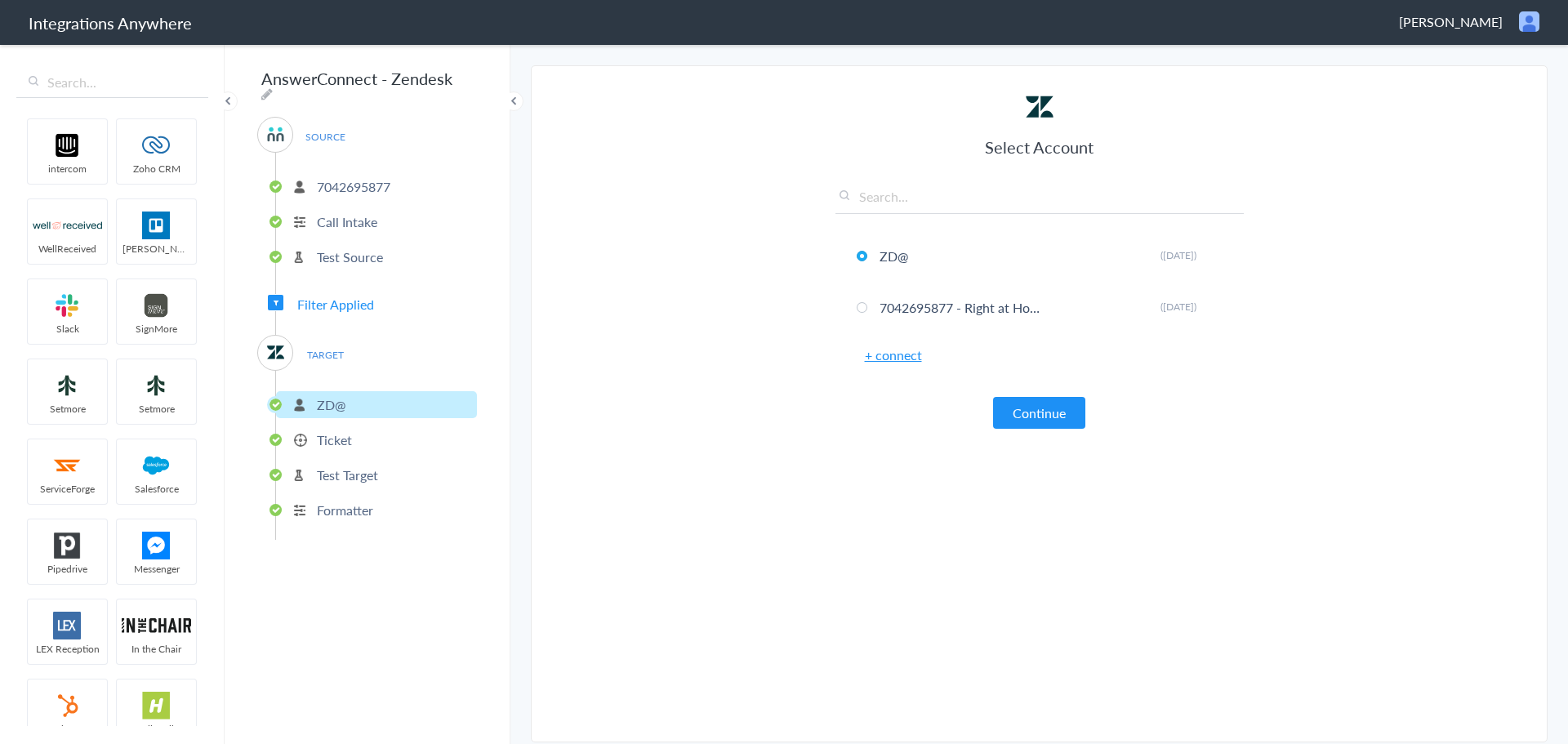
click at [333, 431] on p "Ticket" at bounding box center [334, 440] width 35 height 19
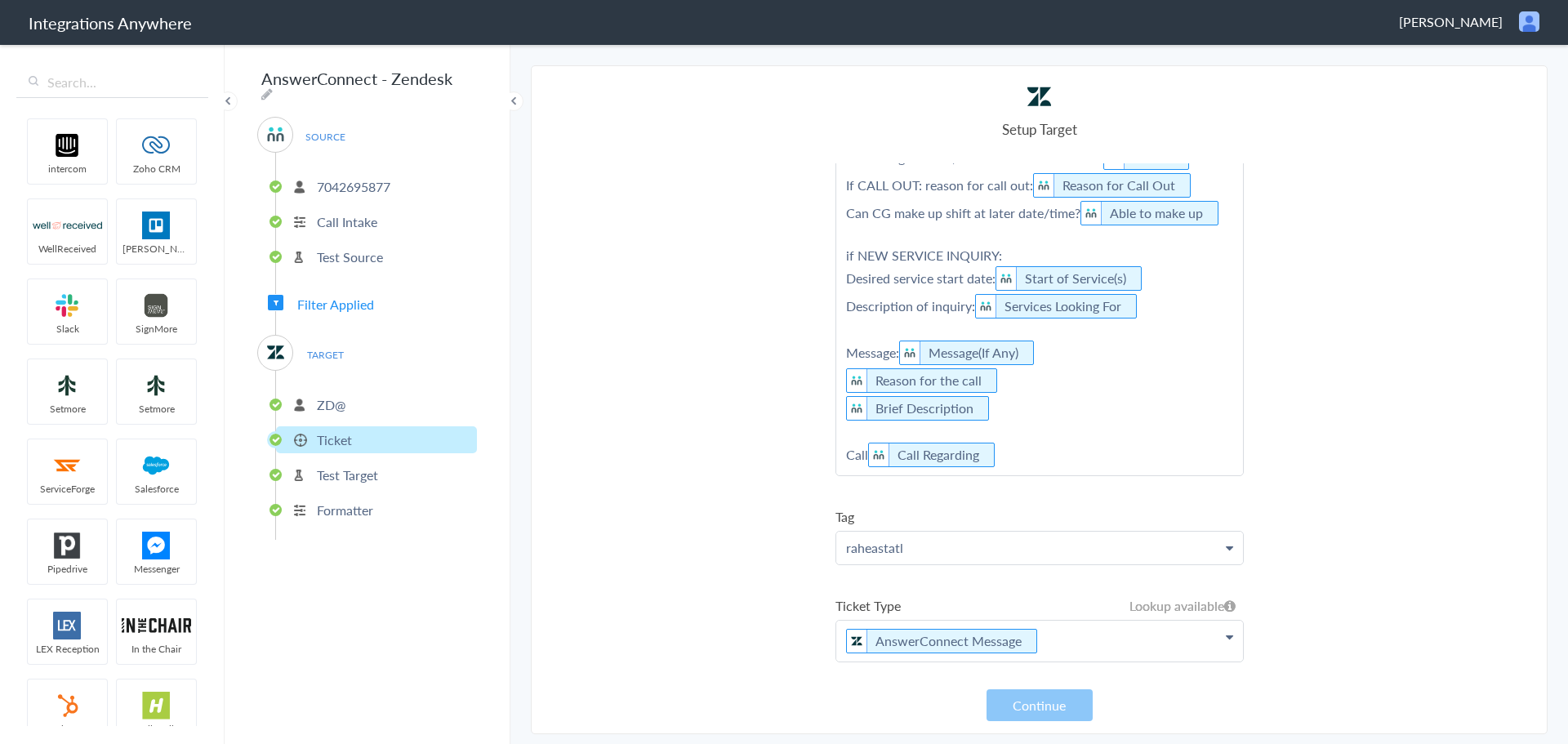
scroll to position [571, 0]
click at [345, 395] on p "ZD@" at bounding box center [331, 404] width 29 height 19
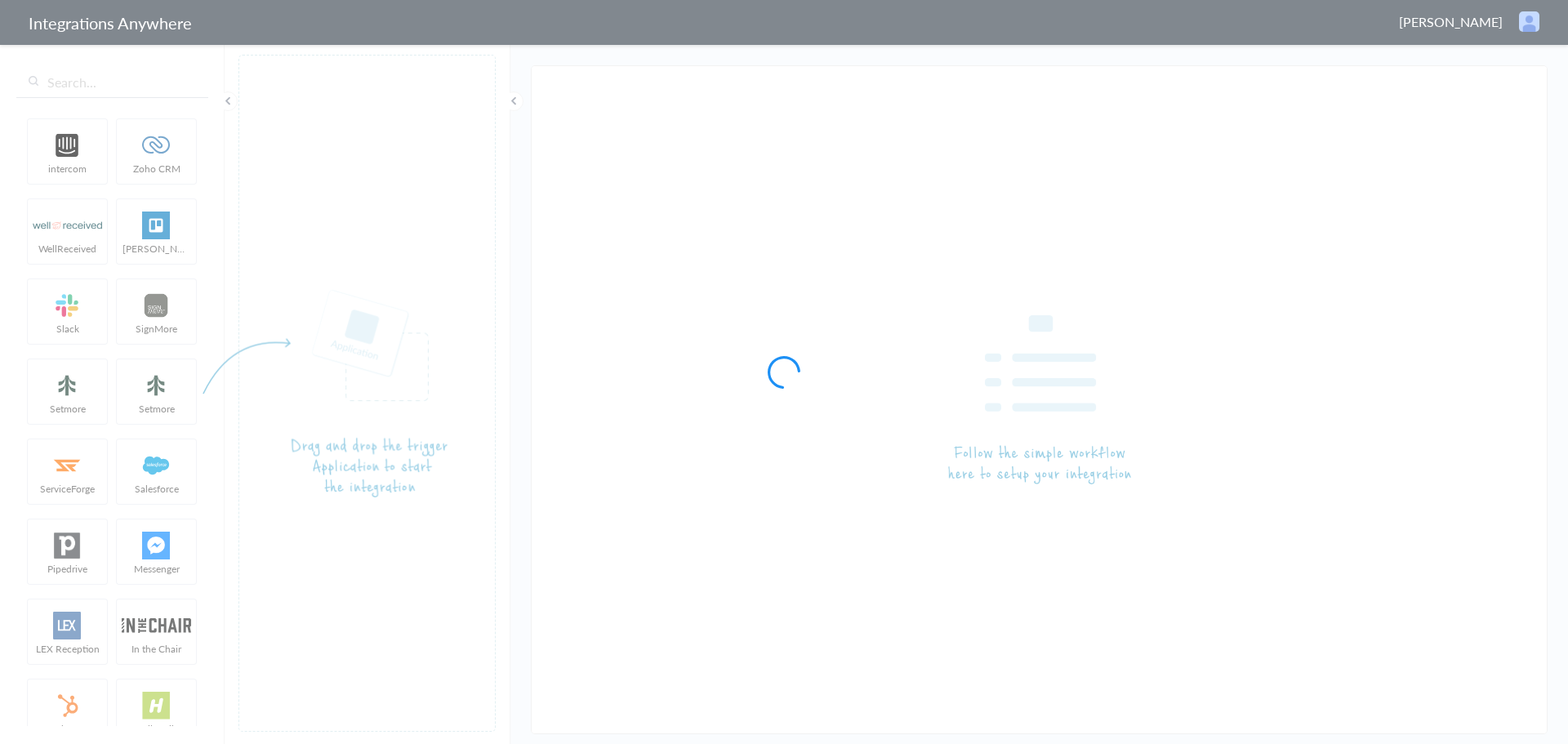
type input "AnswerConnect - Zendesk"
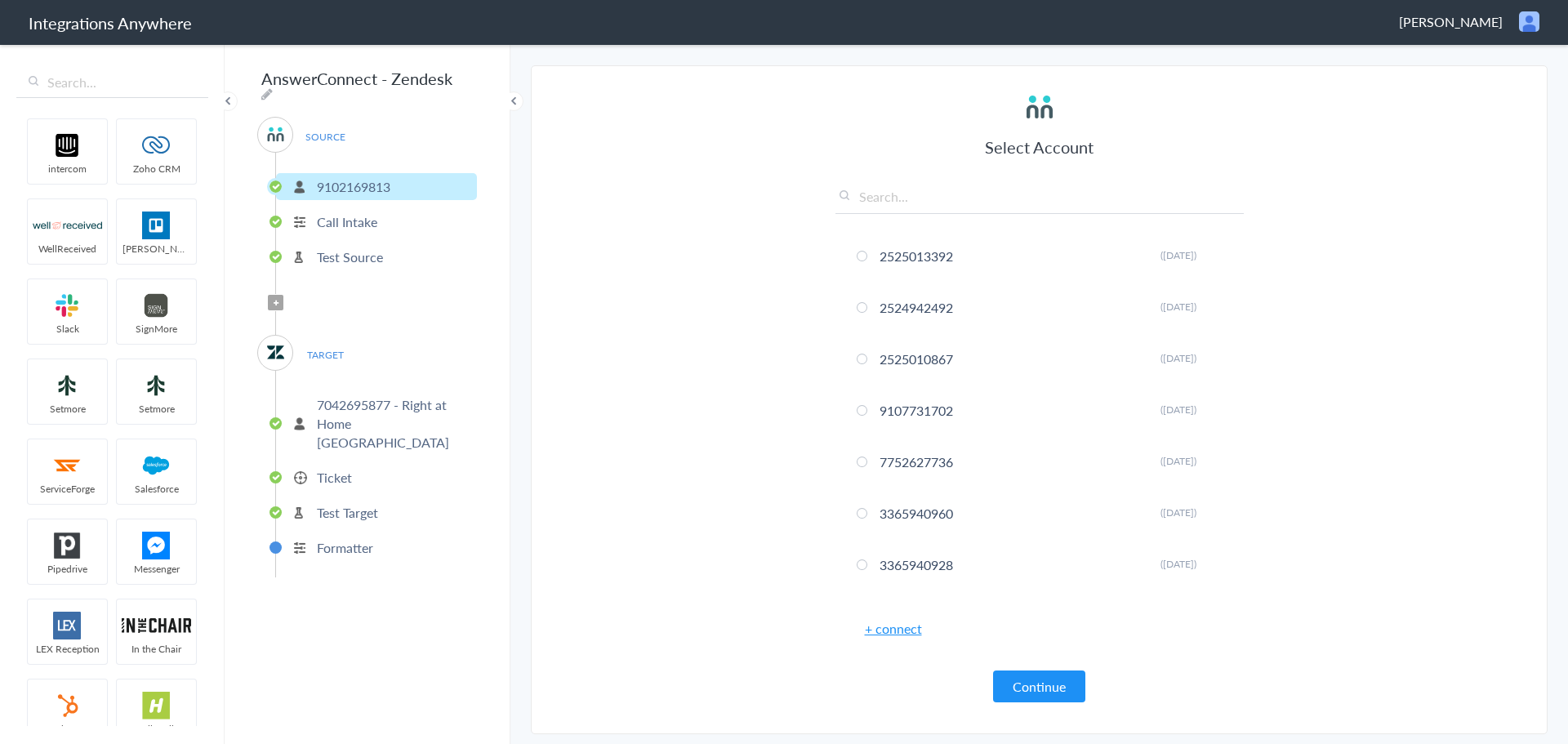
click at [388, 401] on p "7042695877 - Right at Home [GEOGRAPHIC_DATA]" at bounding box center [395, 423] width 156 height 56
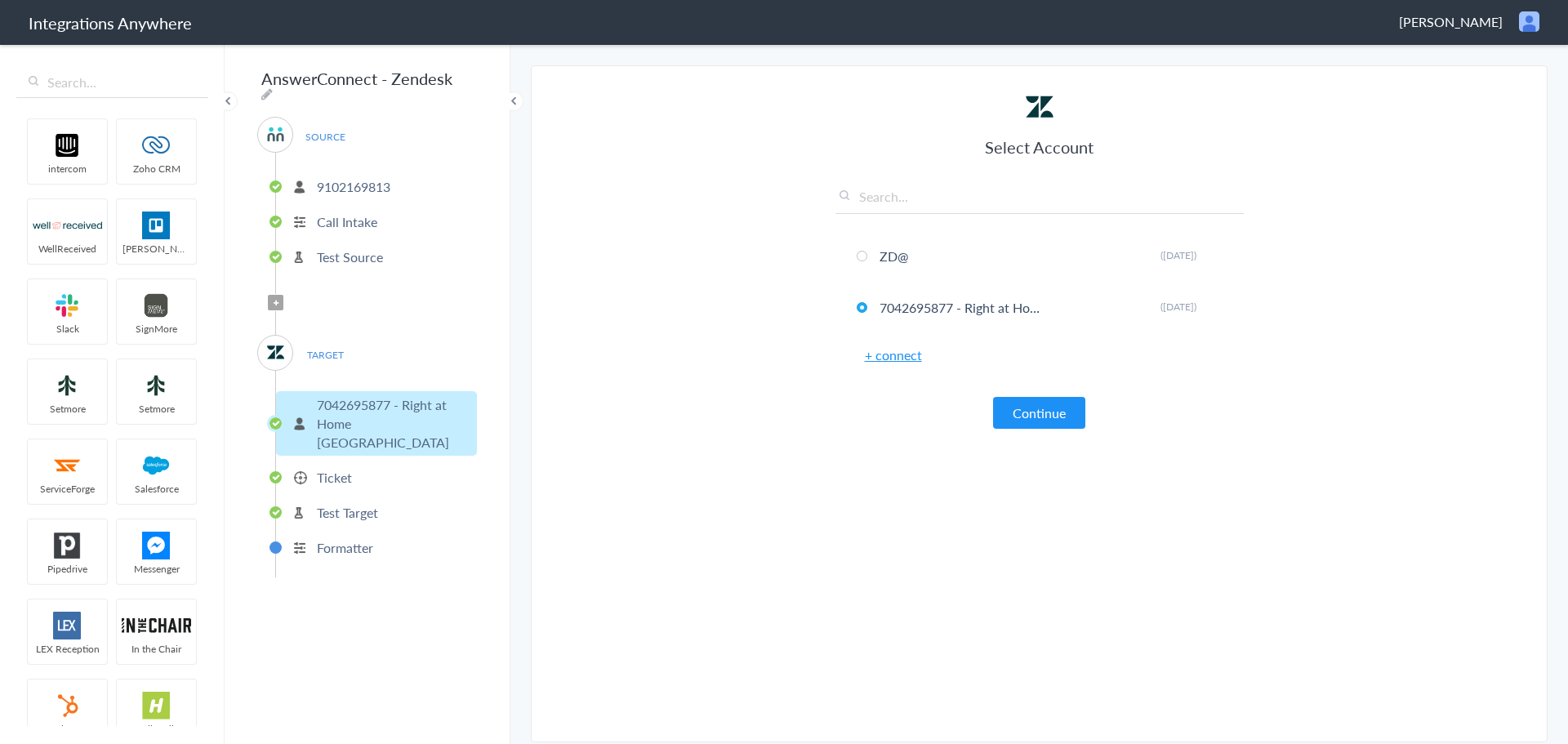
click at [334, 468] on p "Ticket" at bounding box center [334, 477] width 35 height 19
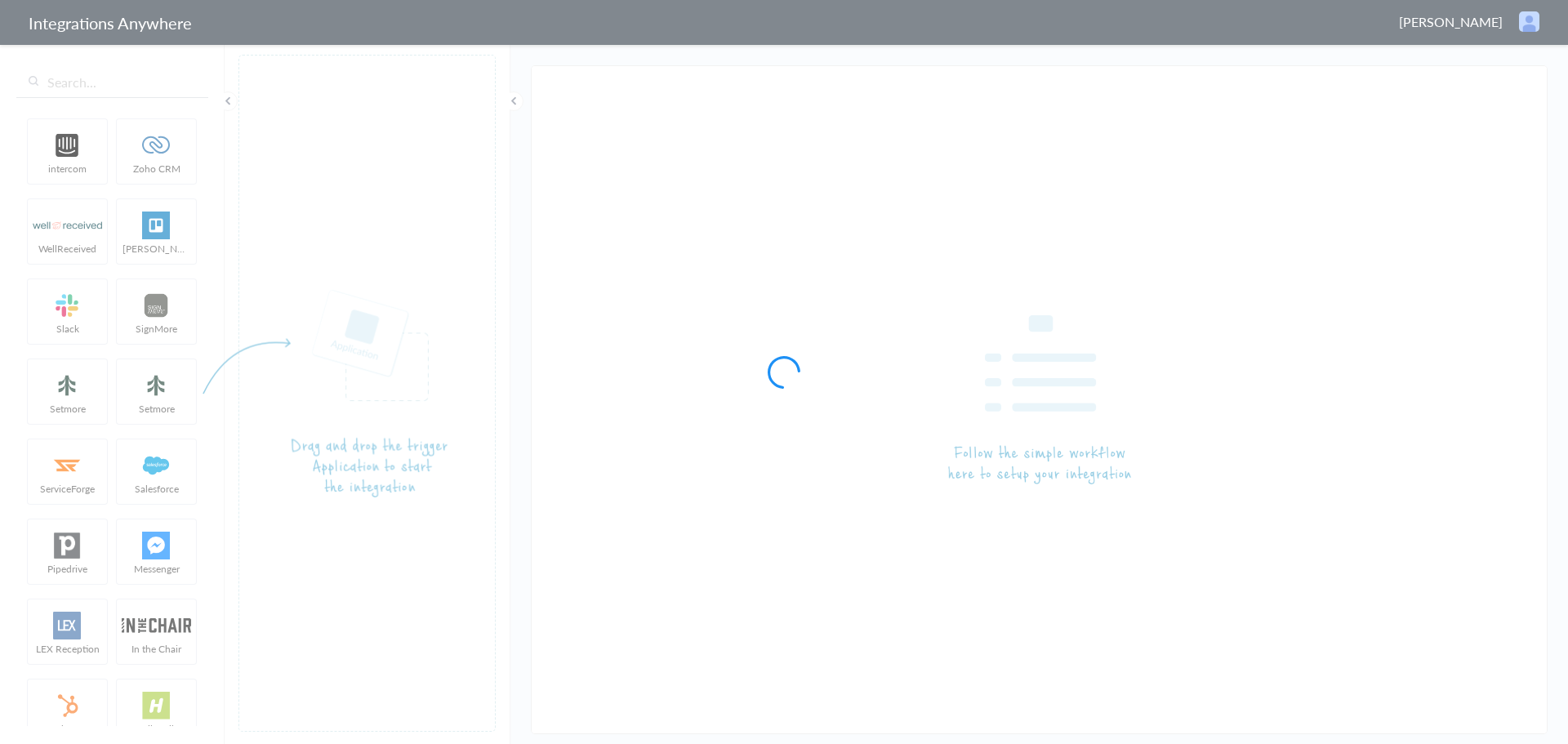
type input "AnswerConnect - Zendesk"
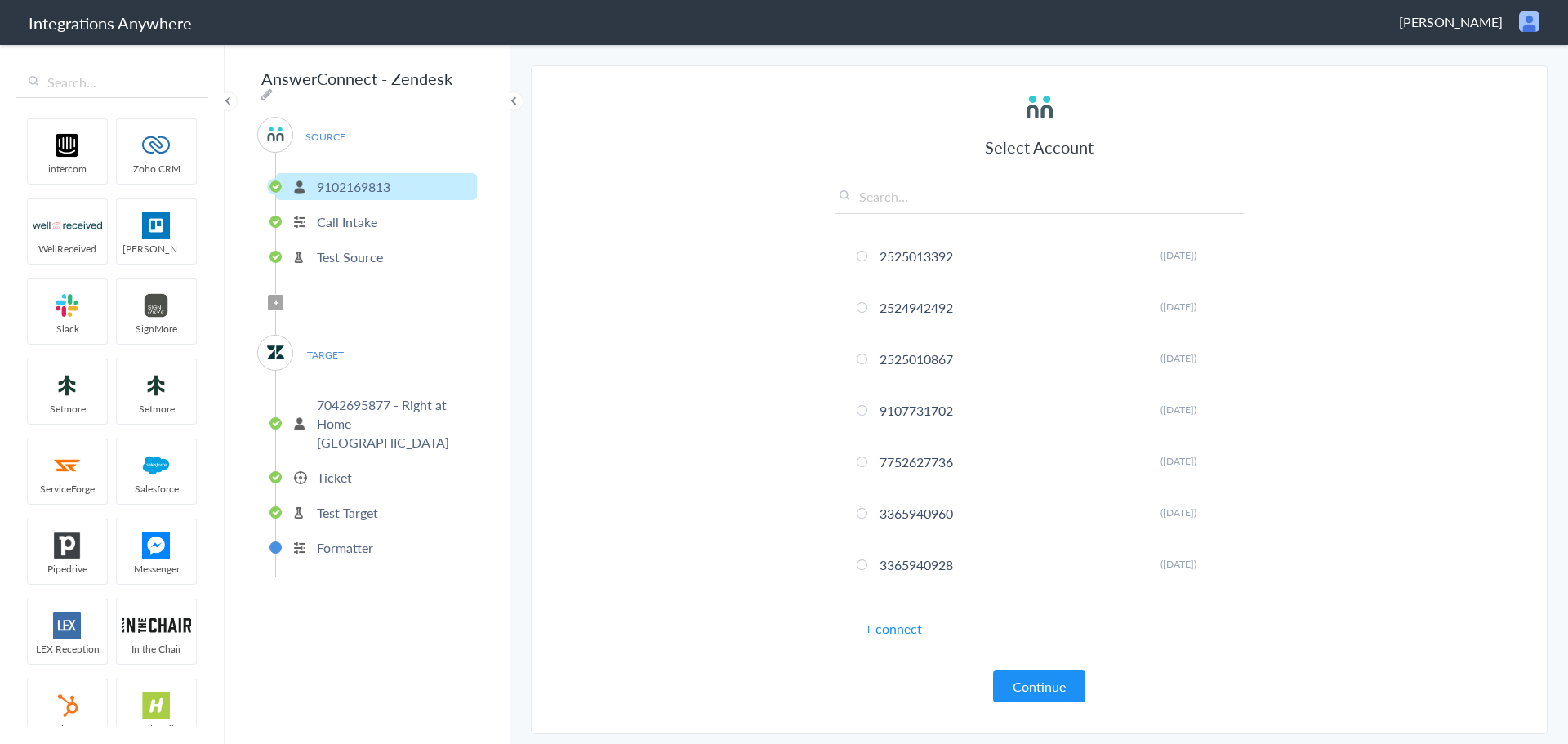
click at [341, 468] on p "Ticket" at bounding box center [334, 477] width 35 height 19
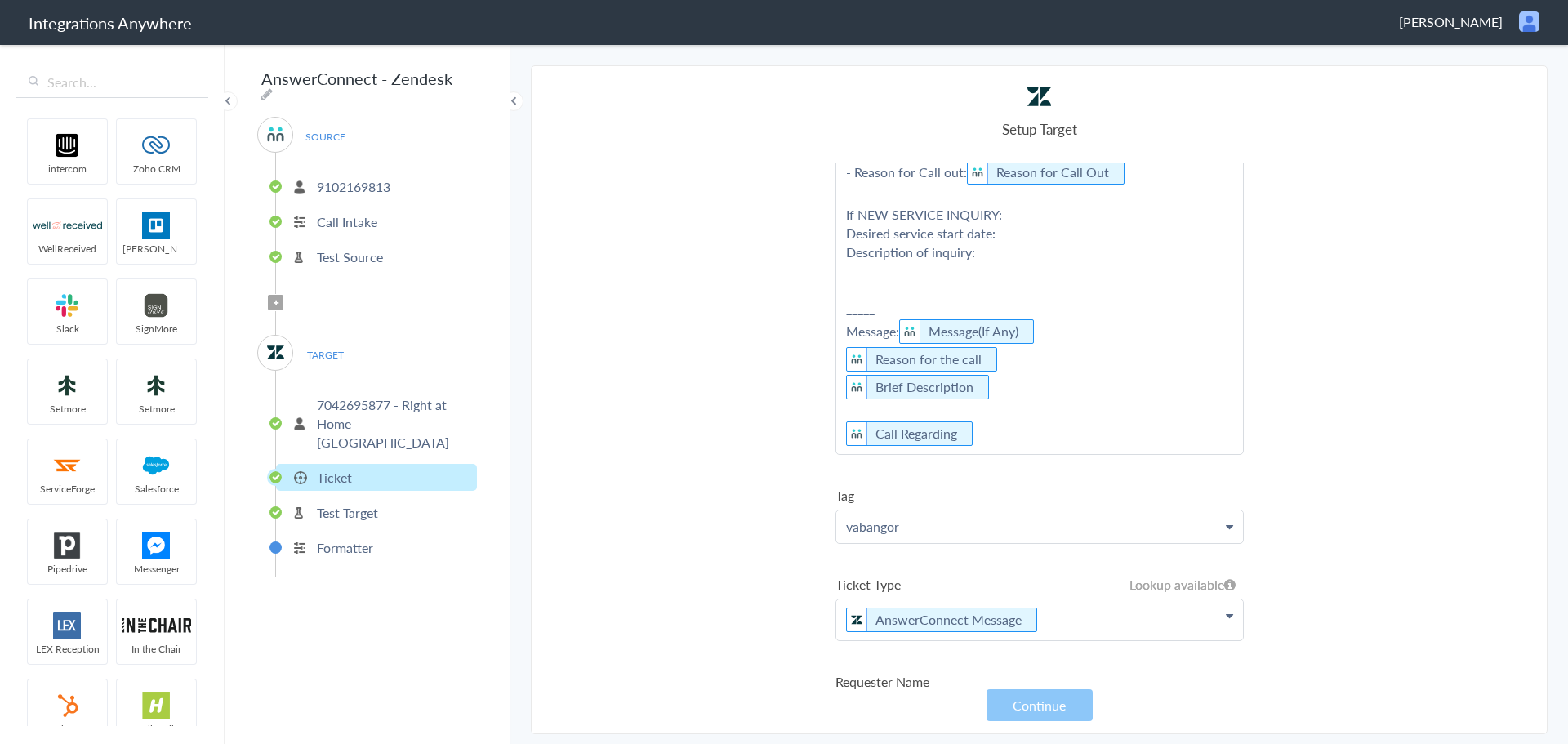
scroll to position [654, 0]
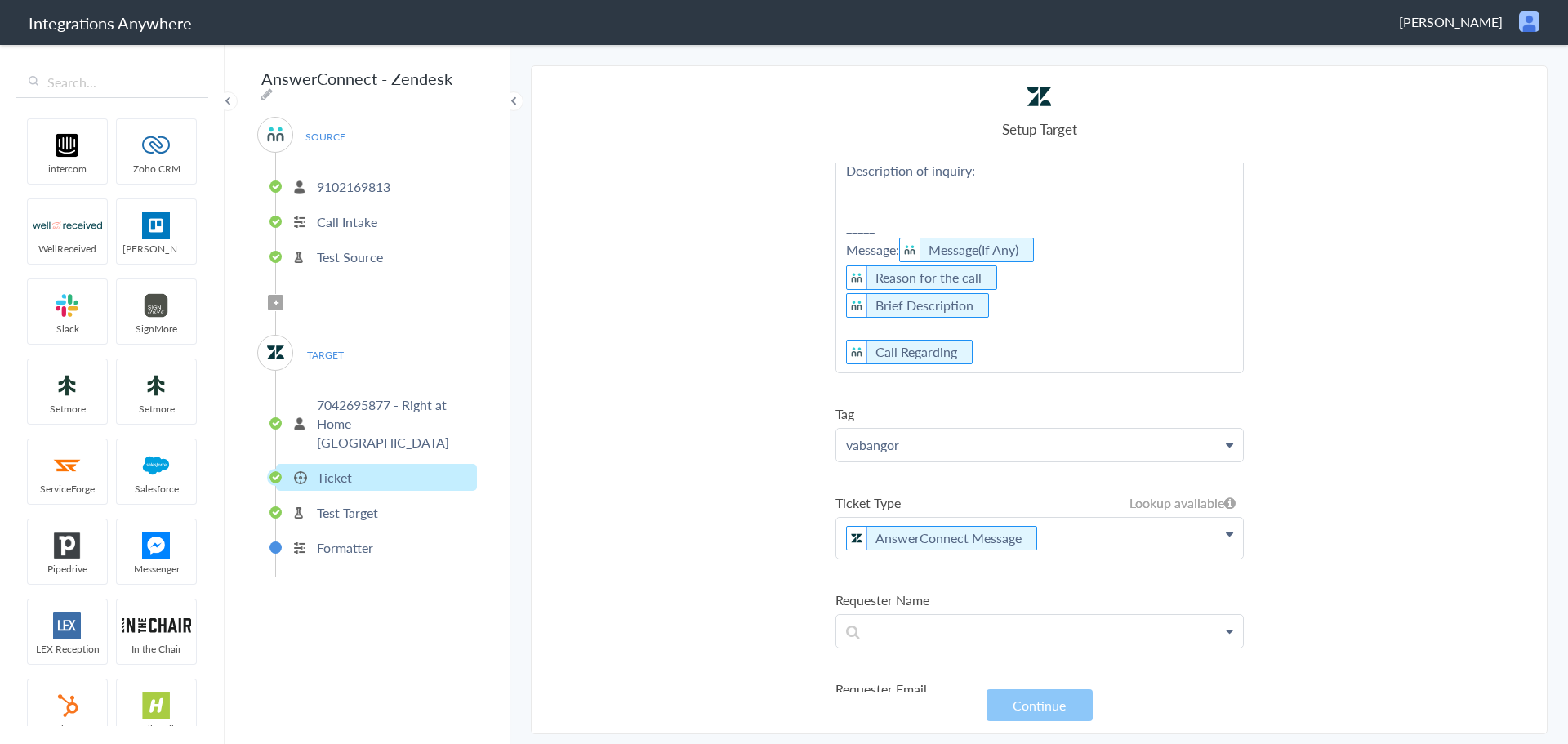
click at [1406, 447] on section "Select Account 2525013392 Rename Delete ([DATE]) 2524942492 Rename Delete ([DAT…" at bounding box center [1039, 399] width 1016 height 669
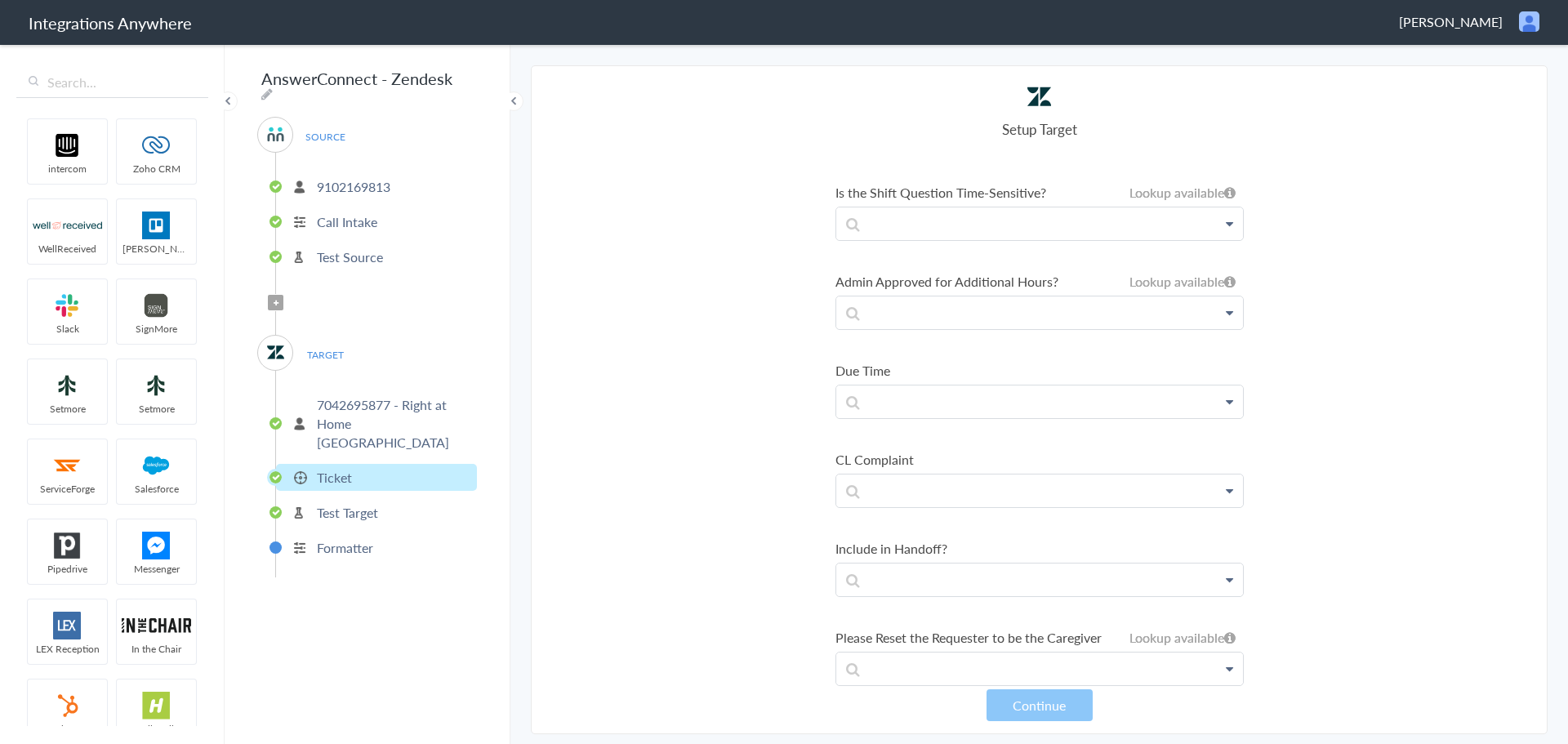
scroll to position [9307, 0]
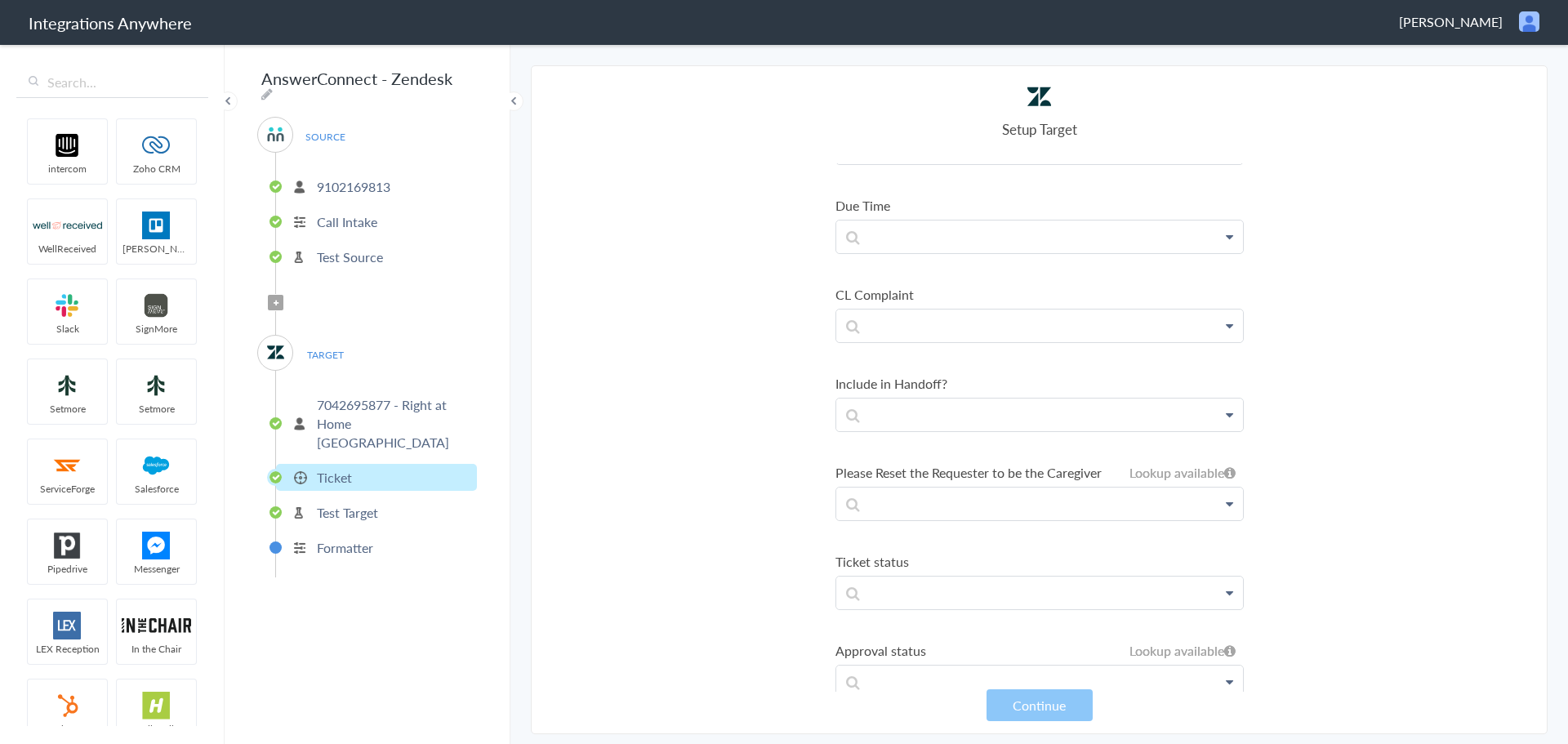
click at [399, 403] on p "7042695877 - Right at Home [GEOGRAPHIC_DATA]" at bounding box center [395, 423] width 156 height 56
